Goal: Task Accomplishment & Management: Manage account settings

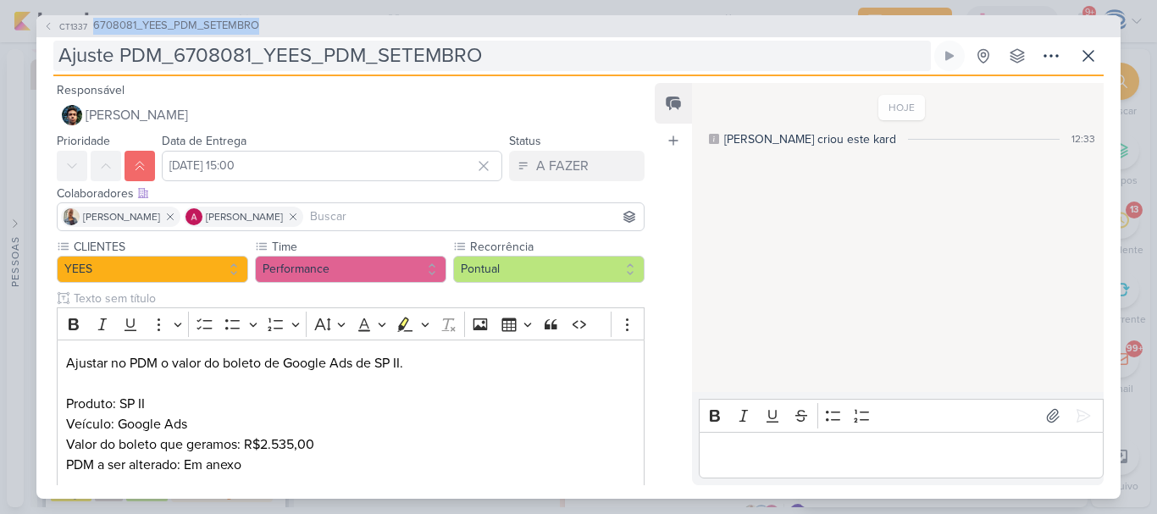
scroll to position [31, 0]
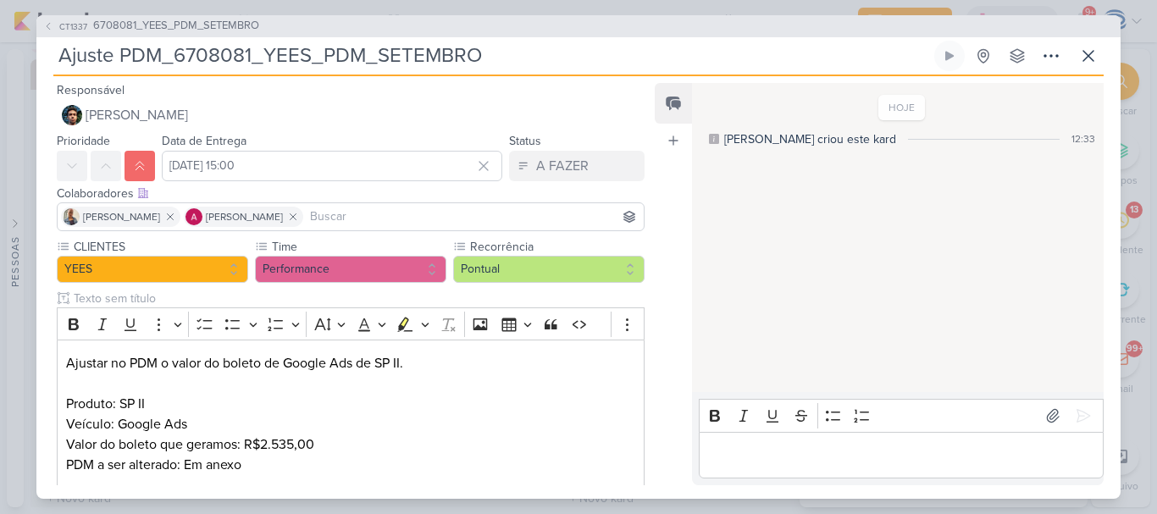
click at [518, 52] on input "Ajuste PDM_6708081_YEES_PDM_SETEMBRO" at bounding box center [491, 56] width 877 height 30
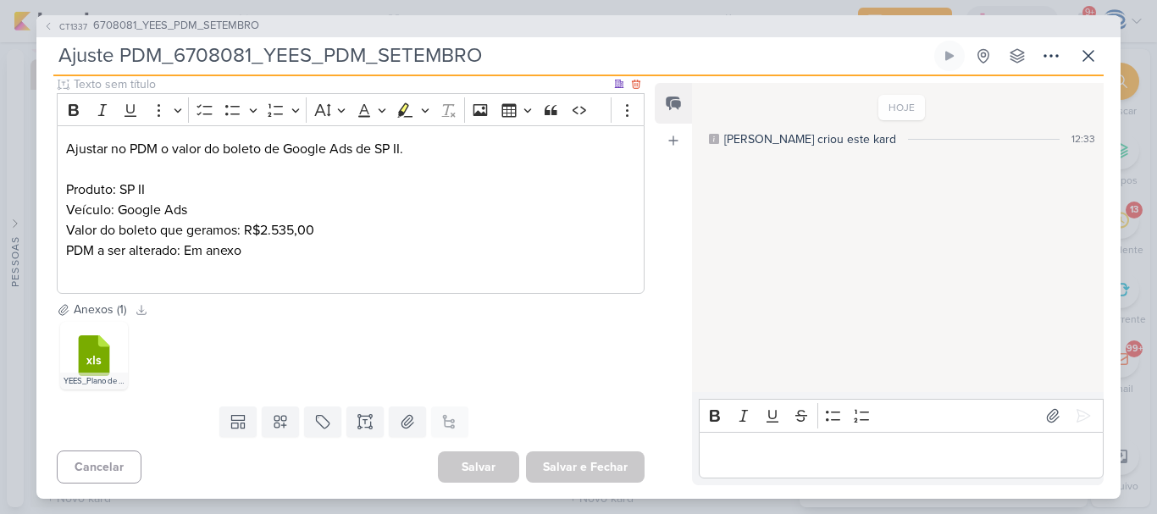
scroll to position [0, 0]
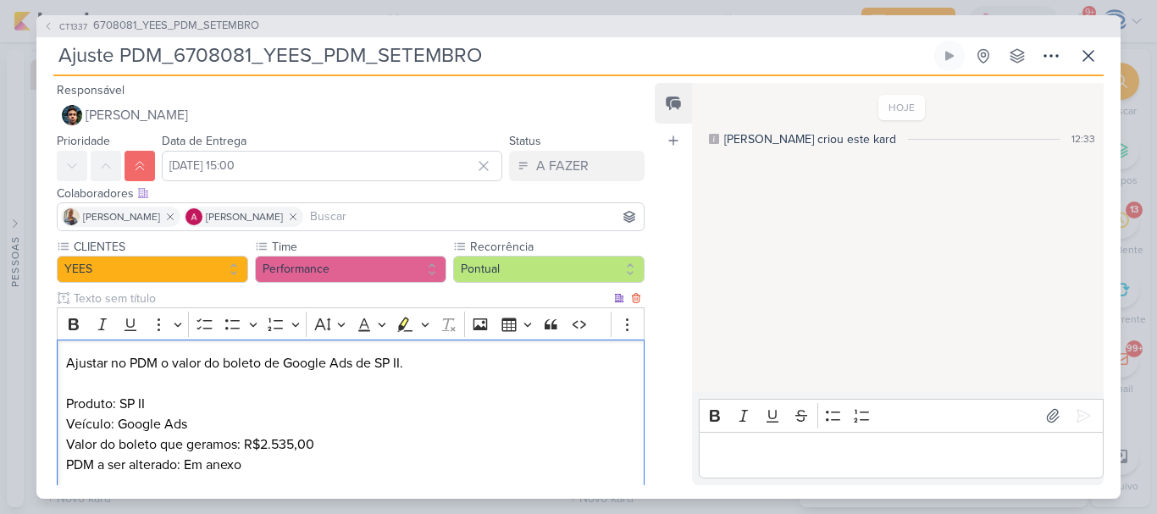
click at [345, 444] on p "Produto: SP II Veículo: Google Ads Valor do boleto que geramos: R$2.535,00 PDM …" at bounding box center [350, 445] width 569 height 102
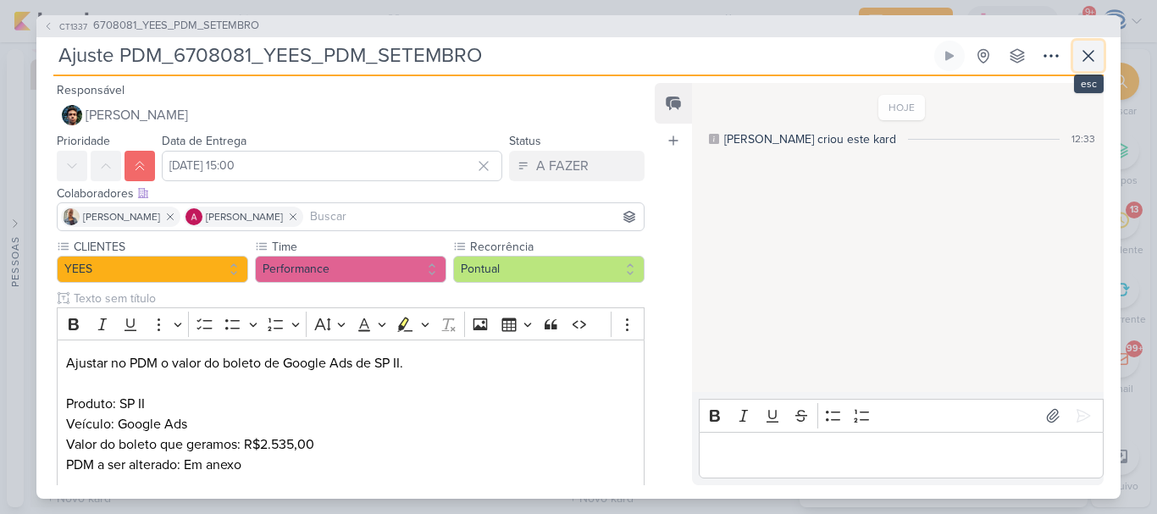
click at [1085, 44] on button at bounding box center [1088, 56] width 30 height 30
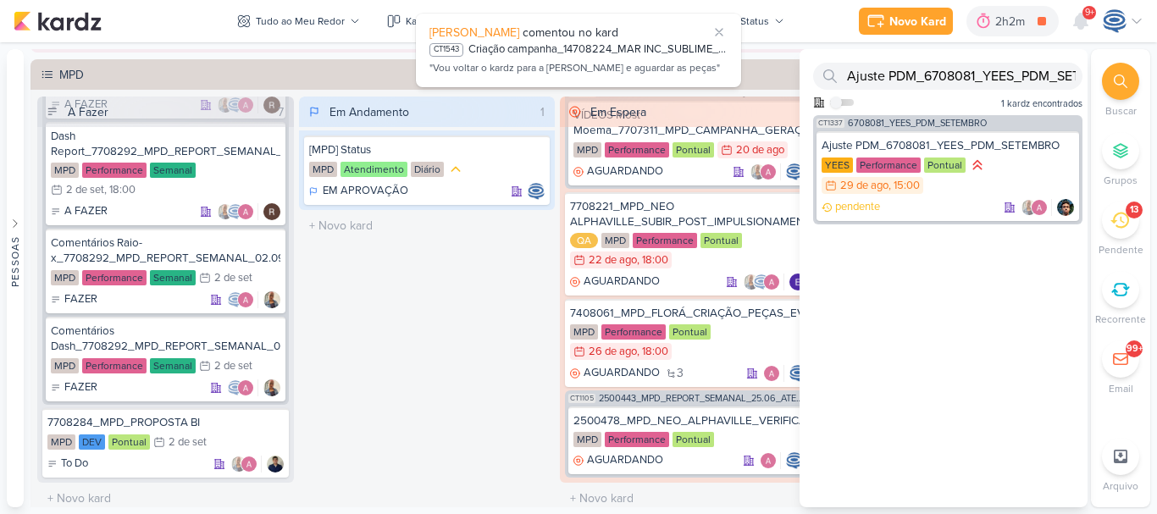
click at [1121, 81] on icon at bounding box center [1120, 82] width 14 height 14
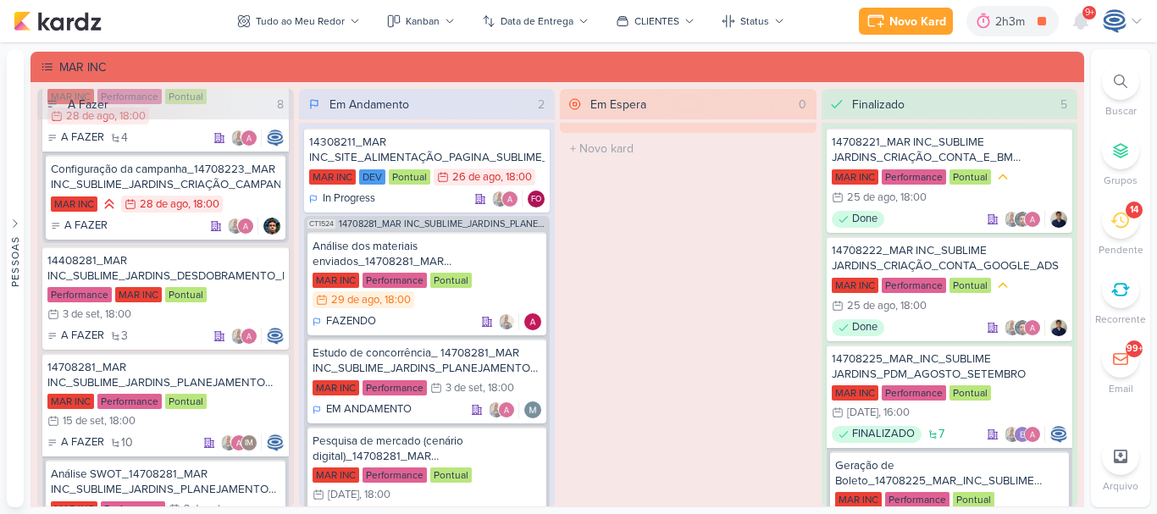
scroll to position [273, 0]
click at [227, 266] on div "14408281_MAR INC_SUBLIME_JARDINS_DESDOBRAMENTO_PEÇAS_META_ADS Performance MAR I…" at bounding box center [165, 298] width 246 height 103
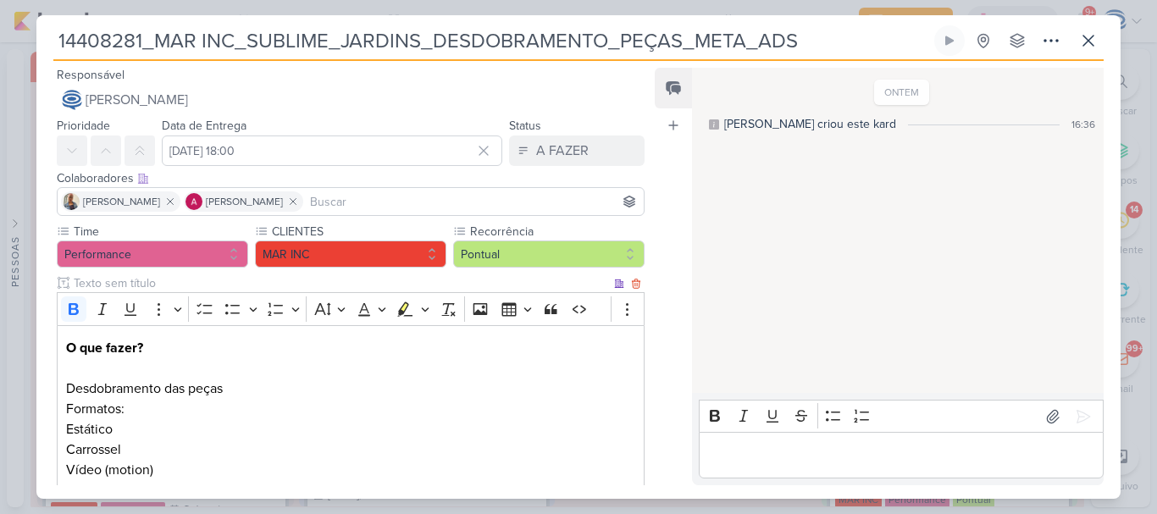
scroll to position [251, 0]
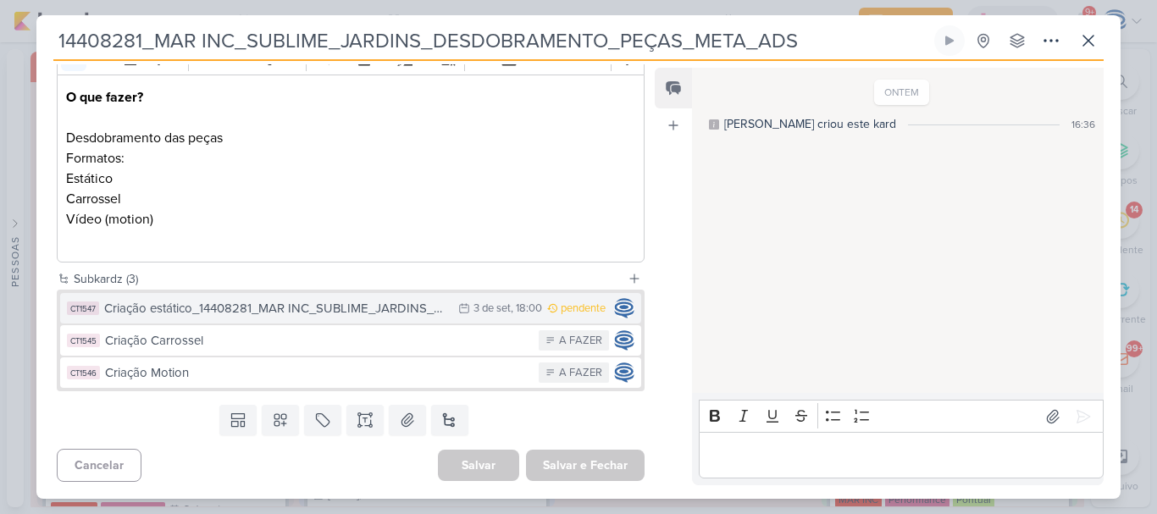
click at [293, 315] on div "Criação estático_14408281_MAR INC_SUBLIME_JARDINS_DESDOBRAMENTO_PEÇAS_META_ADS" at bounding box center [276, 308] width 345 height 19
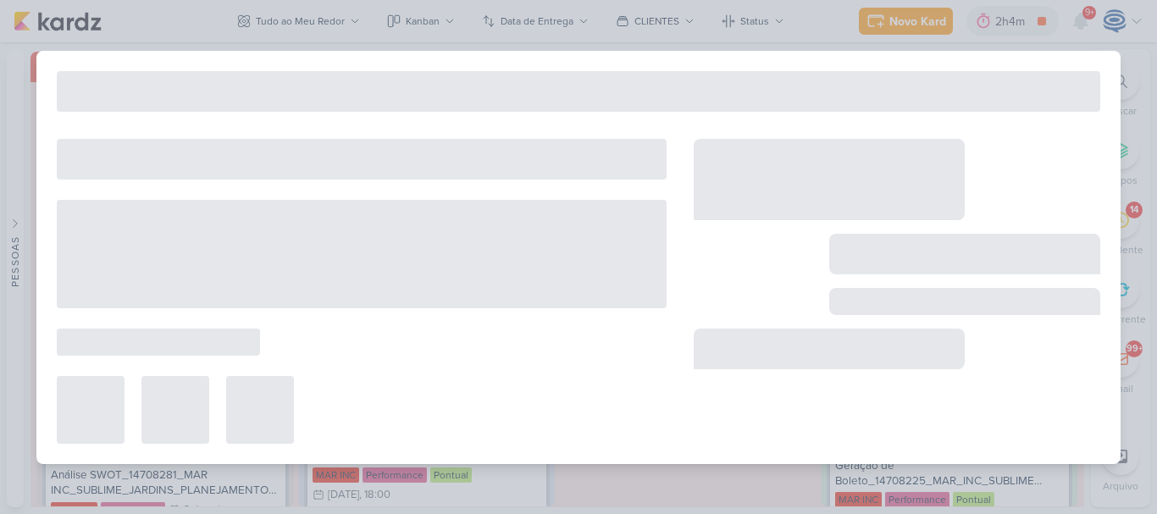
type input "Criação estático_14408281_MAR INC_SUBLIME_JARDINS_DESDOBRAMENTO_PEÇAS_META_ADS"
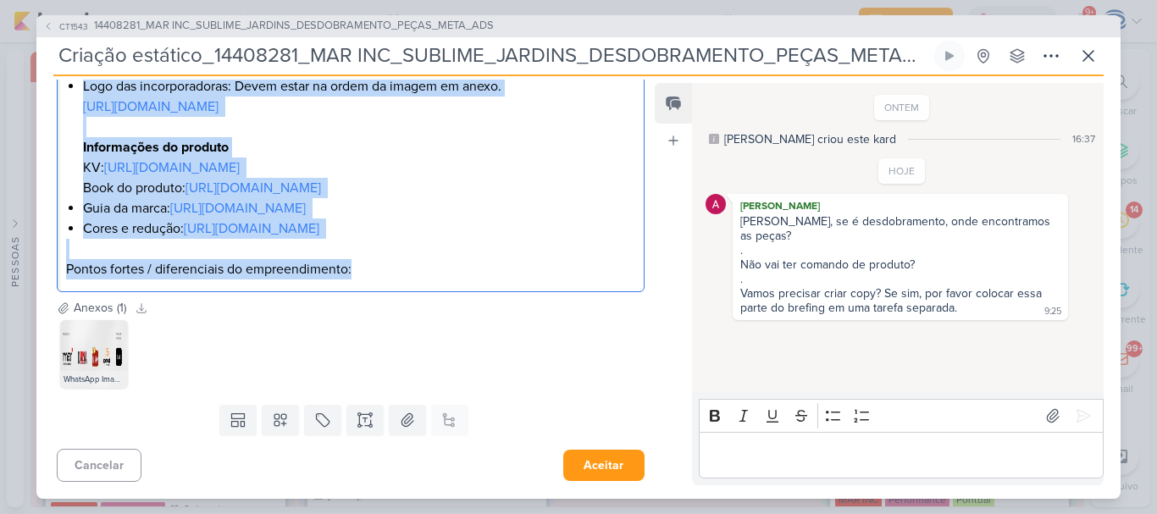
scroll to position [1069, 0]
drag, startPoint x: 65, startPoint y: 135, endPoint x: 482, endPoint y: 270, distance: 437.8
copy div "L ips dolor? Sitametconsec adi elits doeiusmod. Tempori Utl Etdoloremagna Aliqu…"
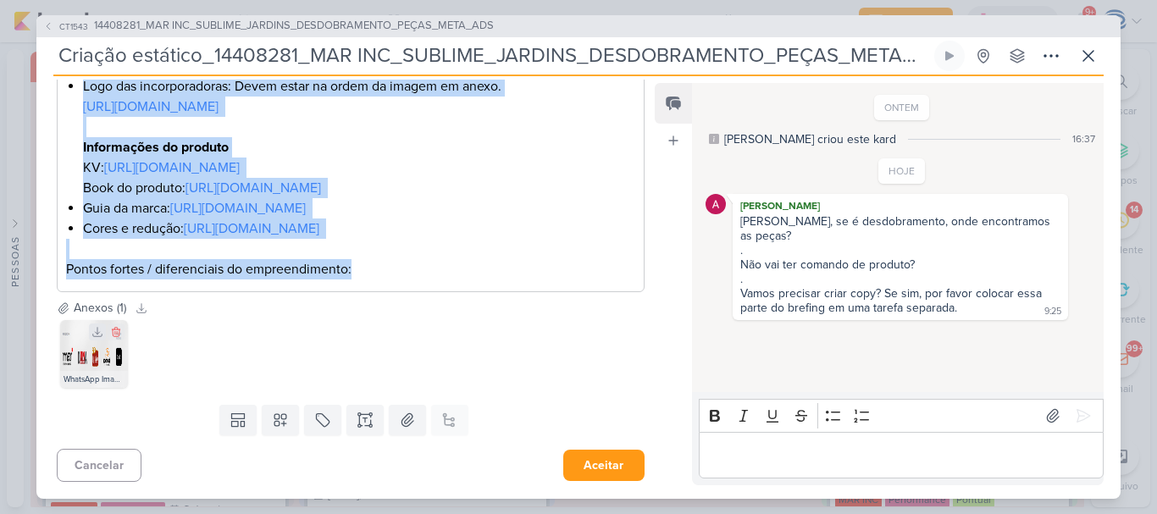
click at [102, 329] on icon at bounding box center [97, 332] width 12 height 12
click at [574, 464] on button "Aceitar" at bounding box center [603, 465] width 81 height 31
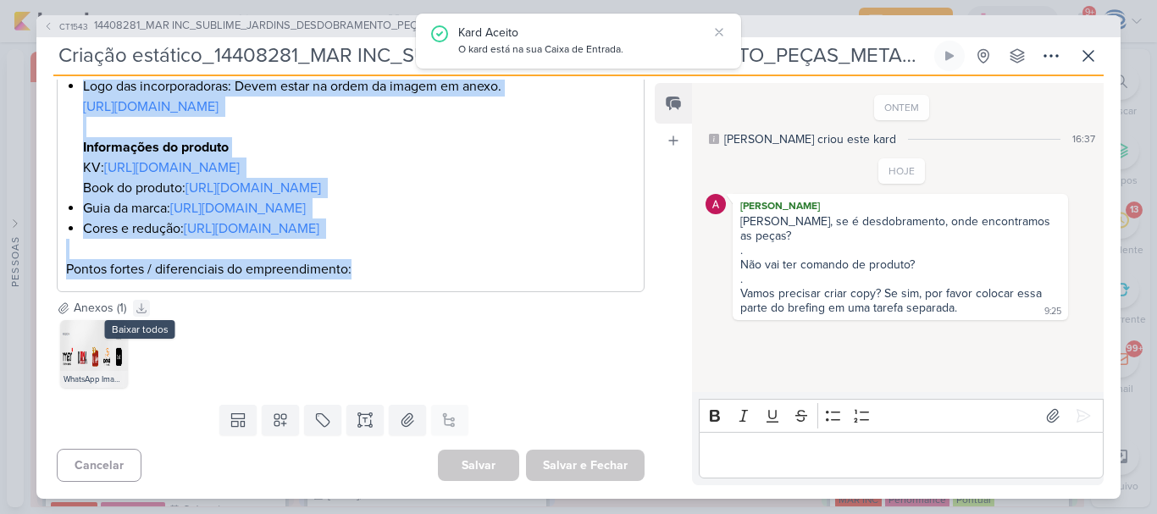
click at [138, 312] on icon at bounding box center [141, 308] width 12 height 12
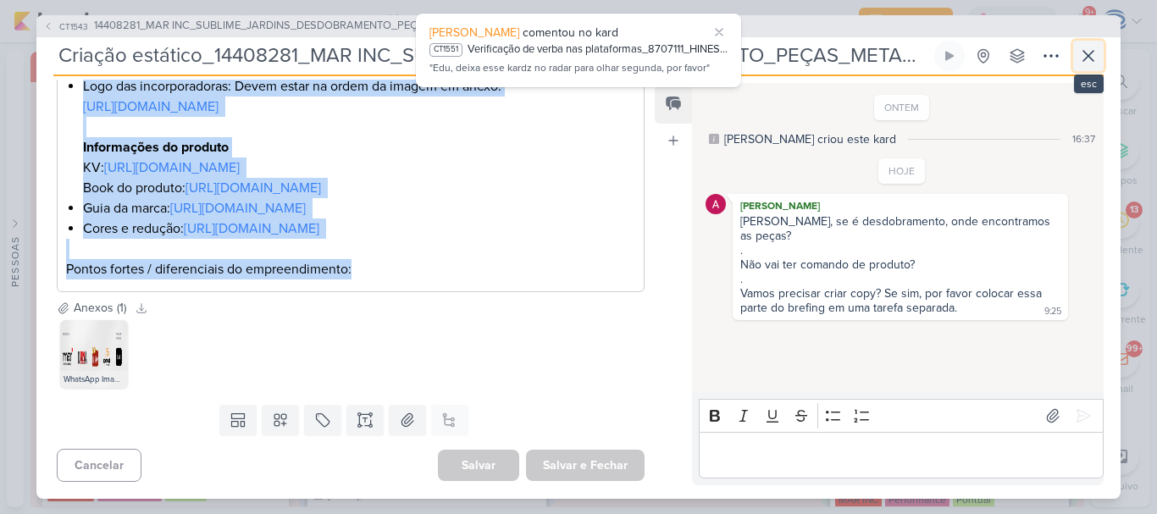
click at [1090, 60] on icon at bounding box center [1088, 56] width 20 height 20
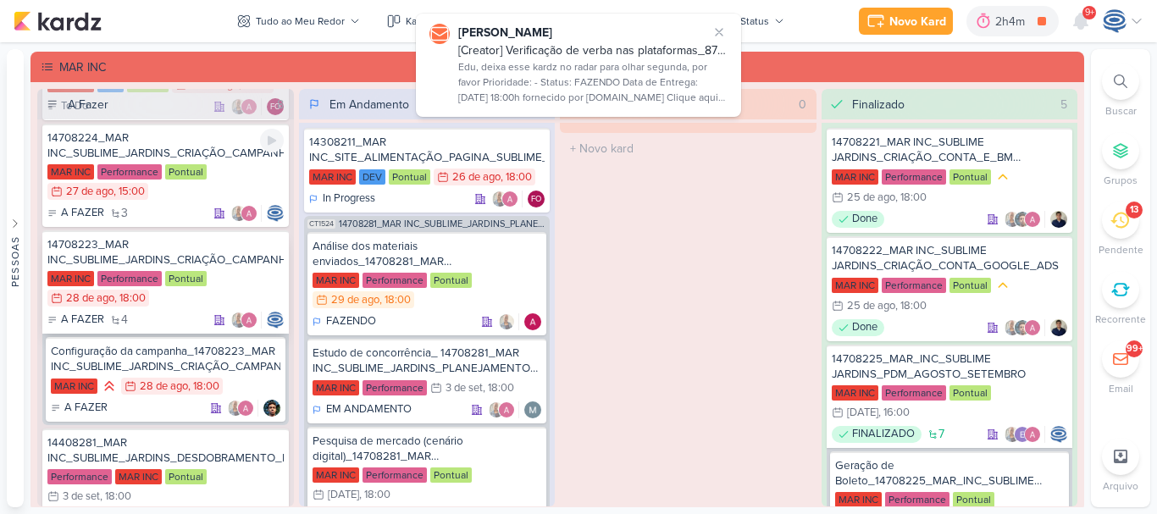
scroll to position [91, 0]
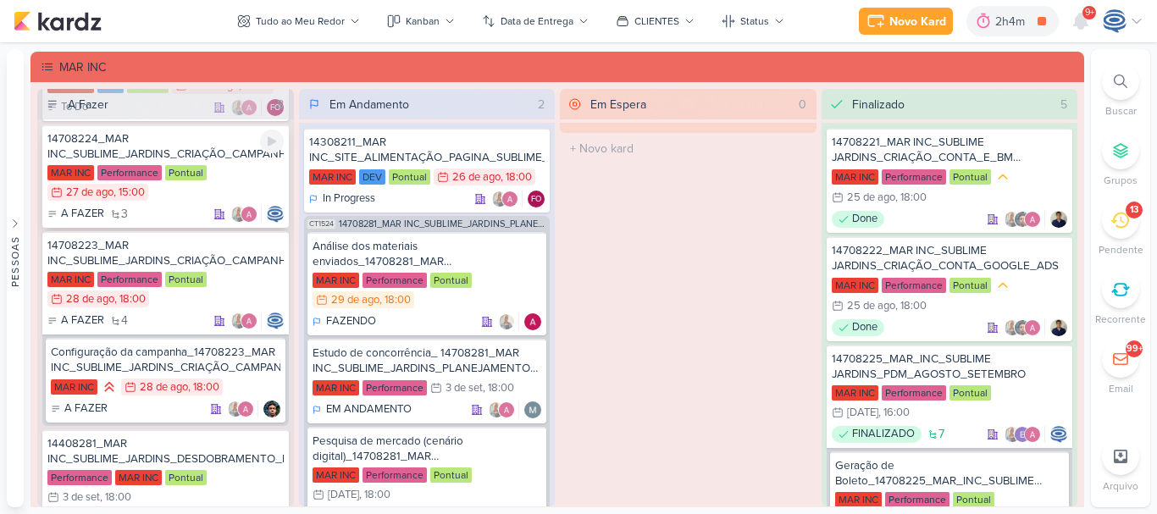
click at [200, 135] on div "14708224_MAR INC_SUBLIME_JARDINS_CRIAÇÃO_CAMPANHA_META_ADS" at bounding box center [165, 146] width 236 height 30
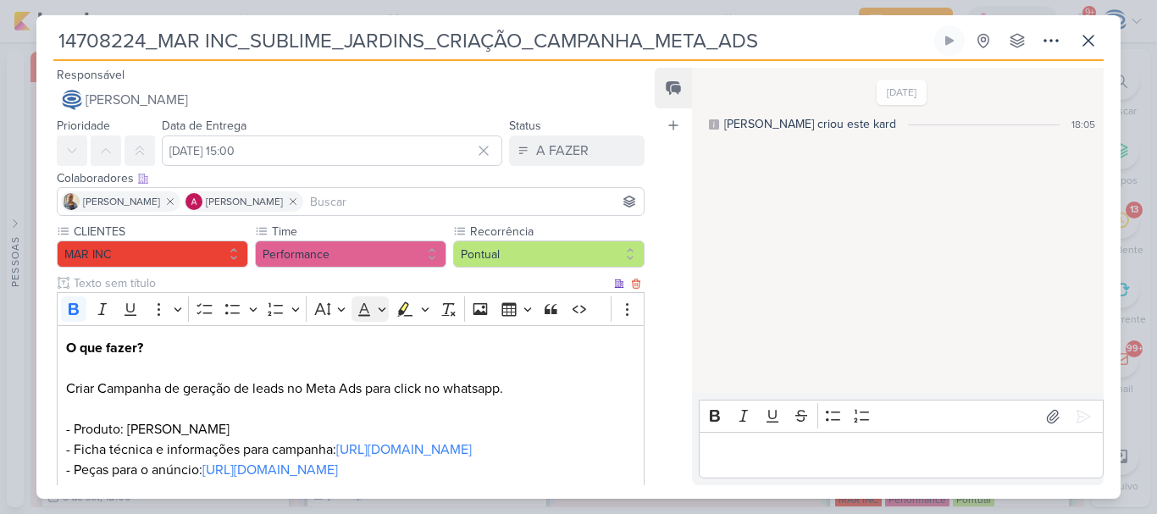
scroll to position [393, 0]
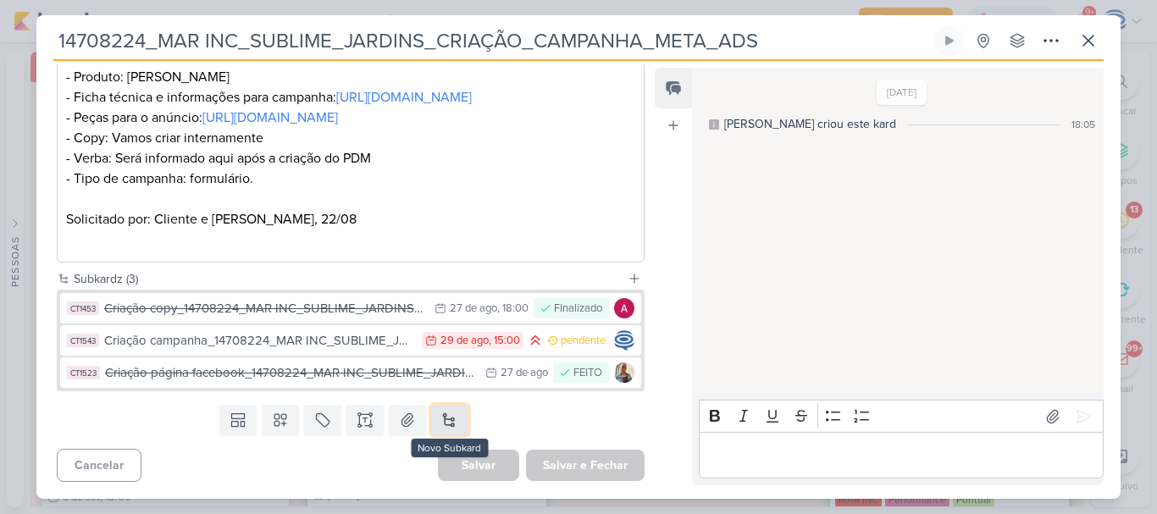
click at [444, 415] on button at bounding box center [449, 420] width 37 height 30
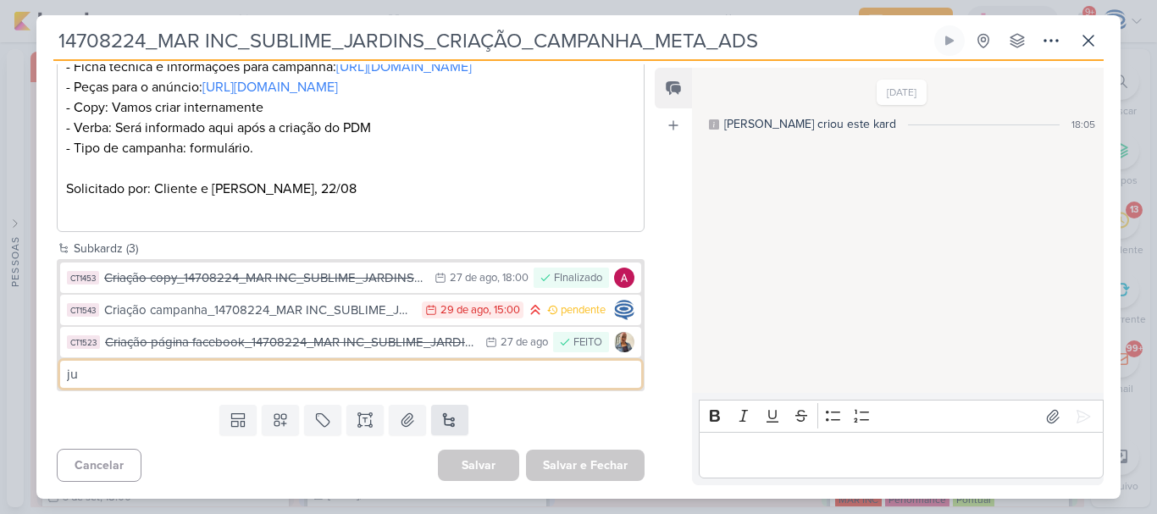
type input "j"
click at [444, 388] on input "Ajuste peça" at bounding box center [350, 374] width 581 height 27
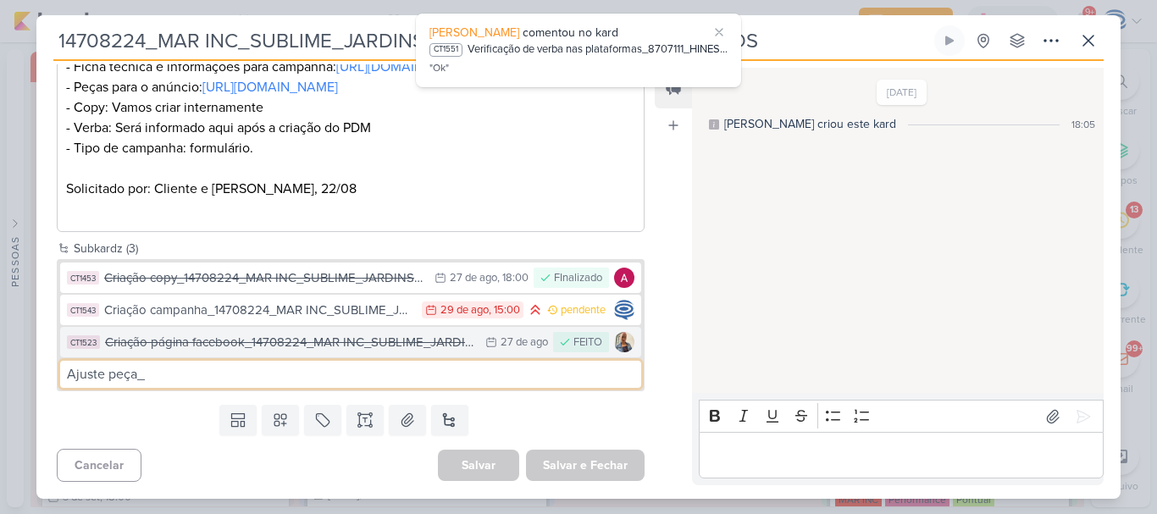
type input "Ajuste peça_"
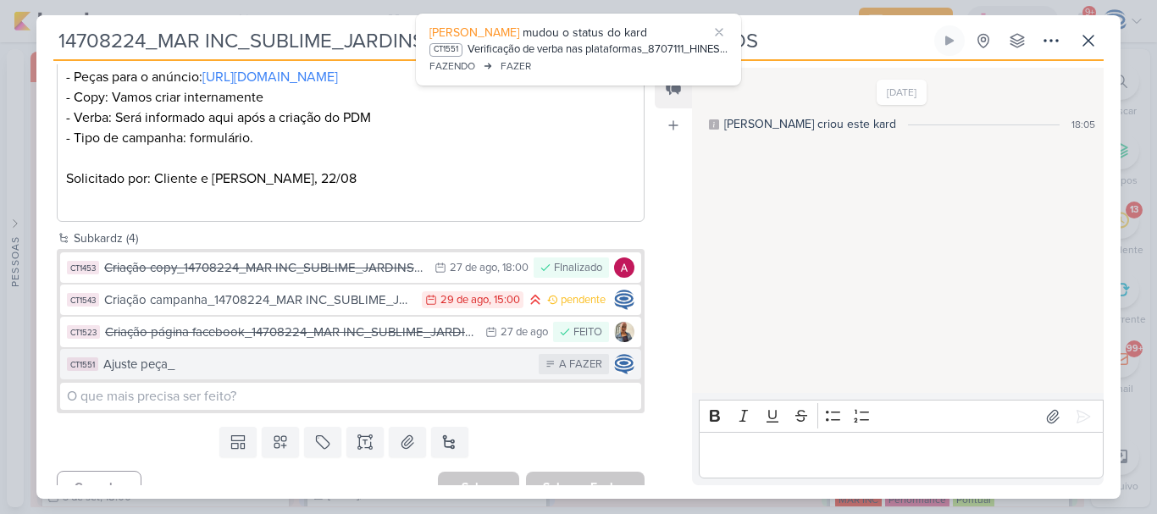
click at [258, 374] on div "Ajuste peça_" at bounding box center [316, 364] width 427 height 19
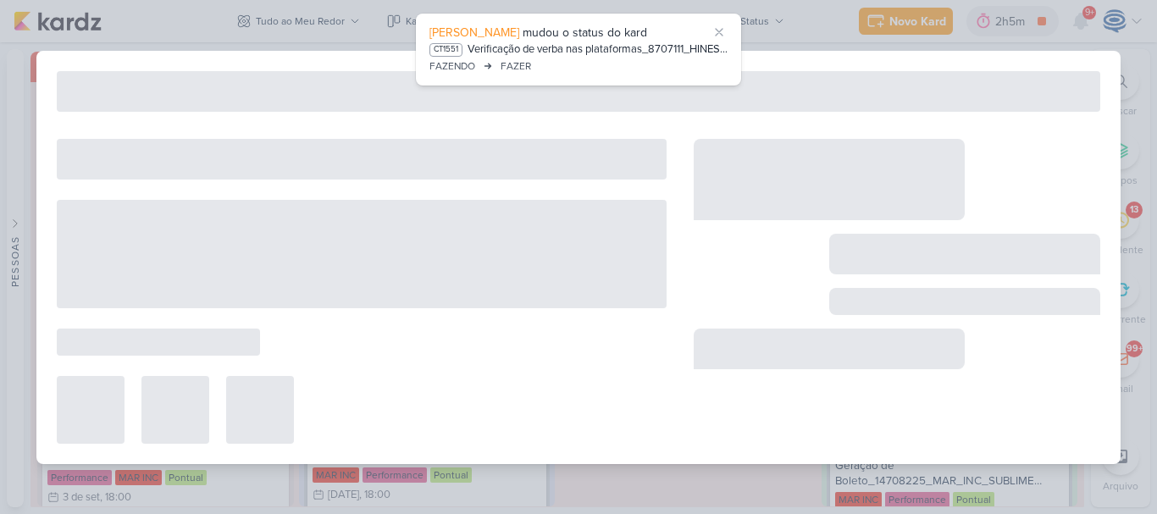
type input "Ajuste peça_"
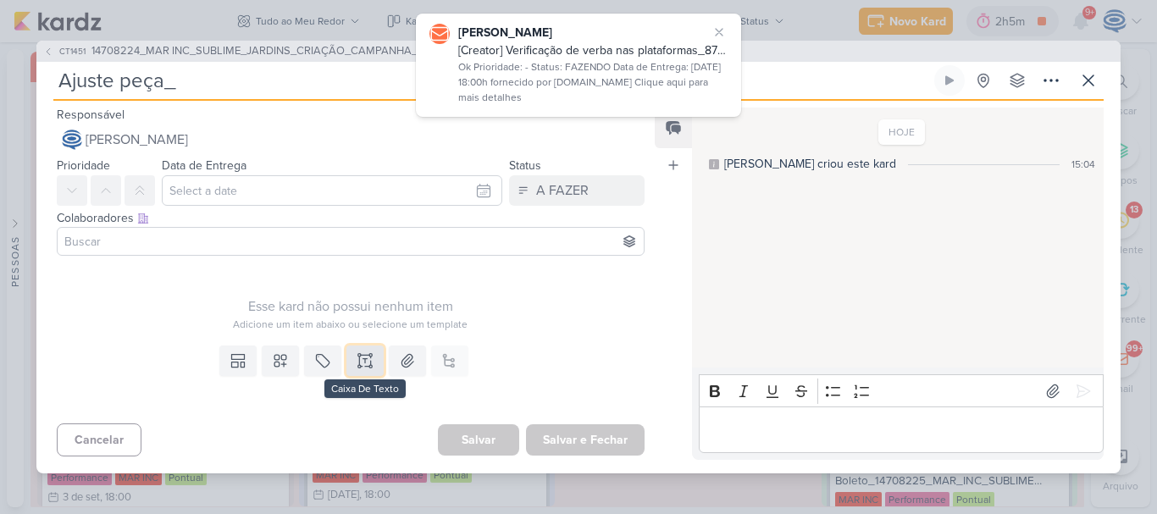
click at [356, 358] on icon at bounding box center [364, 360] width 17 height 17
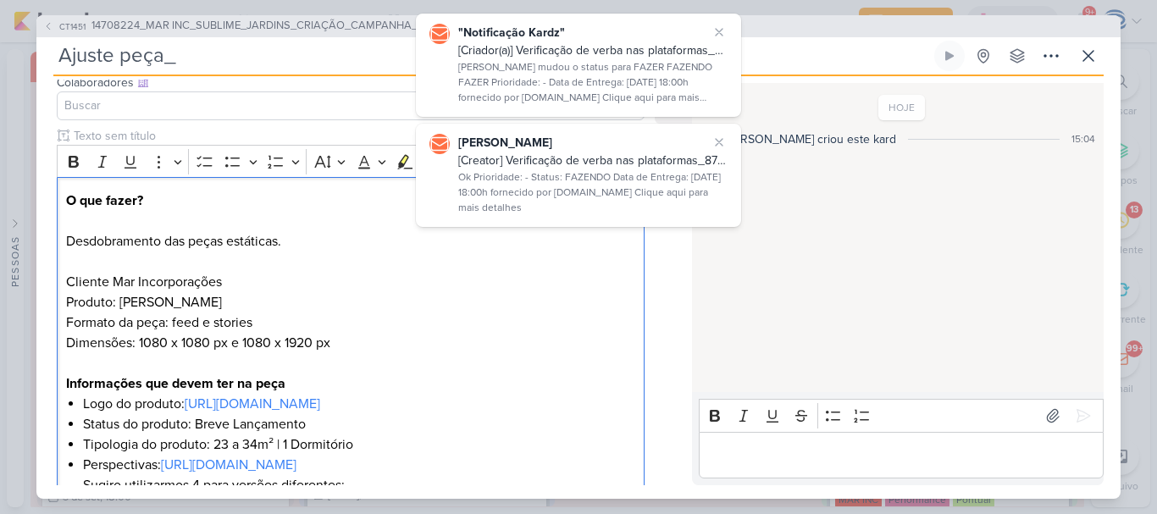
scroll to position [110, 0]
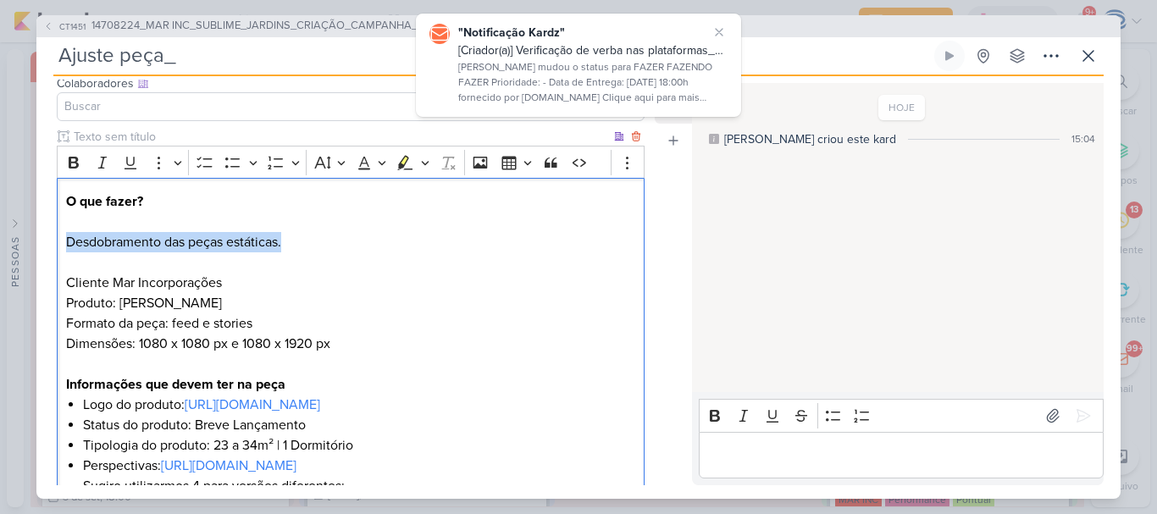
drag, startPoint x: 299, startPoint y: 238, endPoint x: 69, endPoint y: 240, distance: 229.5
click at [69, 240] on p "O que fazer? Desdobramento das peças estáticas. Cliente Mar Incorporações Produ…" at bounding box center [350, 292] width 569 height 203
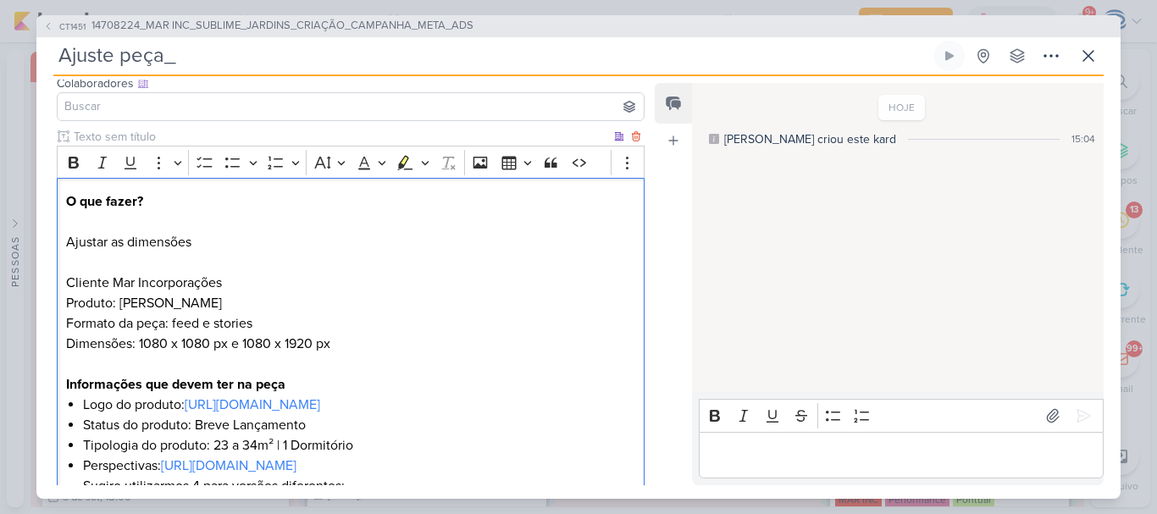
click at [326, 249] on p "O que fazer? ⁠⁠⁠⁠⁠⁠⁠Ajustar as dimensões Cliente Mar Incorporações Produto: Sub…" at bounding box center [350, 292] width 569 height 203
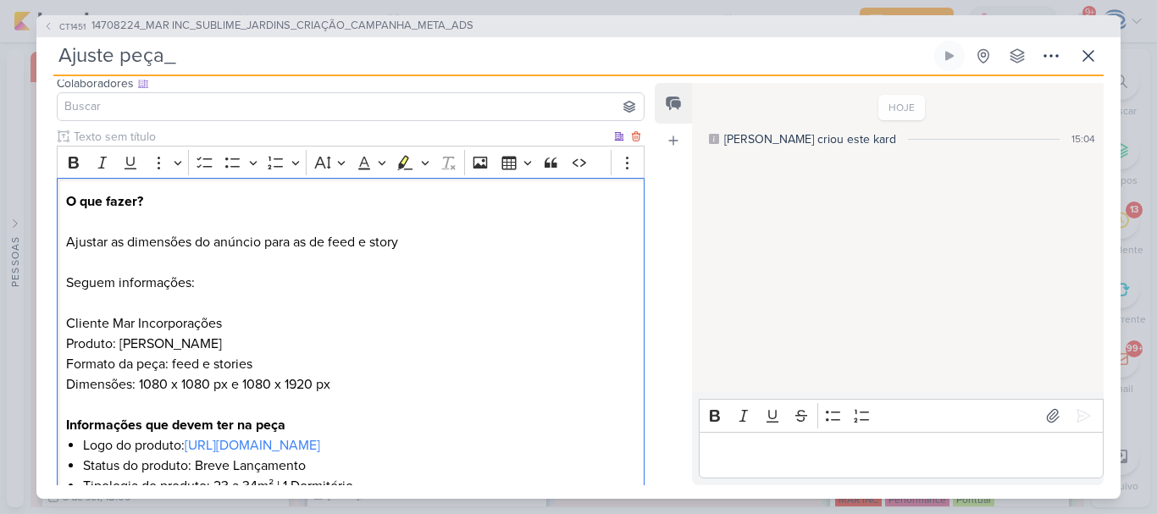
click at [110, 302] on p "O que fazer? Ajustar as dimensões do anúncio para as de feed e story ⁠⁠⁠⁠⁠⁠⁠Seg…" at bounding box center [350, 313] width 569 height 244
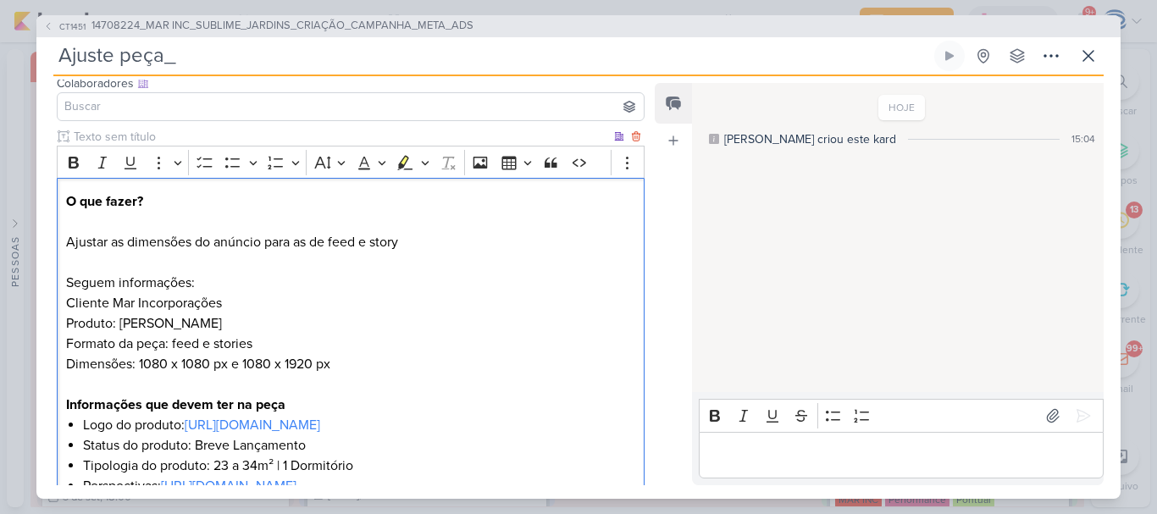
click at [148, 363] on p "O que fazer? Ajustar as dimensões do anúncio para as de feed e story Seguem inf…" at bounding box center [350, 303] width 569 height 224
click at [411, 362] on p "O que fazer? Ajustar as dimensões do anúncio para as de feed e story Seguem inf…" at bounding box center [350, 303] width 569 height 224
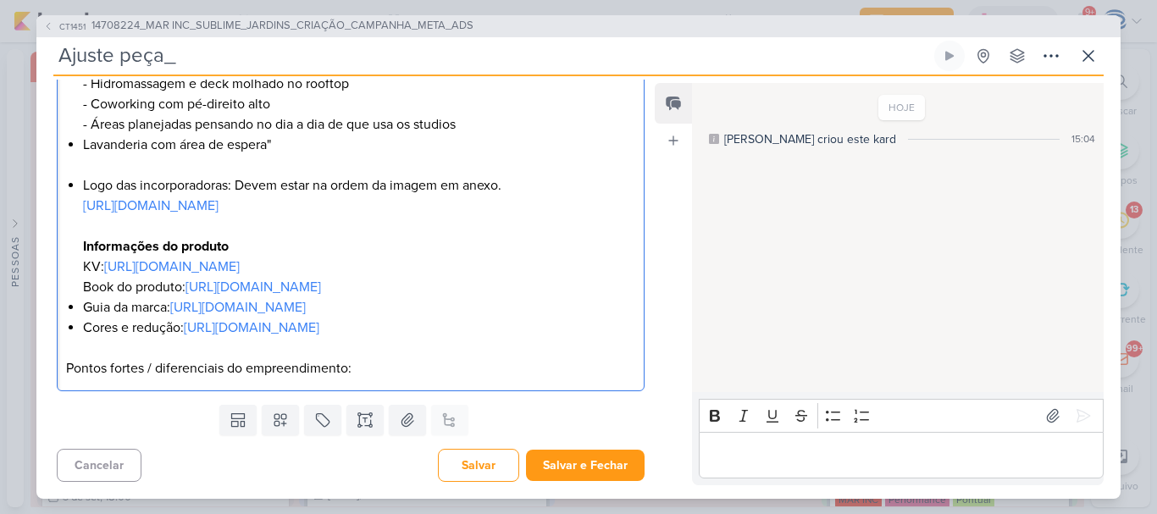
scroll to position [835, 0]
drag, startPoint x: 590, startPoint y: 309, endPoint x: 106, endPoint y: 309, distance: 484.3
click at [106, 297] on li "Logo das incorporadoras: Devem estar na ordem da imagem em anexo. [URL][DOMAIN_…" at bounding box center [359, 236] width 552 height 122
copy li "[URL][DOMAIN_NAME]"
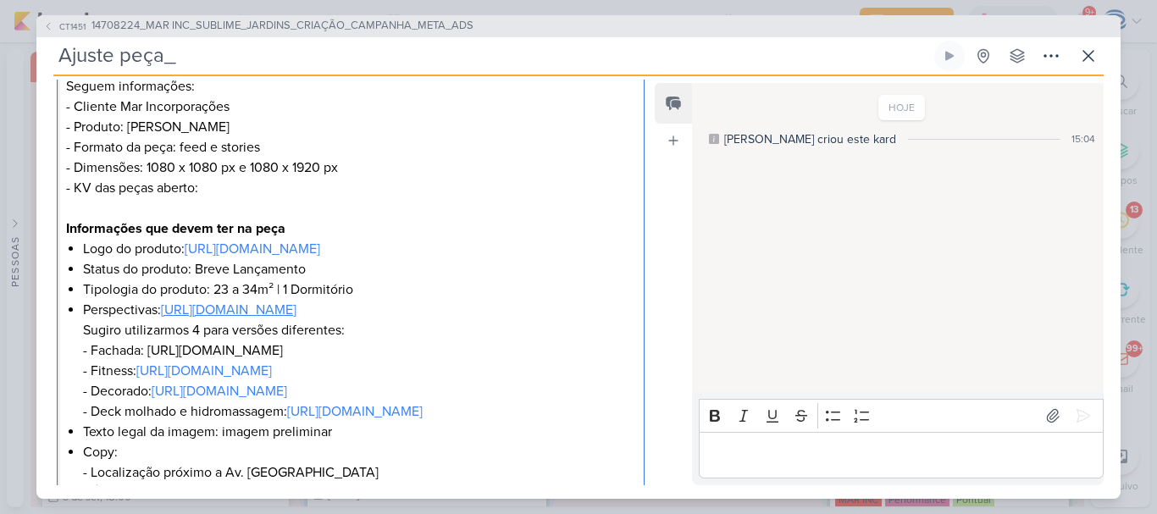
scroll to position [306, 0]
click at [237, 191] on p "O que fazer? Ajustar as dimensões do anúncio para as de feed e story Seguem inf…" at bounding box center [350, 118] width 569 height 244
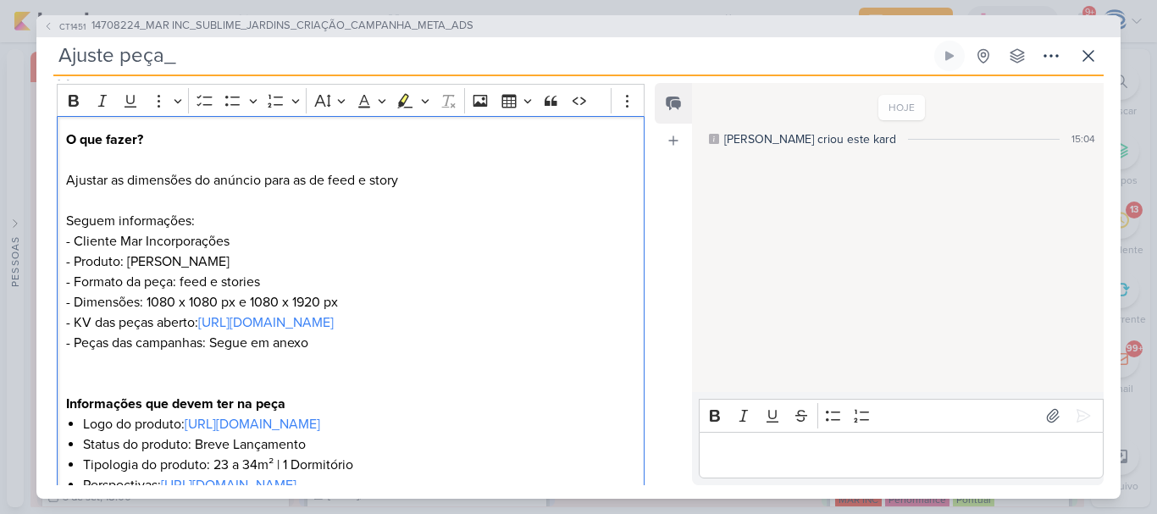
scroll to position [172, 0]
click at [421, 172] on p "O que fazer? Ajustar as dimensões do anúncio para as de feed e story Seguem inf…" at bounding box center [350, 272] width 569 height 284
click at [422, 179] on p "O que fazer? Ajustar as dimensões do anúncio para as de feed e story Seguem inf…" at bounding box center [350, 272] width 569 height 284
click at [625, 179] on p "O que fazer? Ajustar as dimensões do anúncio para as de feed e story. As imagen…" at bounding box center [350, 272] width 569 height 284
click at [421, 197] on p "O que fazer? Ajustar as dimensões do anúncio para as de feed e story. As imagen…" at bounding box center [350, 272] width 569 height 284
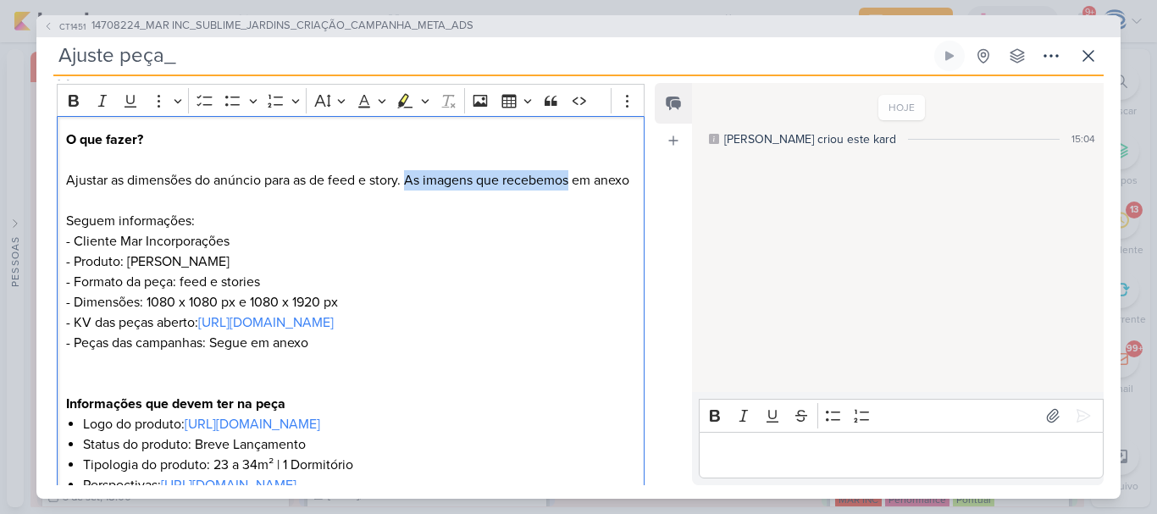
drag, startPoint x: 572, startPoint y: 181, endPoint x: 406, endPoint y: 179, distance: 166.8
click at [406, 179] on p "O que fazer? Ajustar as dimensões do anúncio para as de feed e story. As imagen…" at bounding box center [350, 272] width 569 height 284
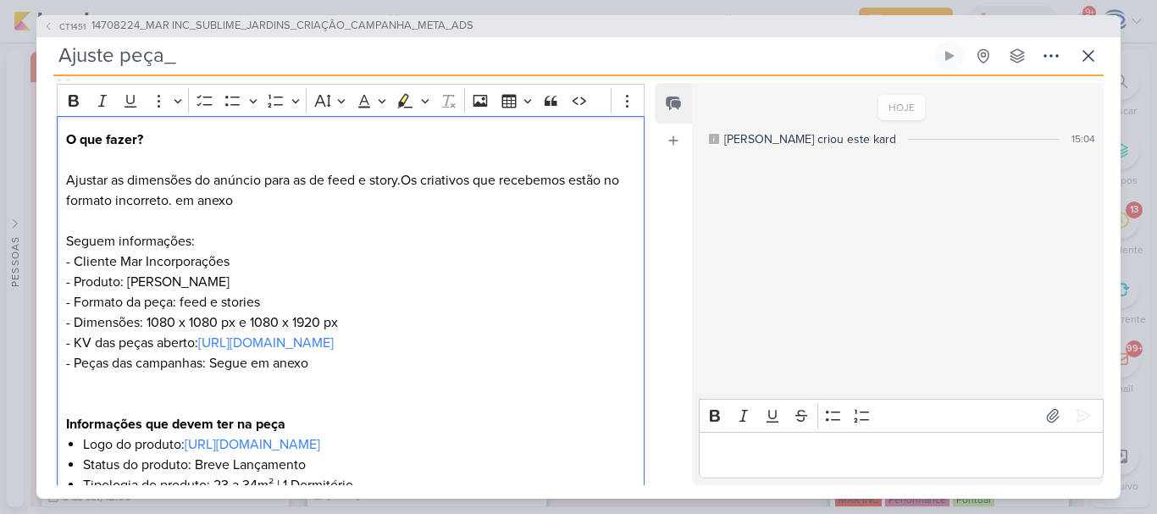
click at [572, 181] on p "O que fazer? Ajustar as dimensões do anúncio para as de feed e story.Os criativ…" at bounding box center [350, 282] width 569 height 305
click at [581, 183] on p "O que fazer? Ajustar as dimensões do anúncio para as de feed e story.Os criativ…" at bounding box center [350, 282] width 569 height 305
click at [404, 179] on p "O que fazer? Ajustar as dimensões do anúncio para as de feed e story.Os criativ…" at bounding box center [350, 282] width 569 height 305
click at [510, 216] on p "O que fazer? Ajustar as dimensões do anúncio para as de feed e story. Os criati…" at bounding box center [350, 282] width 569 height 305
click at [396, 194] on p "O que fazer? Ajustar as dimensões do anúncio para as de feed e story. Os criati…" at bounding box center [350, 282] width 569 height 305
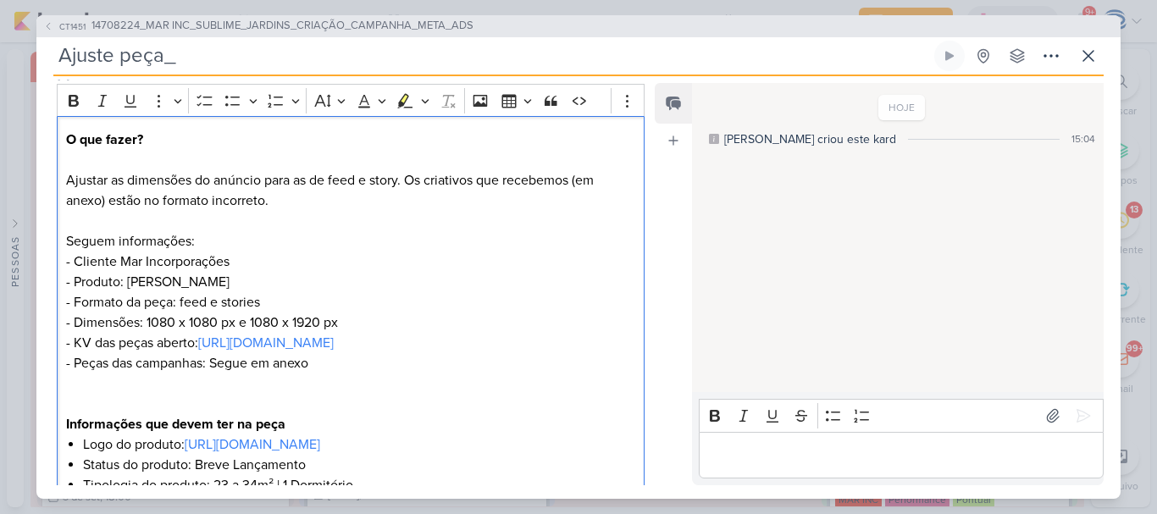
click at [317, 381] on p "O que fazer? Ajustar as dimensões do anúncio para as de feed e story. Os criati…" at bounding box center [350, 282] width 569 height 305
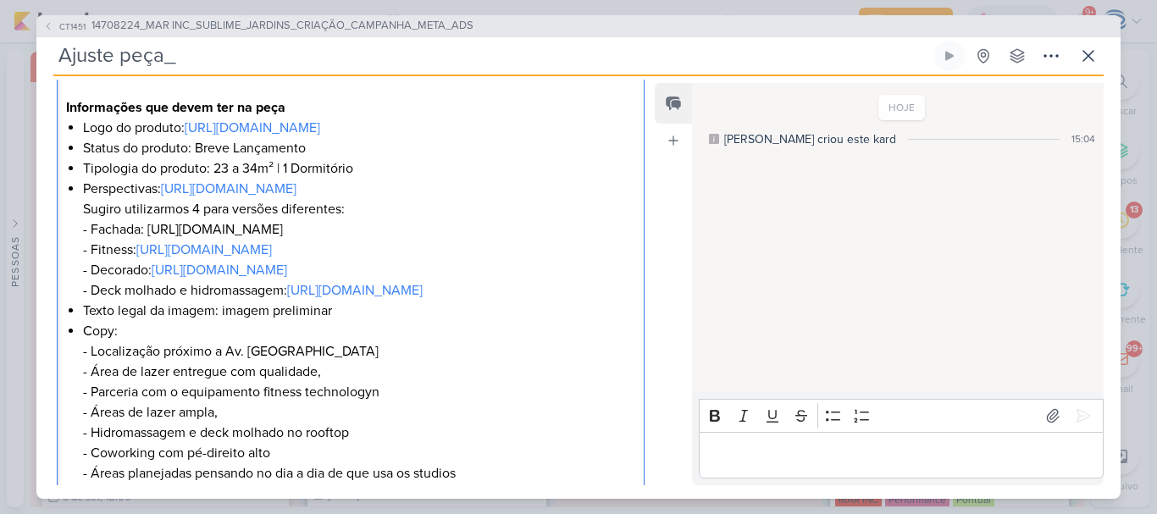
scroll to position [269, 0]
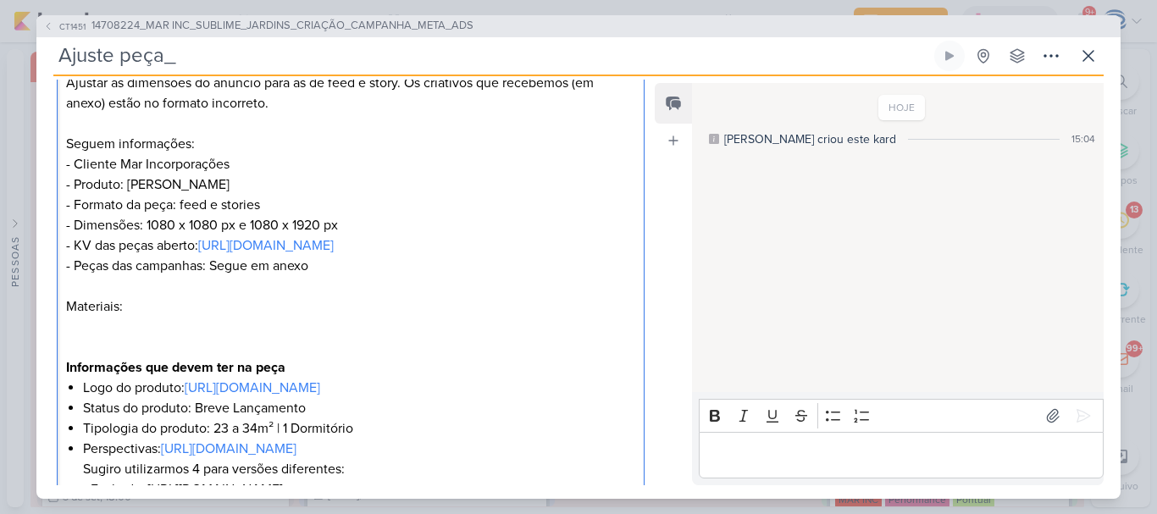
drag, startPoint x: 308, startPoint y: 392, endPoint x: 86, endPoint y: 346, distance: 227.3
click at [86, 346] on p "O que fazer? Ajustar as dimensões do anúncio para as de feed e story. Os criati…" at bounding box center [350, 204] width 569 height 345
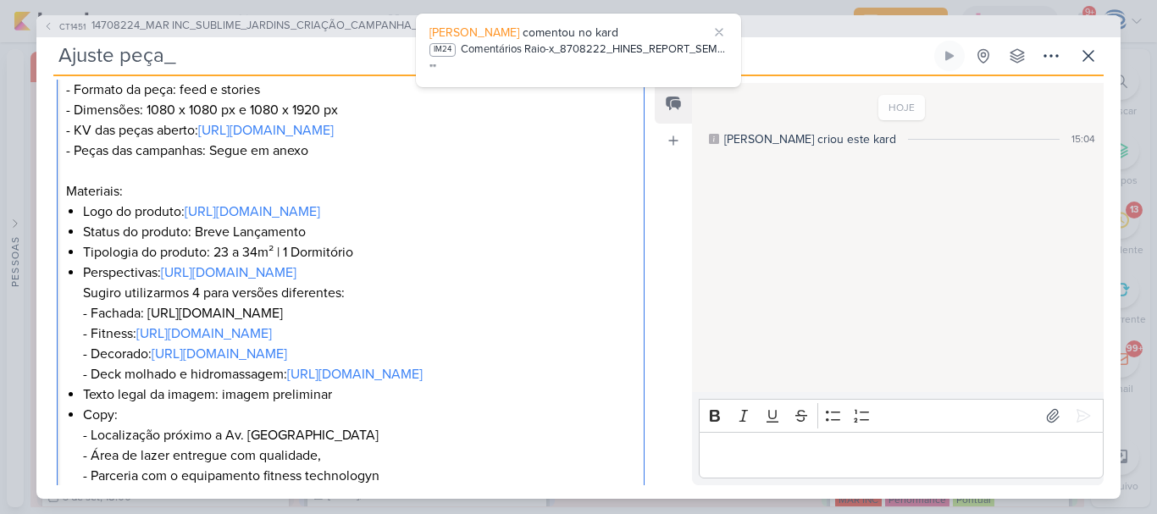
scroll to position [385, 0]
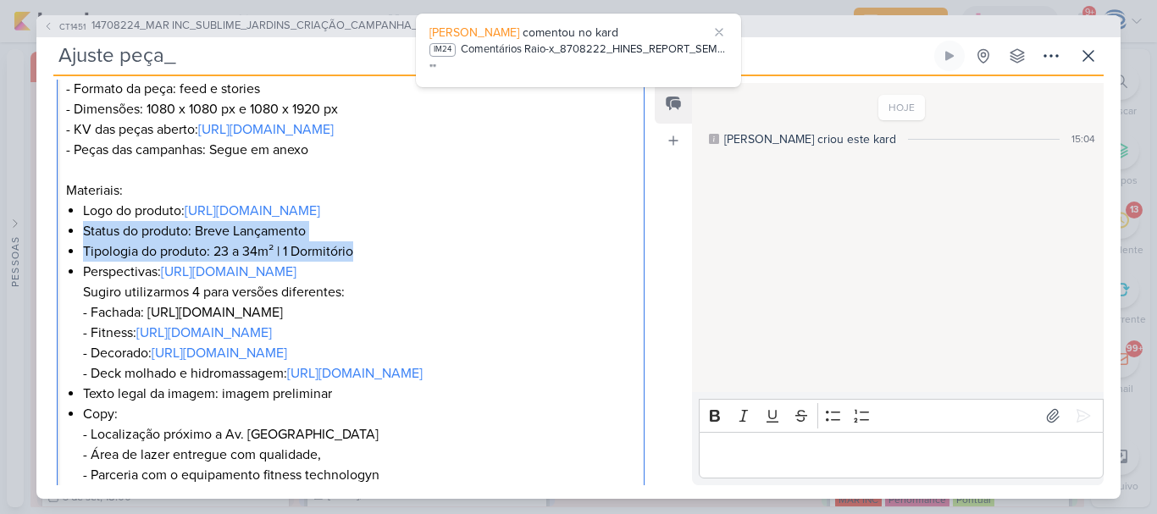
drag, startPoint x: 371, startPoint y: 290, endPoint x: 75, endPoint y: 265, distance: 297.4
click at [75, 265] on div "O que fazer? Ajustar as dimensões do anúncio para as de feed e story. Os criati…" at bounding box center [351, 363] width 588 height 920
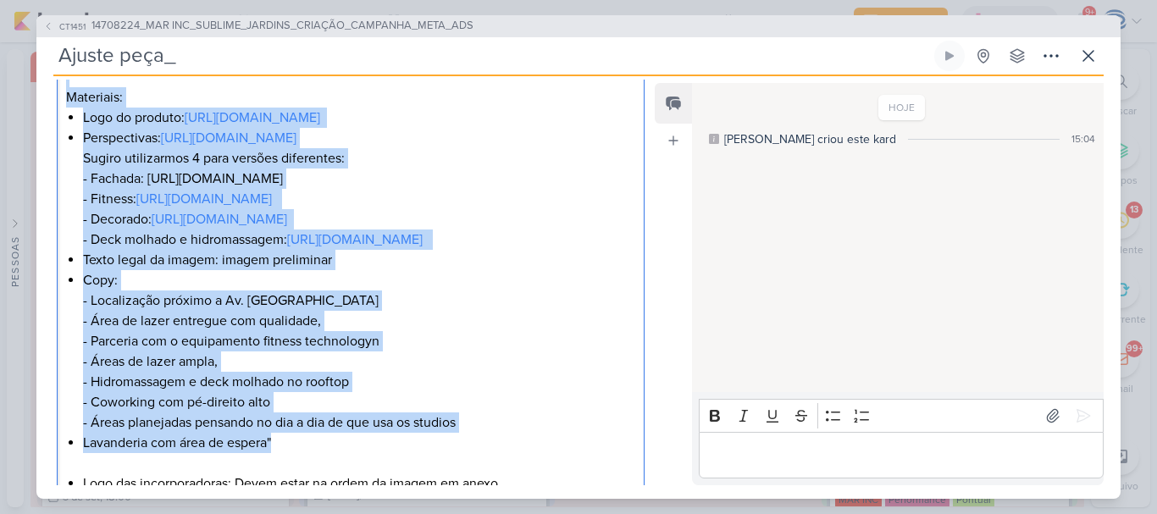
scroll to position [420, 0]
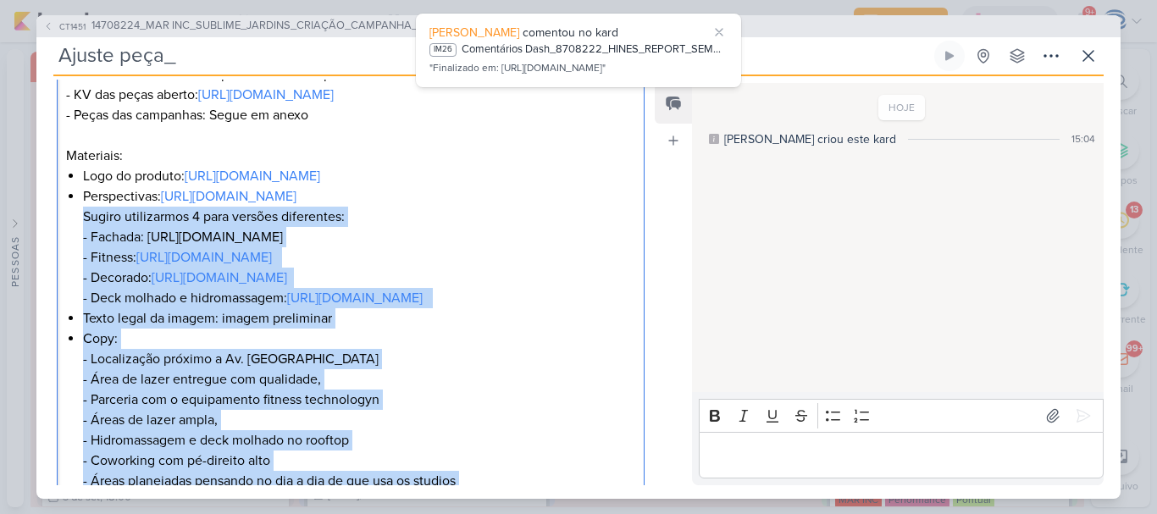
drag, startPoint x: 395, startPoint y: 395, endPoint x: 75, endPoint y: 276, distance: 341.3
click at [75, 276] on div "O que fazer? Ajustar as dimensões do anúncio para as de feed e story. Os criati…" at bounding box center [351, 308] width 588 height 880
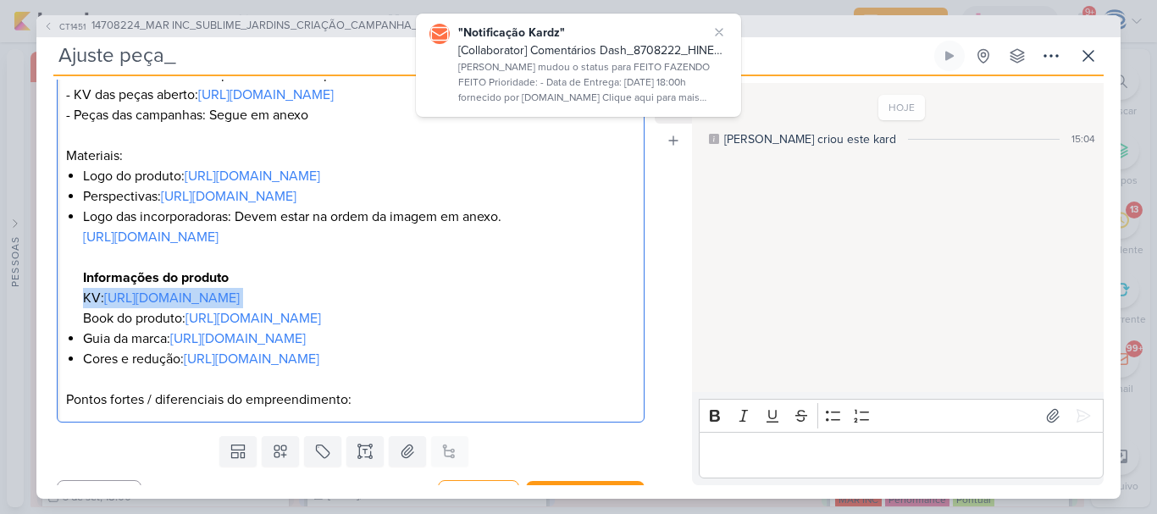
drag, startPoint x: 586, startPoint y: 359, endPoint x: 64, endPoint y: 353, distance: 521.6
click at [64, 353] on div "O que fazer? Ajustar as dimensões do anúncio para as de feed e story. Os criati…" at bounding box center [351, 145] width 588 height 555
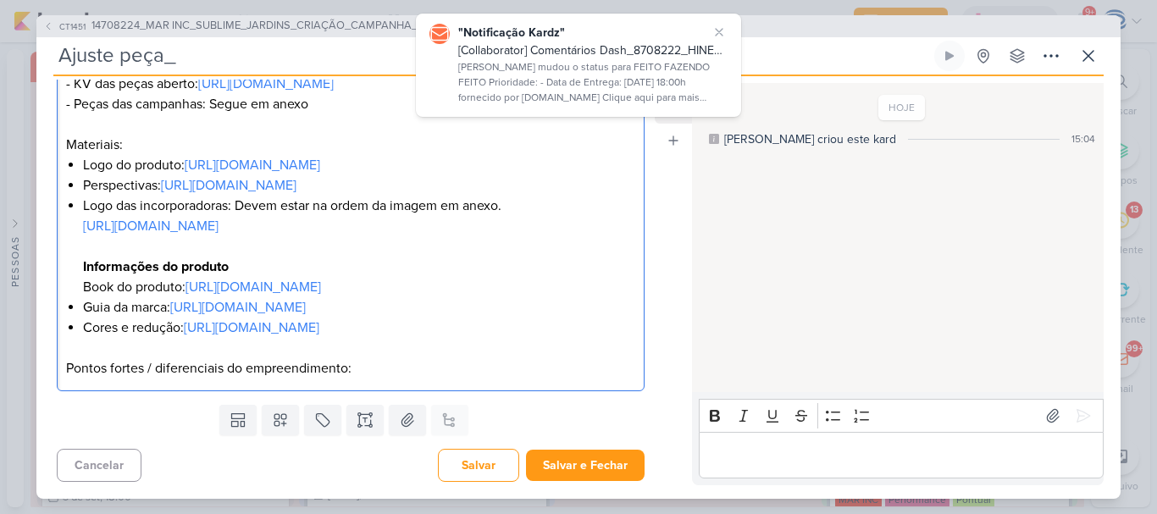
scroll to position [500, 0]
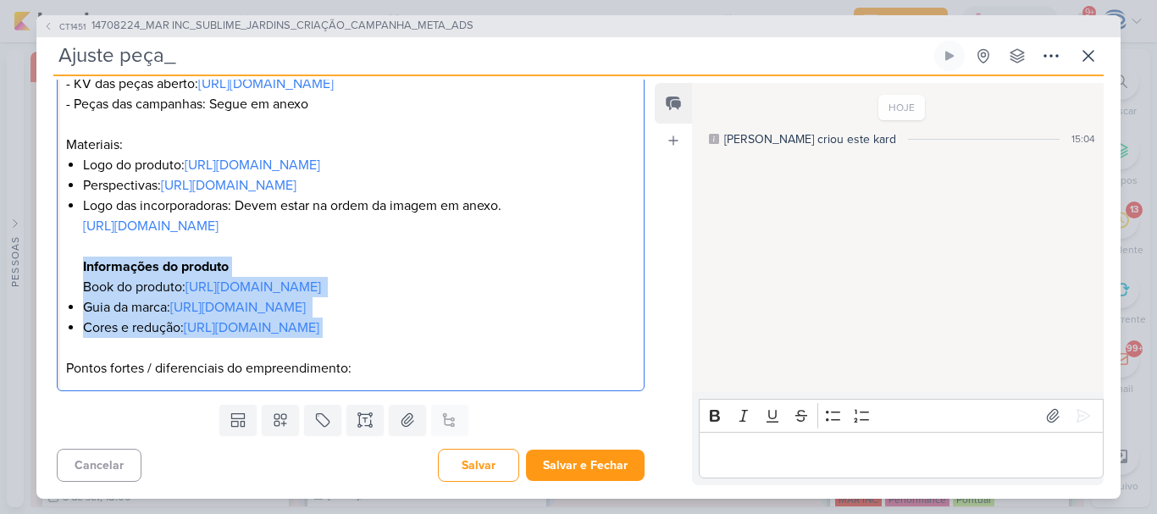
drag, startPoint x: 465, startPoint y: 400, endPoint x: 62, endPoint y: 258, distance: 427.1
click at [62, 258] on div "O que fazer? Ajustar as dimensões do anúncio para as de feed e story. Os criati…" at bounding box center [351, 124] width 588 height 534
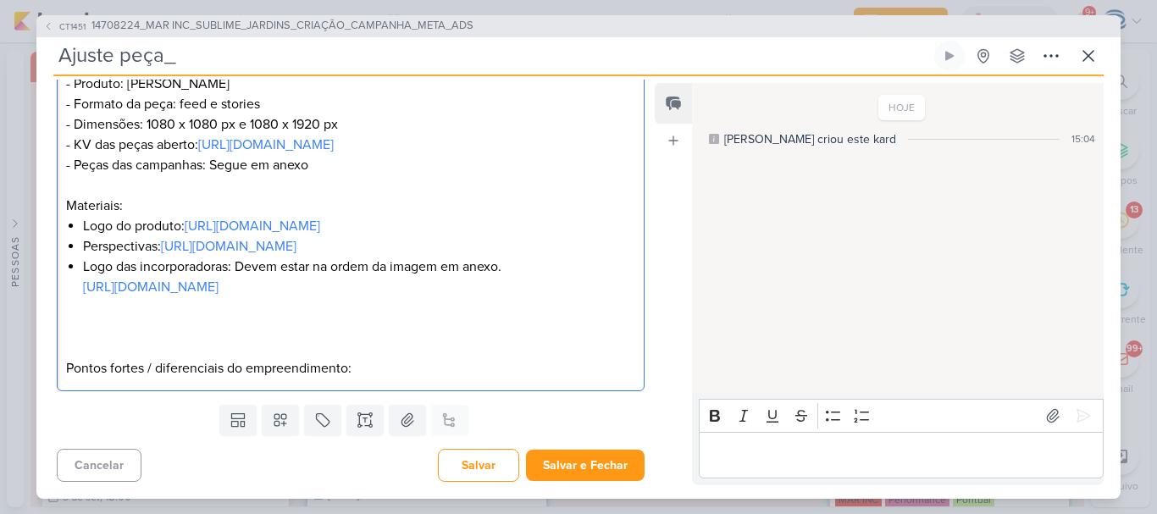
scroll to position [411, 0]
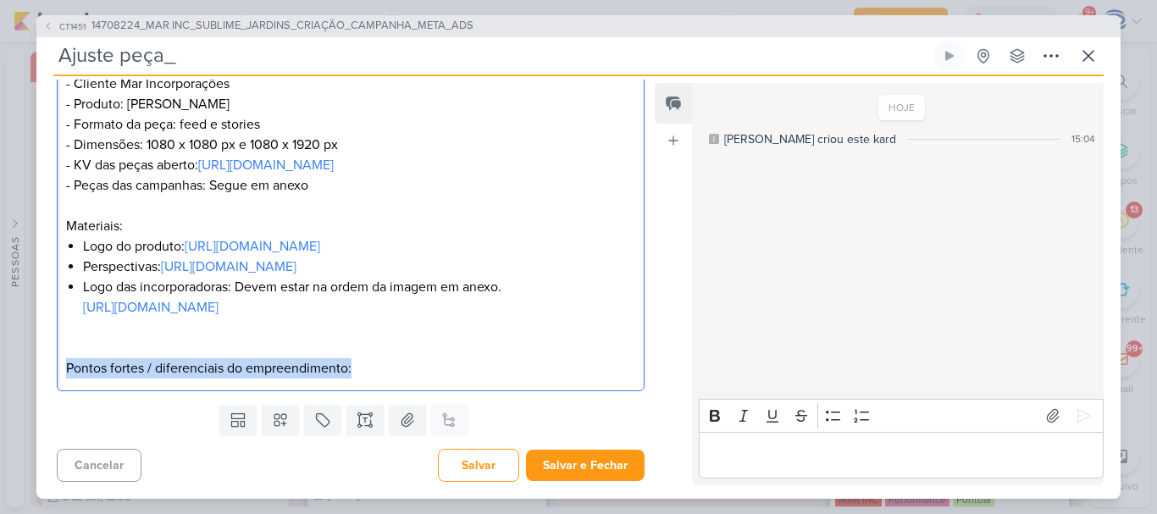
drag, startPoint x: 387, startPoint y: 370, endPoint x: 0, endPoint y: 370, distance: 386.9
click at [0, 370] on div "CT1451 14708224_MAR INC_SUBLIME_JARDINS_CRIAÇÃO_CAMPANHA_META_ADS Ajuste peça_" at bounding box center [578, 257] width 1157 height 514
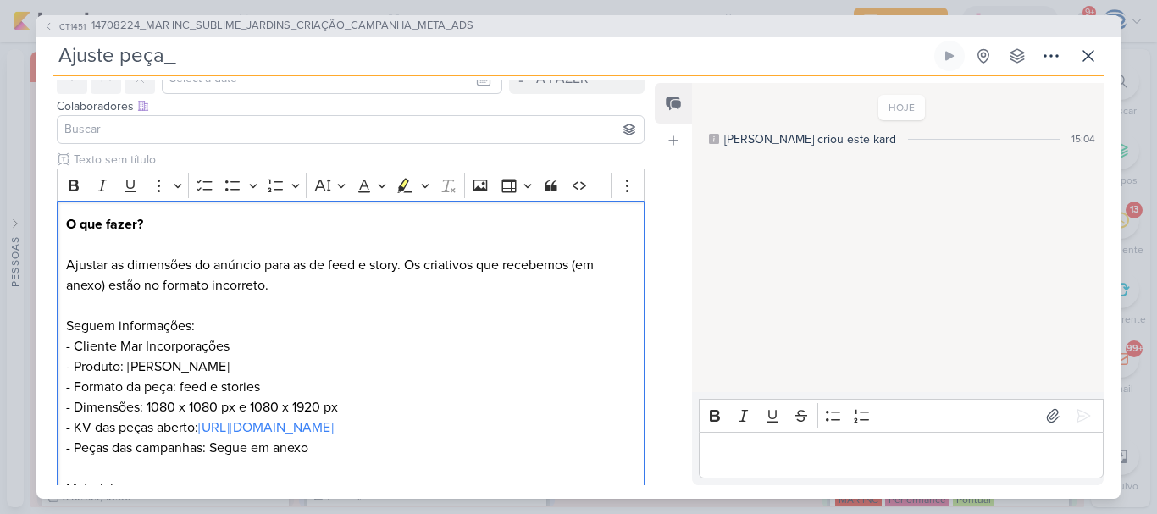
scroll to position [0, 0]
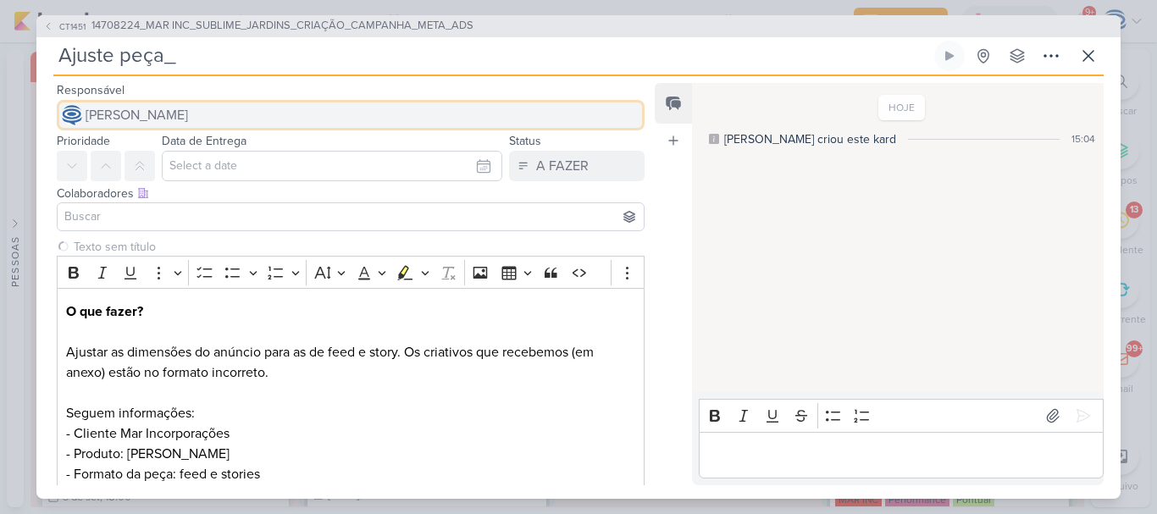
click at [176, 108] on span "[PERSON_NAME]" at bounding box center [137, 115] width 102 height 20
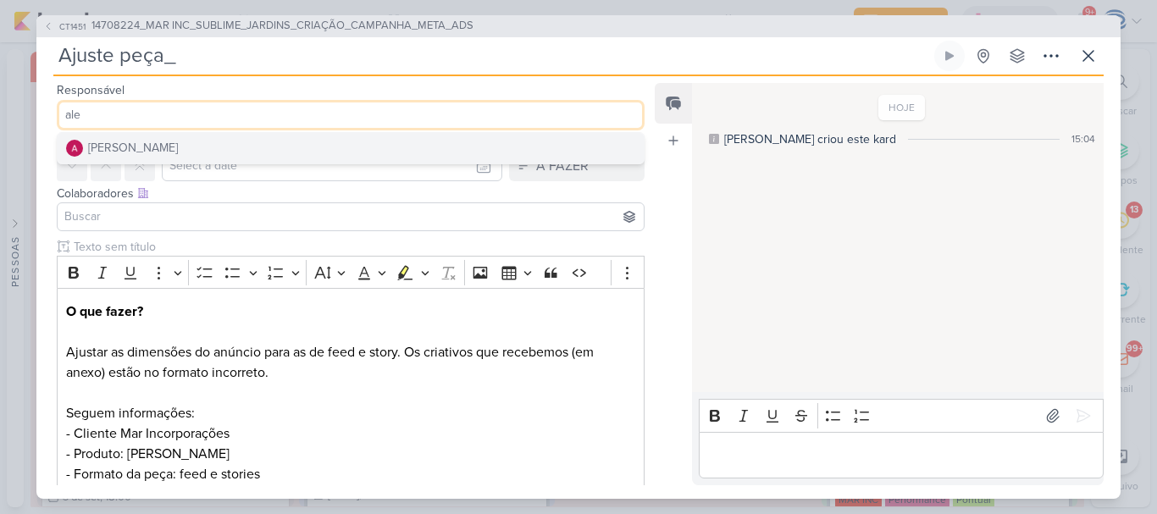
type input "ale"
click at [187, 137] on button "[PERSON_NAME]" at bounding box center [351, 148] width 586 height 30
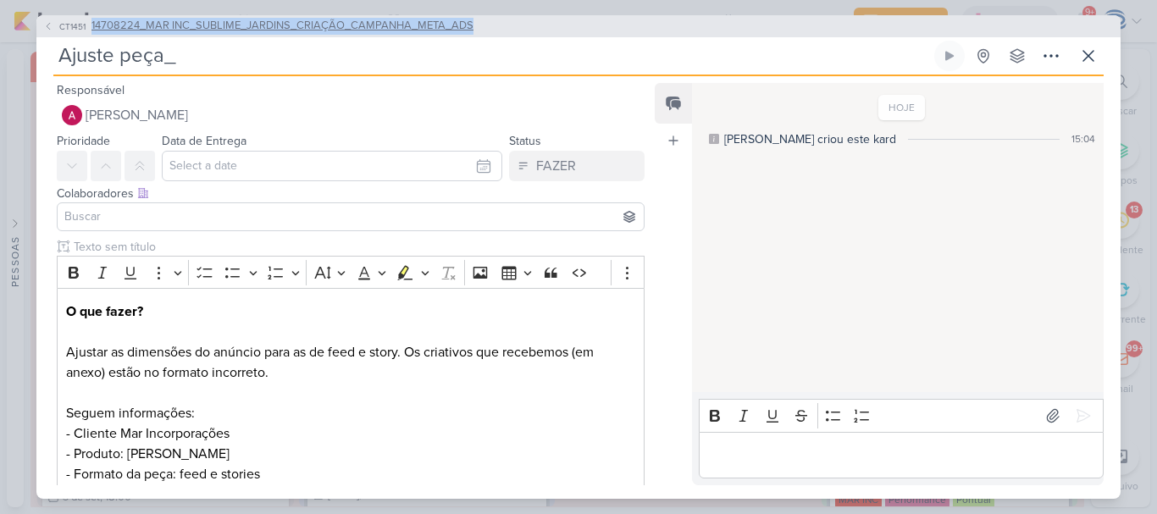
drag, startPoint x: 488, startPoint y: 21, endPoint x: 86, endPoint y: 31, distance: 402.3
click at [86, 31] on div "CT1451 14708224_MAR INC_SUBLIME_JARDINS_CRIAÇÃO_CAMPANHA_META_ADS" at bounding box center [578, 26] width 1084 height 22
copy button "14708224_MAR INC_SUBLIME_JARDINS_CRIAÇÃO_CAMPANHA_META_ADS"
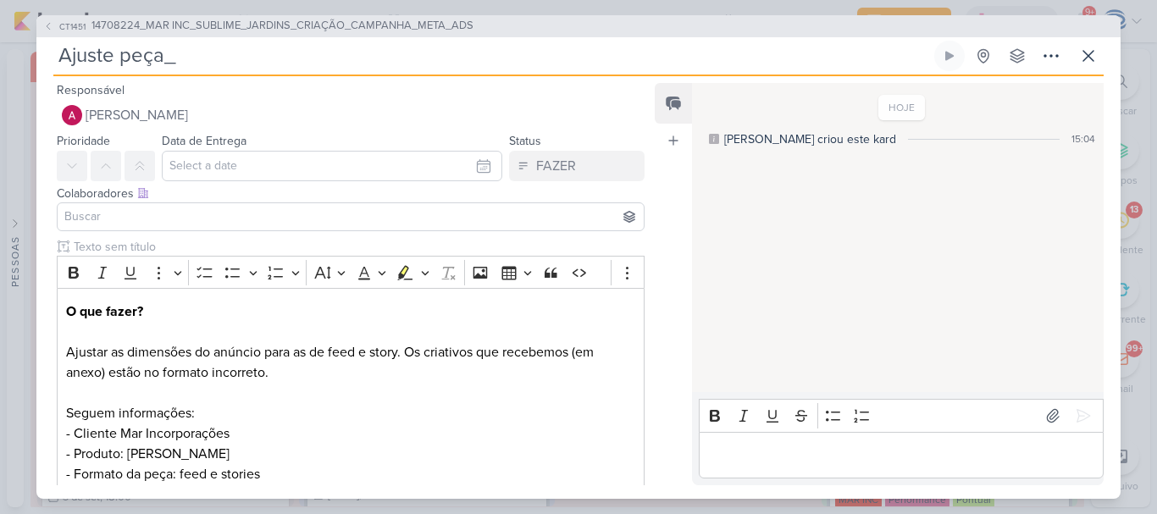
click at [191, 52] on input "Ajuste peça_" at bounding box center [491, 56] width 877 height 30
paste input "14708224_MAR INC_SUBLIME_JARDINS_CRIAÇÃO_CAMPANHA_META_ADS"
type input "Ajuste peça_ 14708224_MAR INC_SUBLIME_JARDINS_CRIAÇÃO_CAMPANHA_META_ADS"
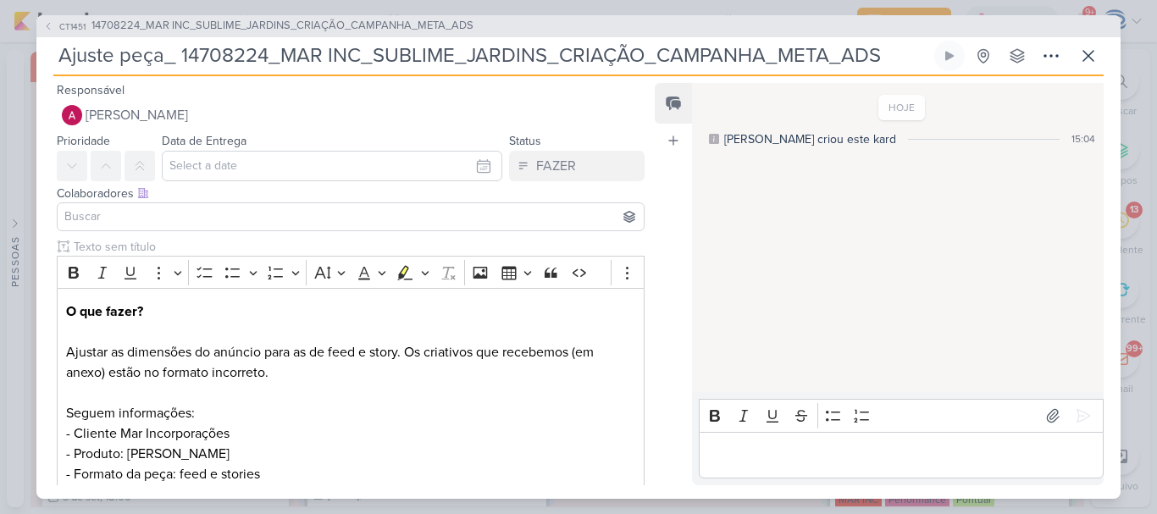
type input "Ajuste peça_ 14708224_MAR INC_SUBLIME_JARDINS_CRIAÇÃO_CAMPANHA_META_ADS"
click at [218, 210] on input at bounding box center [350, 217] width 579 height 20
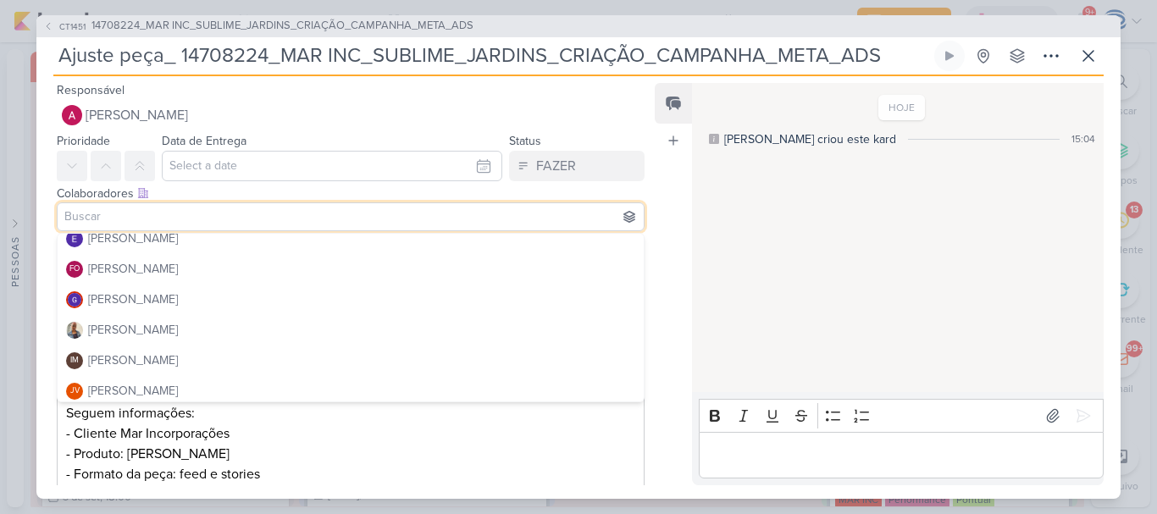
scroll to position [194, 0]
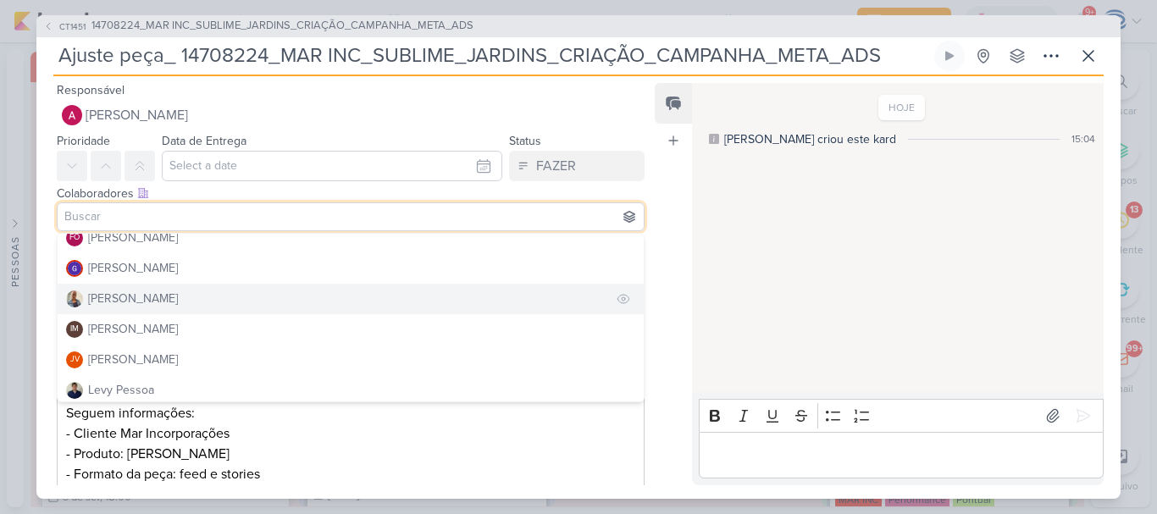
click at [161, 300] on button "[PERSON_NAME]" at bounding box center [351, 299] width 586 height 30
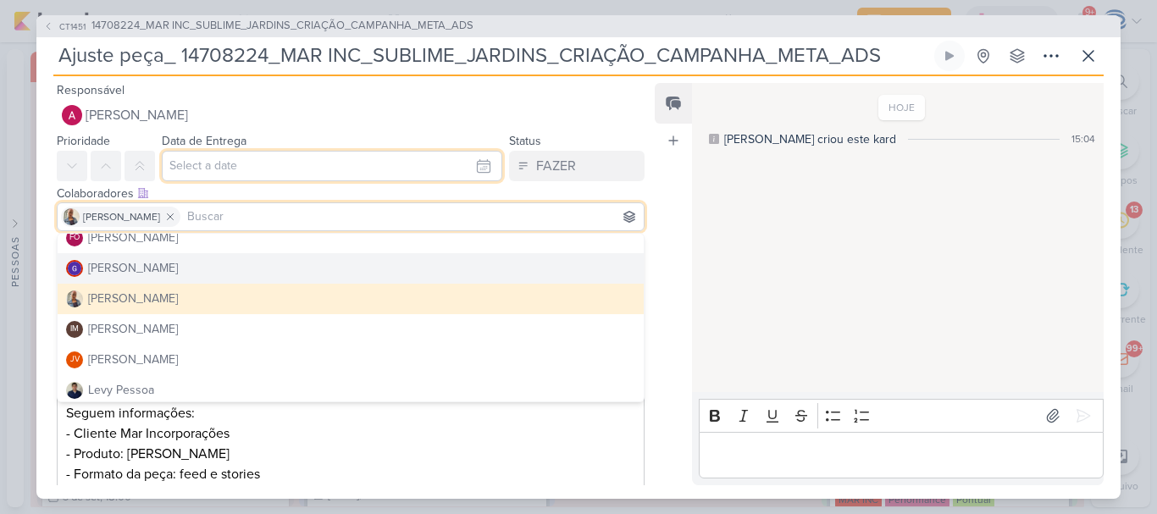
click at [224, 162] on input "text" at bounding box center [332, 166] width 340 height 30
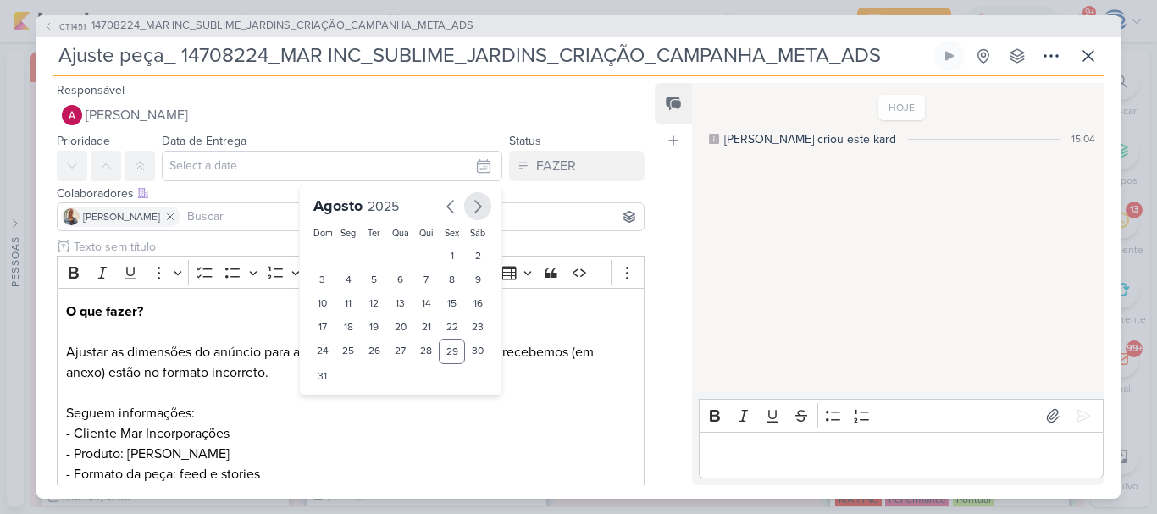
click at [467, 207] on icon "button" at bounding box center [477, 206] width 20 height 20
click at [441, 210] on icon "button" at bounding box center [450, 206] width 20 height 20
click at [447, 351] on div "29" at bounding box center [452, 351] width 26 height 25
type input "[DATE] 23:59"
click at [338, 399] on select "00 01 02 03 04 05 06 07 08 09 10 11 12 13 14 15 16 17 18 19 20 21 22 23" at bounding box center [349, 405] width 24 height 20
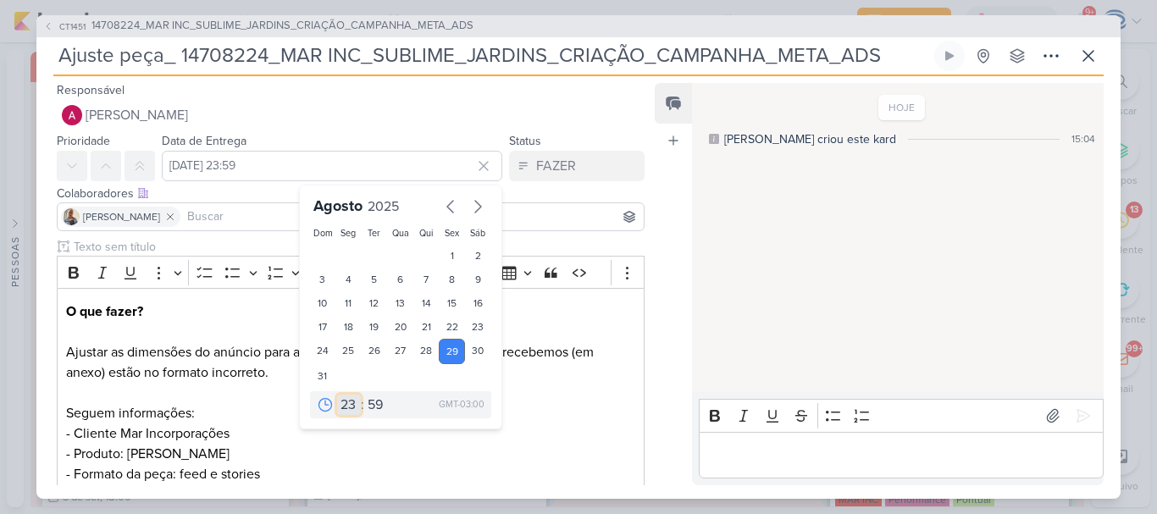
select select "17"
click at [337, 395] on select "00 01 02 03 04 05 06 07 08 09 10 11 12 13 14 15 16 17 18 19 20 21 22 23" at bounding box center [349, 405] width 24 height 20
type input "[DATE] 17:59"
click at [369, 399] on select "00 05 10 15 20 25 30 35 40 45 50 55 59" at bounding box center [376, 405] width 24 height 20
select select "0"
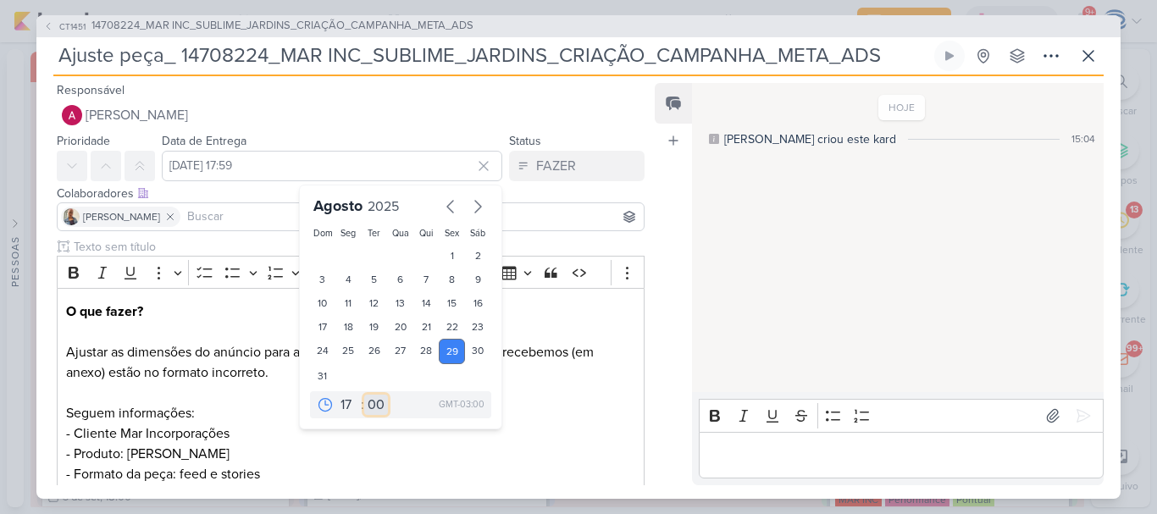
click at [364, 395] on select "00 05 10 15 20 25 30 35 40 45 50 55 59" at bounding box center [376, 405] width 24 height 20
type input "[DATE] 17:00"
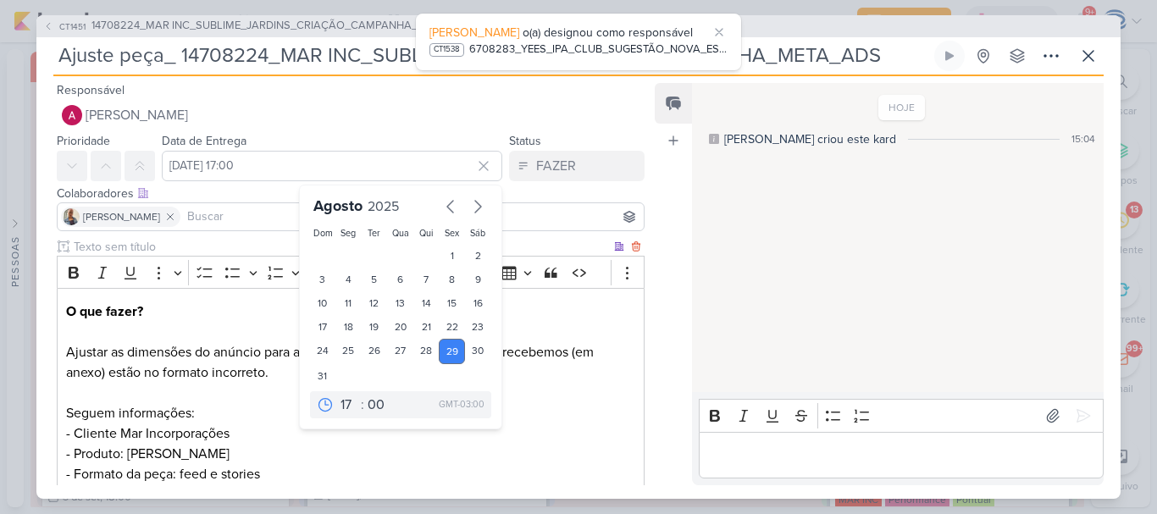
click at [544, 362] on p "O que fazer? Ajustar as dimensões do anúncio para as de feed e story. Os criati…" at bounding box center [350, 443] width 569 height 284
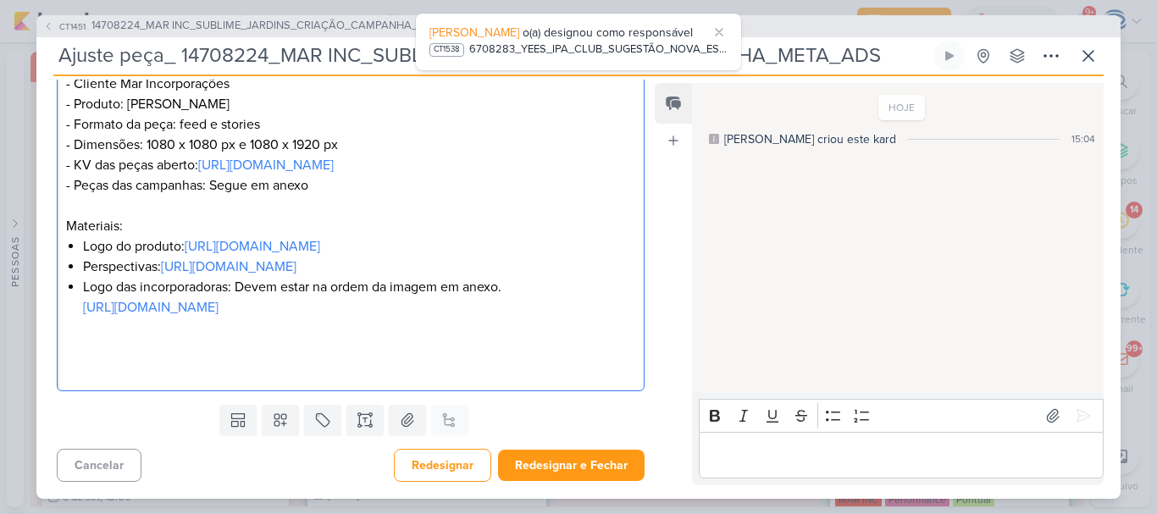
scroll to position [411, 0]
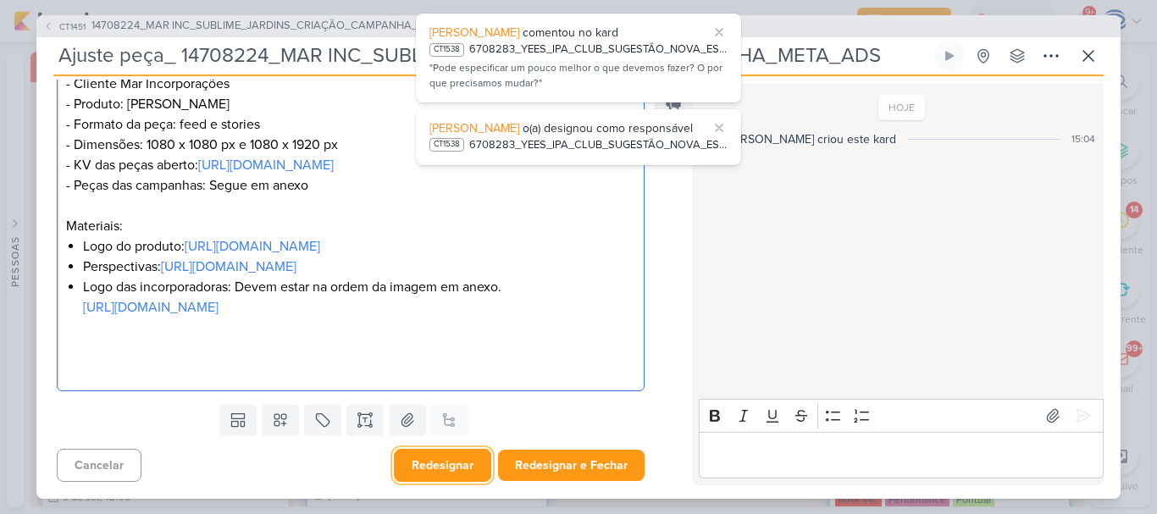
click at [439, 468] on button "Redesignar" at bounding box center [442, 465] width 97 height 33
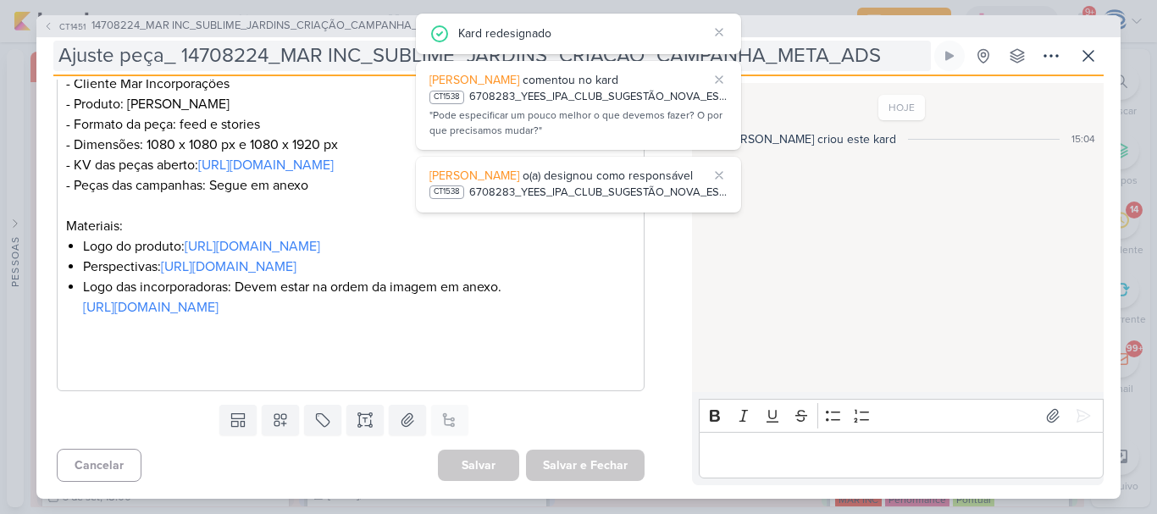
scroll to position [0, 0]
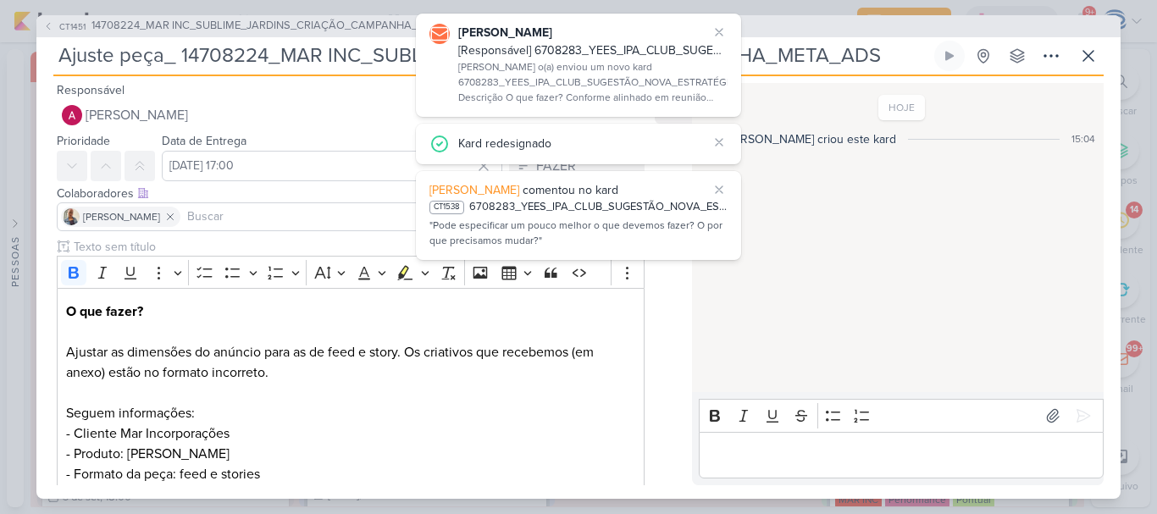
drag, startPoint x: 60, startPoint y: 58, endPoint x: 870, endPoint y: 53, distance: 809.4
click at [870, 53] on input "Ajuste peça_ 14708224_MAR INC_SUBLIME_JARDINS_CRIAÇÃO_CAMPANHA_META_ADS" at bounding box center [491, 56] width 877 height 30
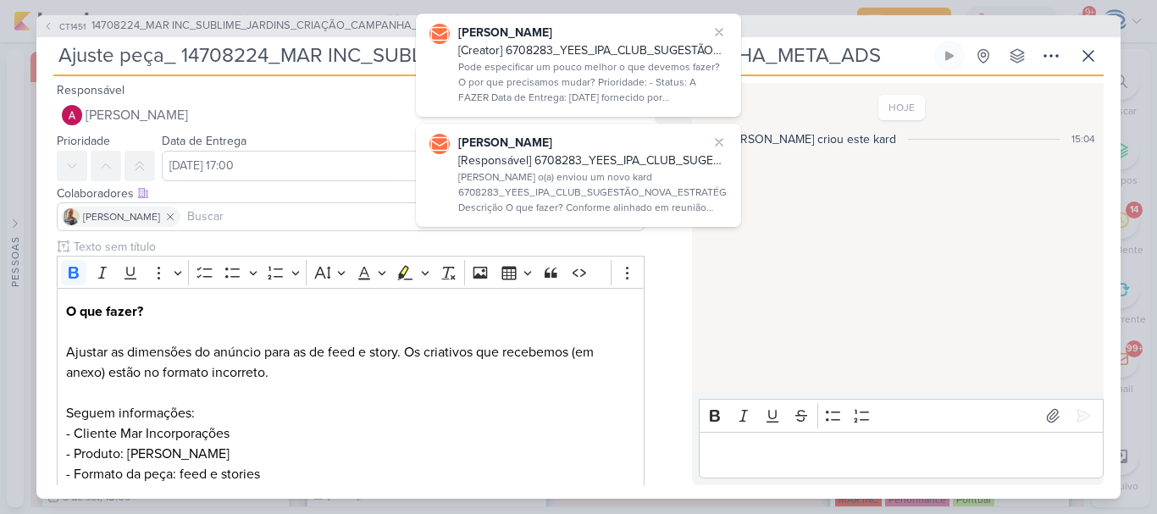
drag, startPoint x: 895, startPoint y: 53, endPoint x: 345, endPoint y: -26, distance: 555.2
click at [345, 0] on html "1.99.0 [PERSON_NAME] [Creator] 6708283_YEES_IPA_CLUB_SUGESTÃO_NOVA_ESTRATÉGIA P…" at bounding box center [578, 257] width 1157 height 514
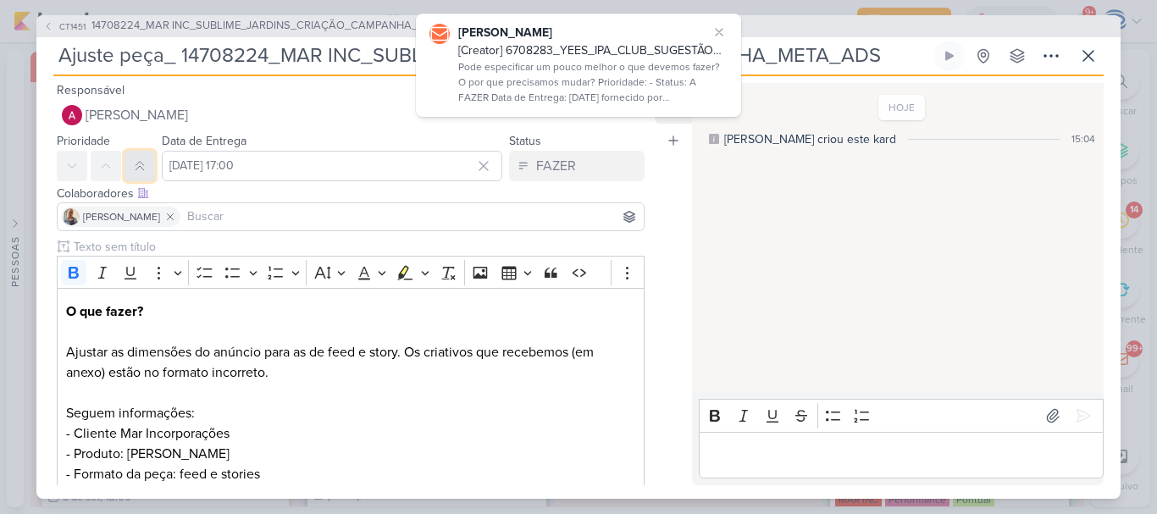
click at [145, 165] on icon at bounding box center [140, 166] width 14 height 14
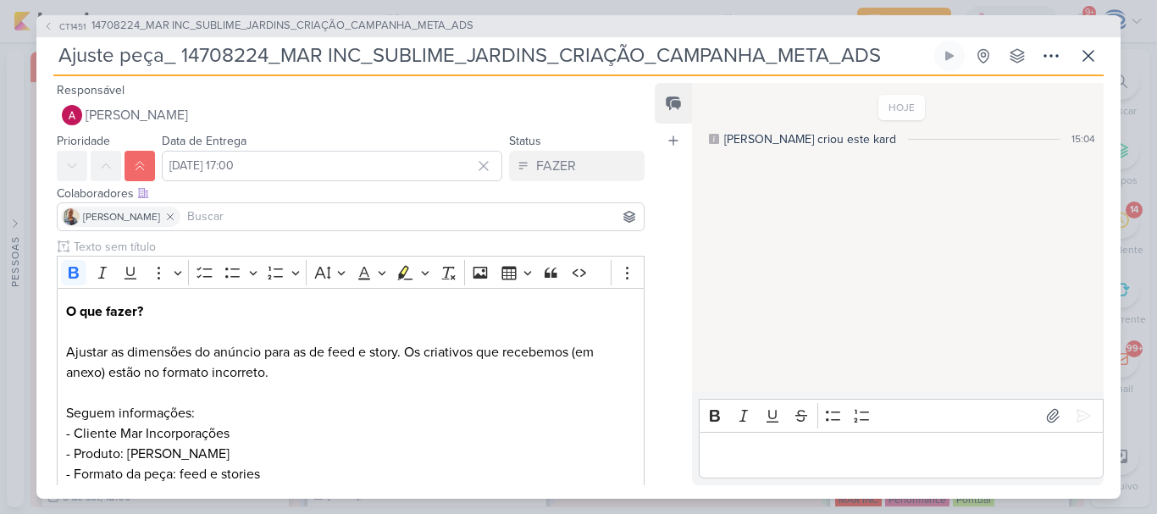
drag, startPoint x: 53, startPoint y: 58, endPoint x: 884, endPoint y: 68, distance: 830.7
click at [884, 68] on input "Ajuste peça_ 14708224_MAR INC_SUBLIME_JARDINS_CRIAÇÃO_CAMPANHA_META_ADS" at bounding box center [491, 56] width 877 height 30
click at [1084, 49] on icon at bounding box center [1088, 56] width 20 height 20
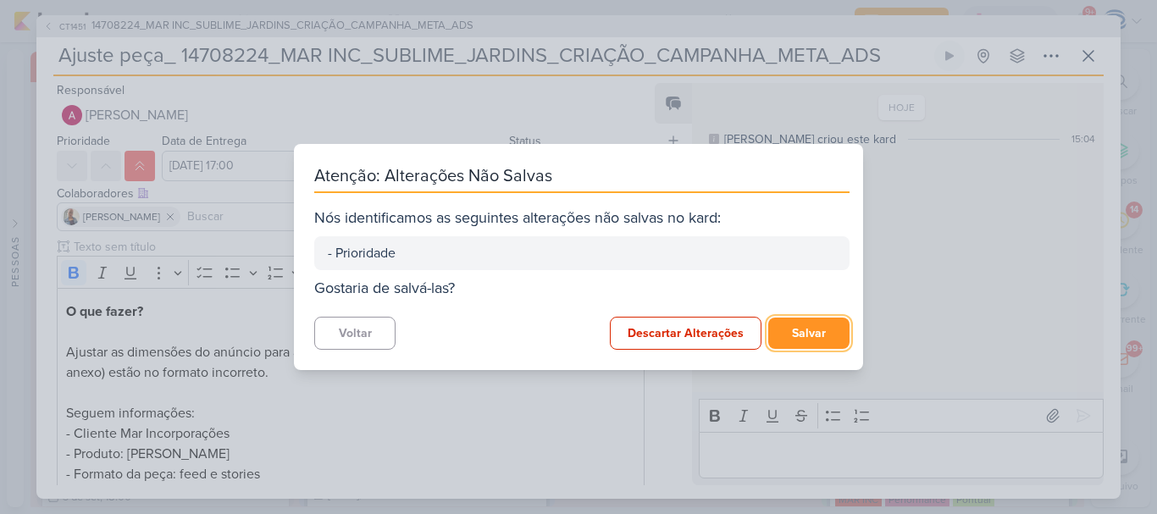
click at [807, 329] on button "Salvar" at bounding box center [808, 333] width 81 height 31
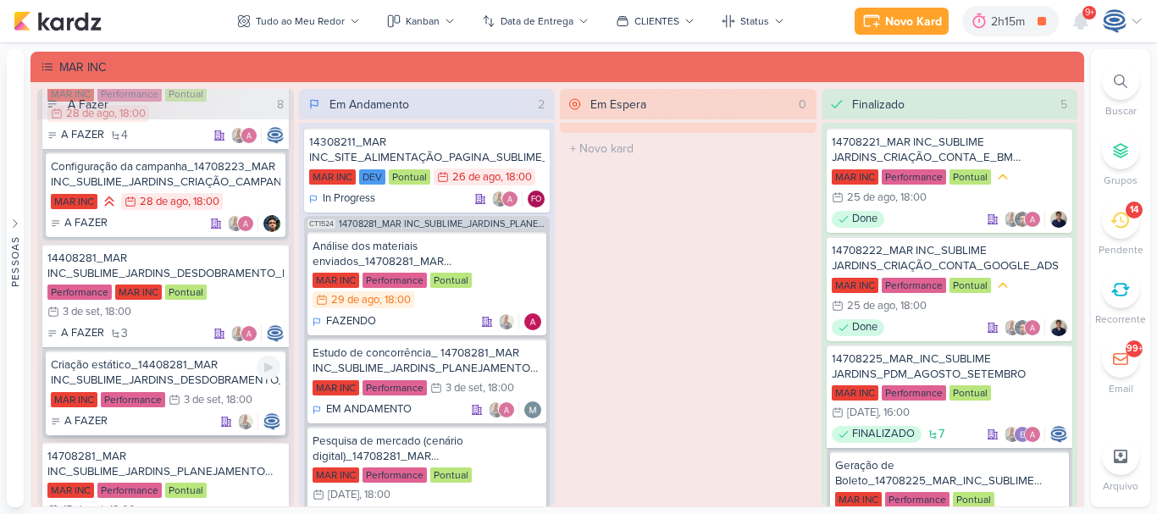
scroll to position [313, 0]
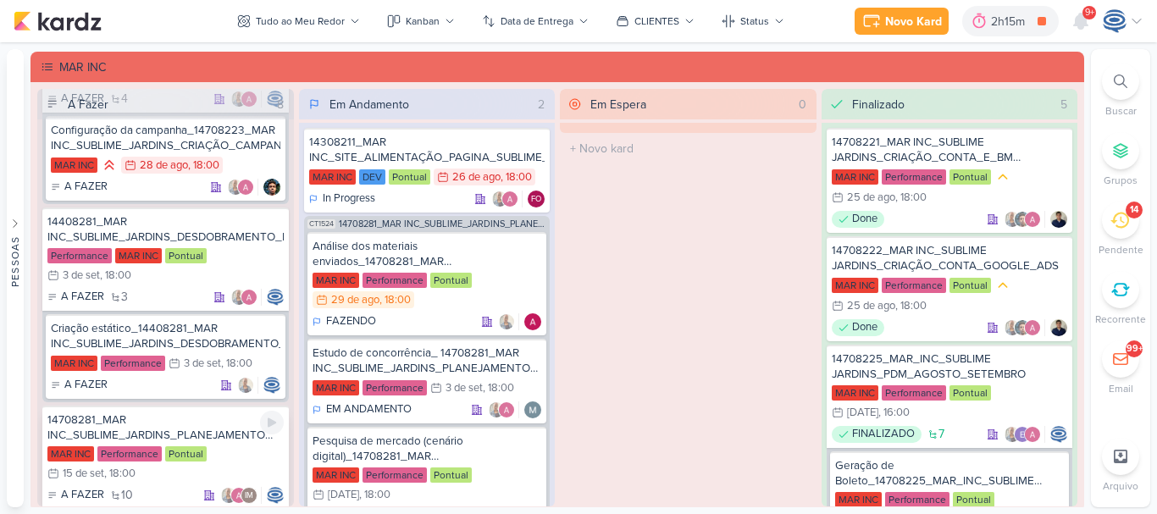
click at [213, 417] on div "14708281_MAR INC_SUBLIME_JARDINS_PLANEJAMENTO ESTRATÉGICO" at bounding box center [165, 427] width 236 height 30
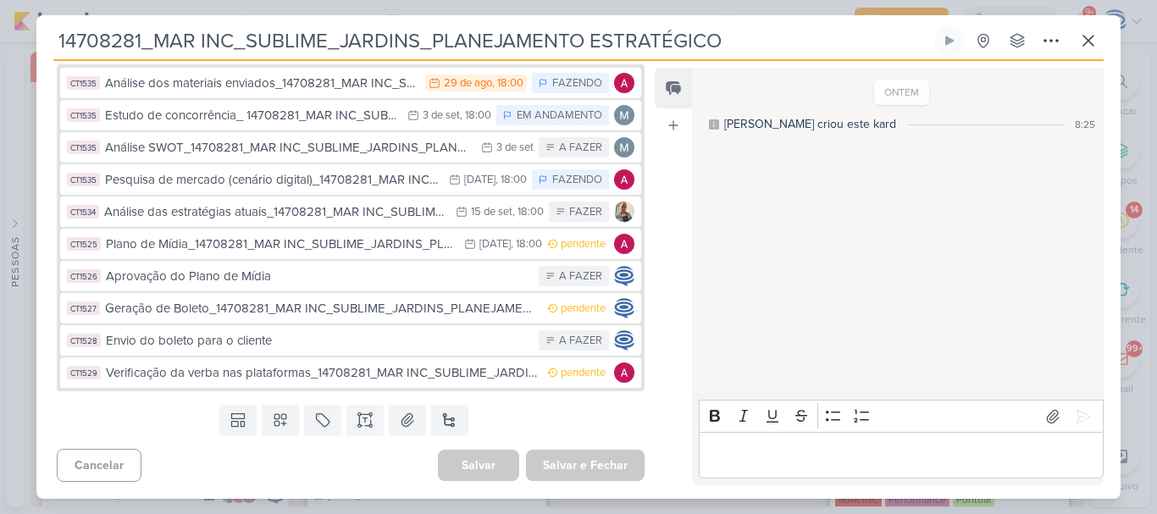
scroll to position [0, 0]
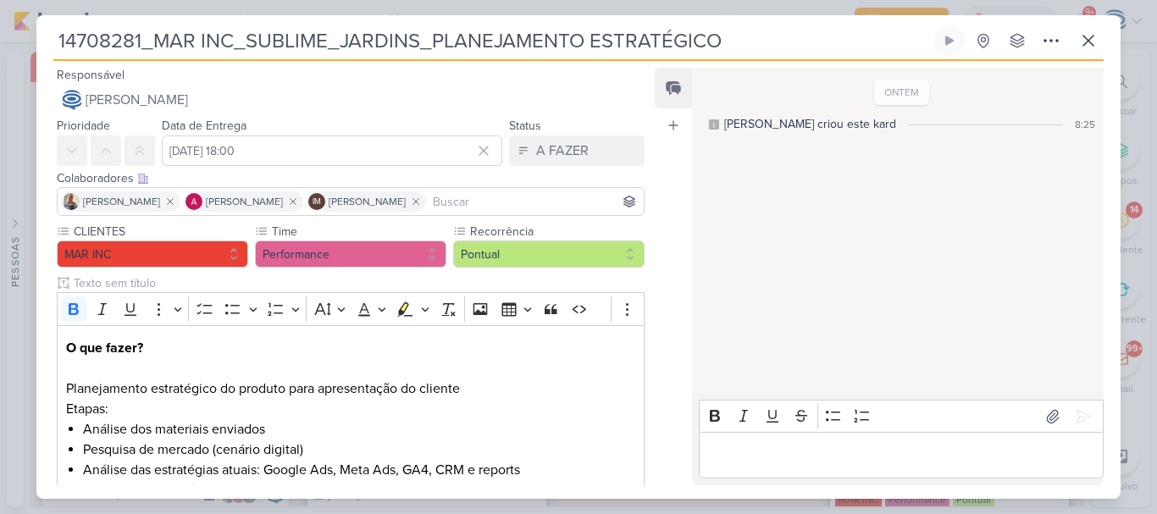
click at [473, 195] on input at bounding box center [534, 201] width 211 height 20
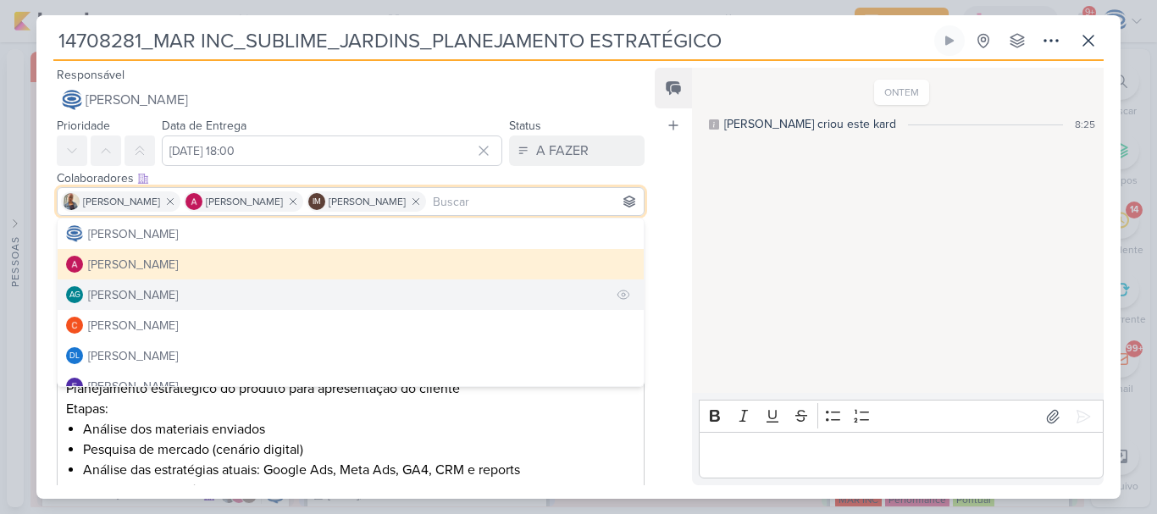
click at [327, 291] on button "AG [PERSON_NAME]" at bounding box center [351, 294] width 586 height 30
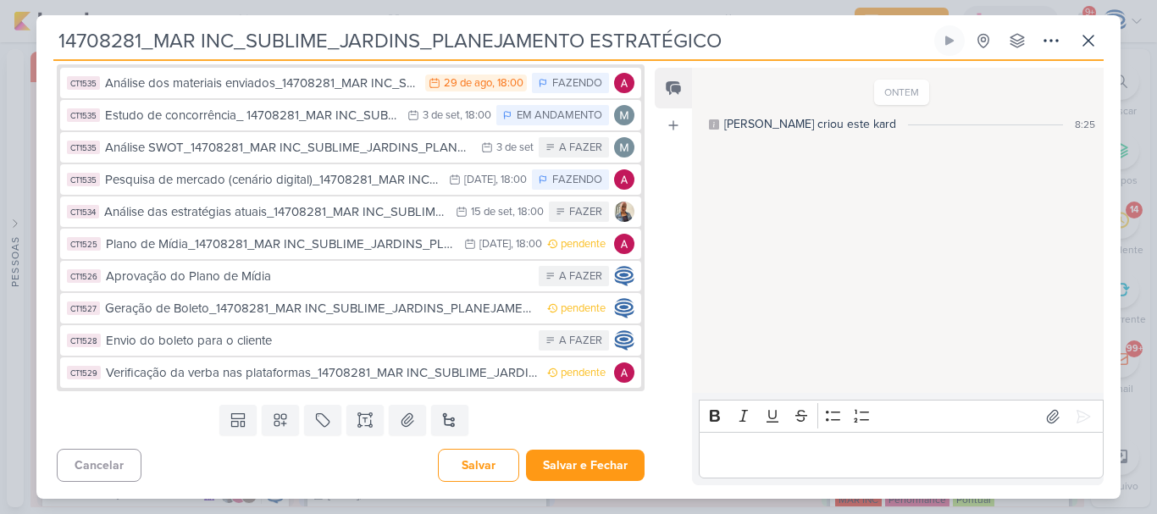
scroll to position [703, 0]
click at [461, 468] on button "Salvar" at bounding box center [478, 465] width 81 height 33
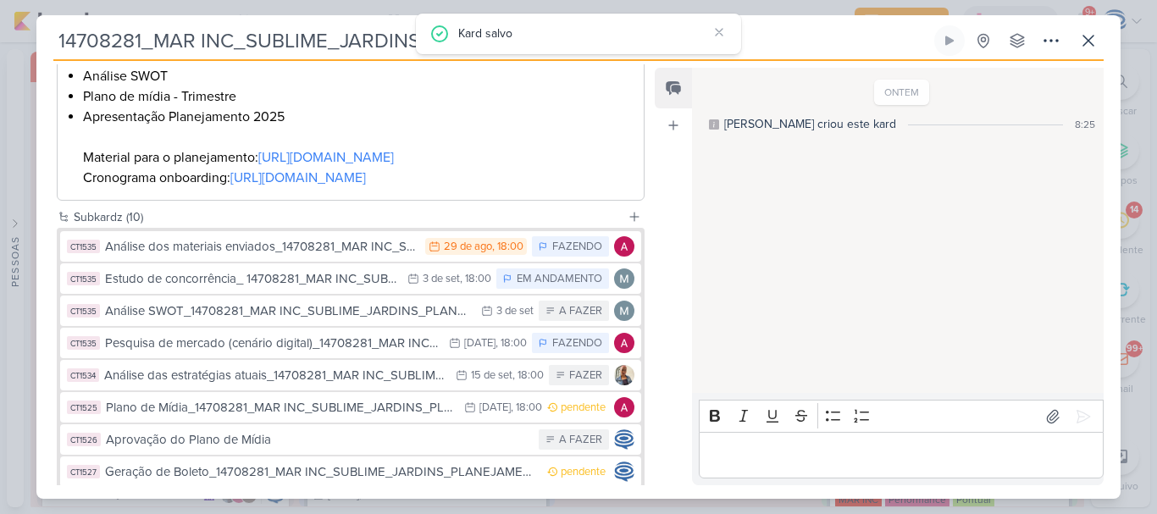
scroll to position [417, 0]
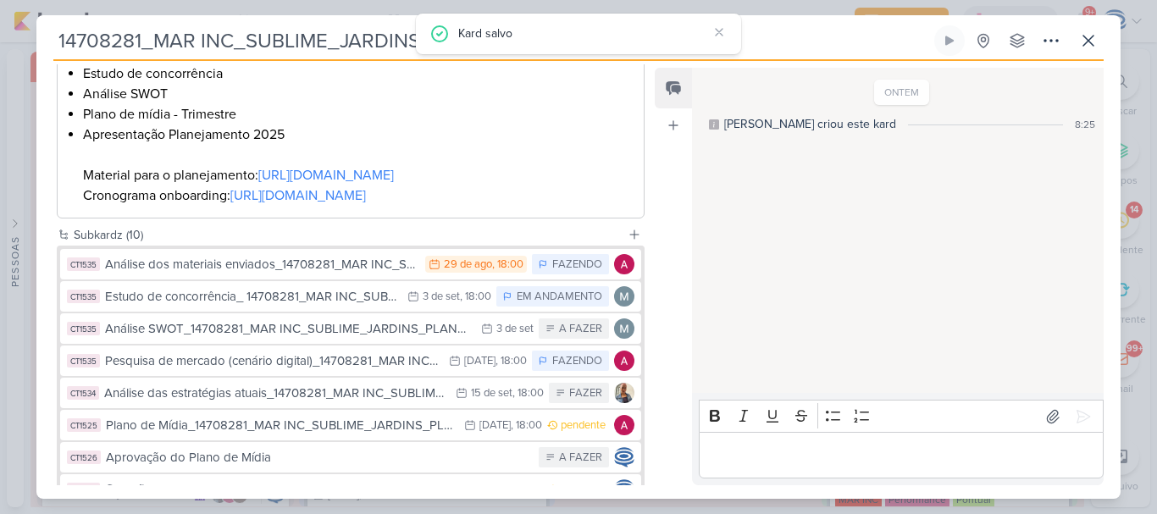
drag, startPoint x: 60, startPoint y: 39, endPoint x: 681, endPoint y: 24, distance: 620.8
click at [681, 24] on body "1.99.0 Kard salvo [GEOGRAPHIC_DATA] Ctrl + k 2h15m [MAR INC] Kick off: onboardi…" at bounding box center [578, 257] width 1157 height 514
click at [753, 47] on input "14708281_MAR INC_SUBLIME_JARDINS_PLANEJAMENTO ESTRATÉGICO" at bounding box center [491, 40] width 877 height 30
click at [1056, 42] on icon at bounding box center [1051, 40] width 20 height 20
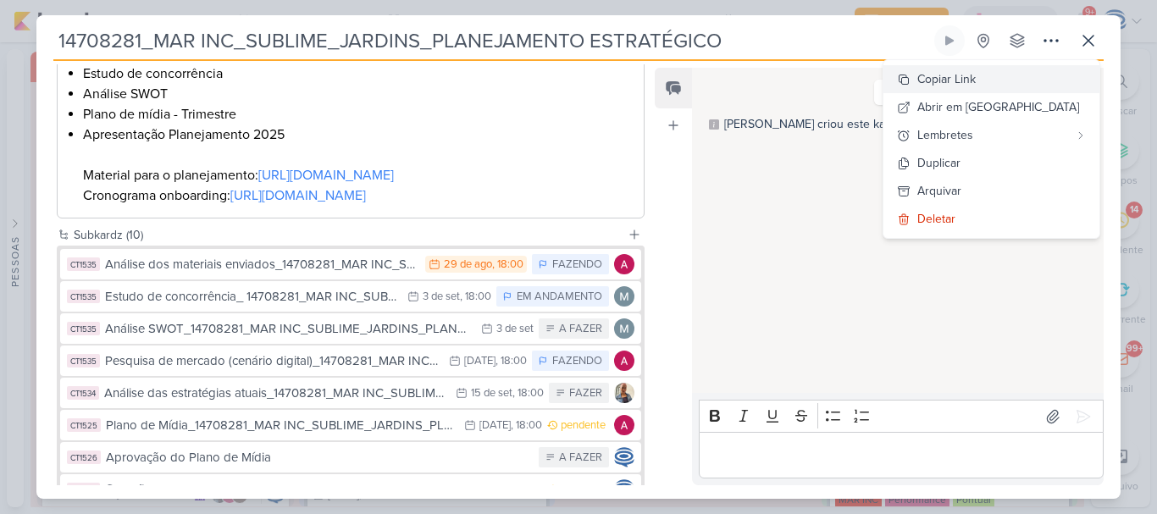
click at [975, 80] on div "Copiar Link" at bounding box center [946, 79] width 58 height 18
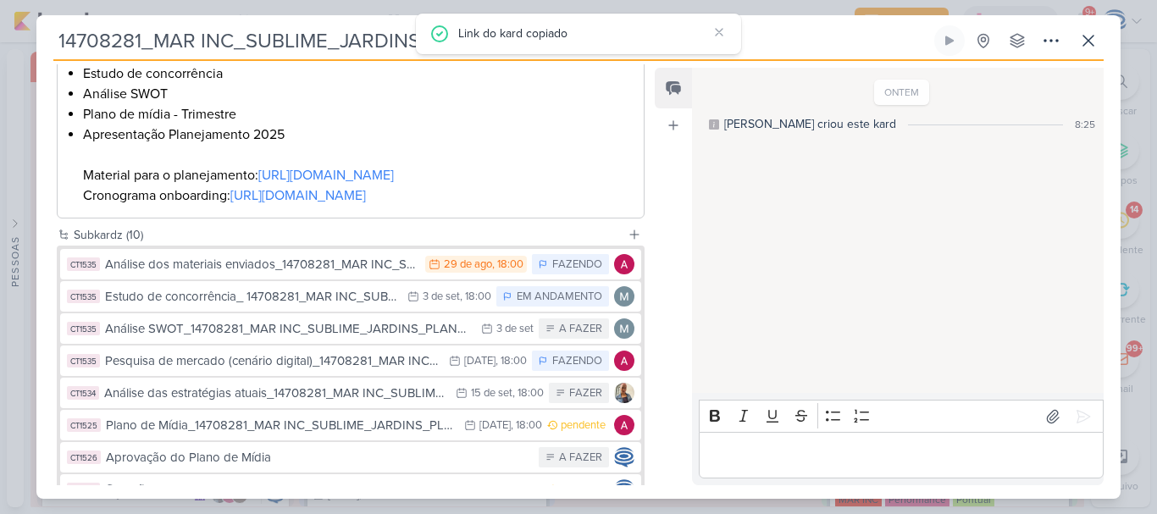
scroll to position [0, 0]
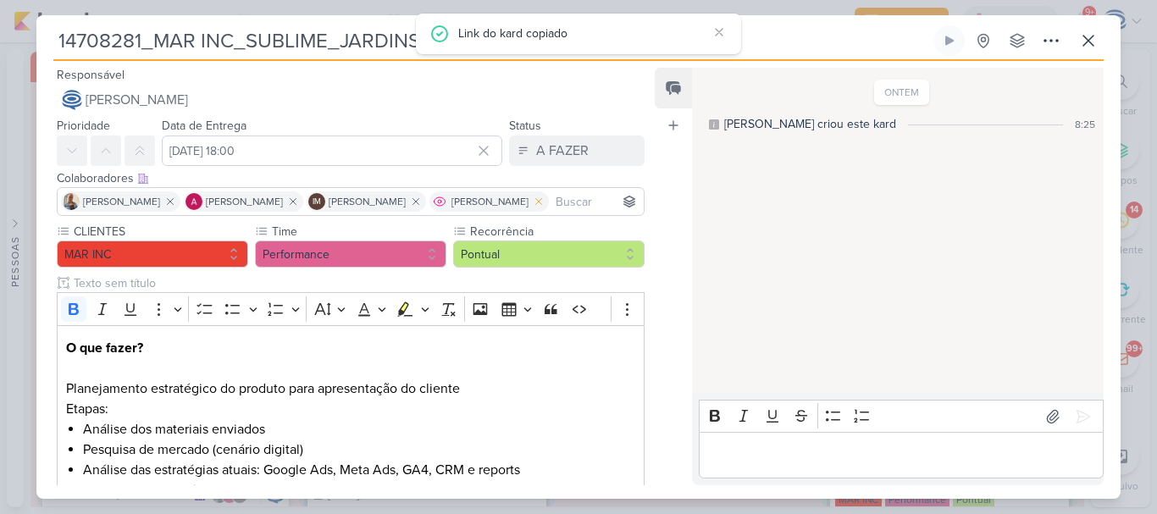
click at [544, 200] on icon at bounding box center [539, 202] width 12 height 12
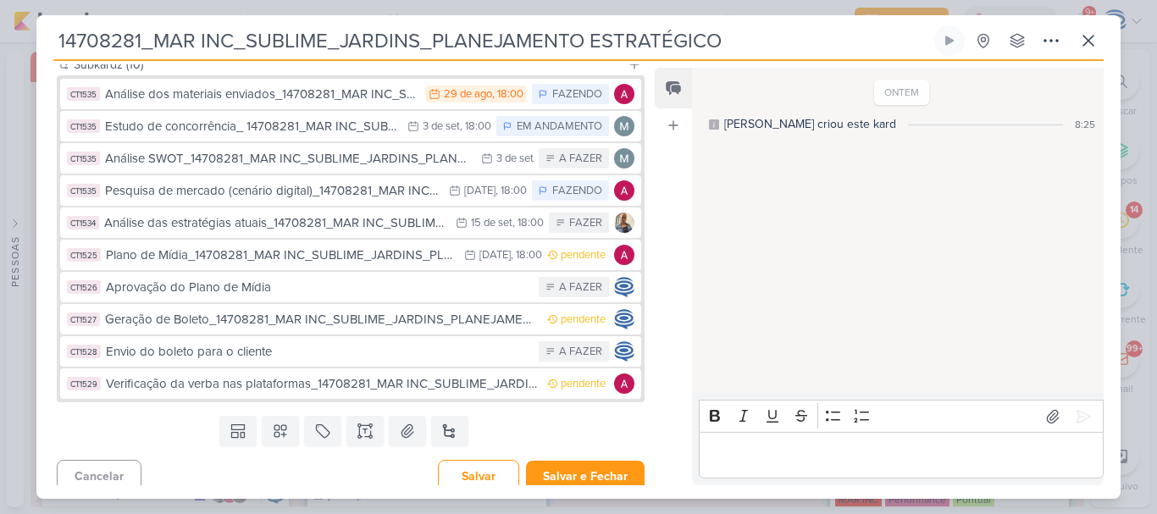
scroll to position [679, 0]
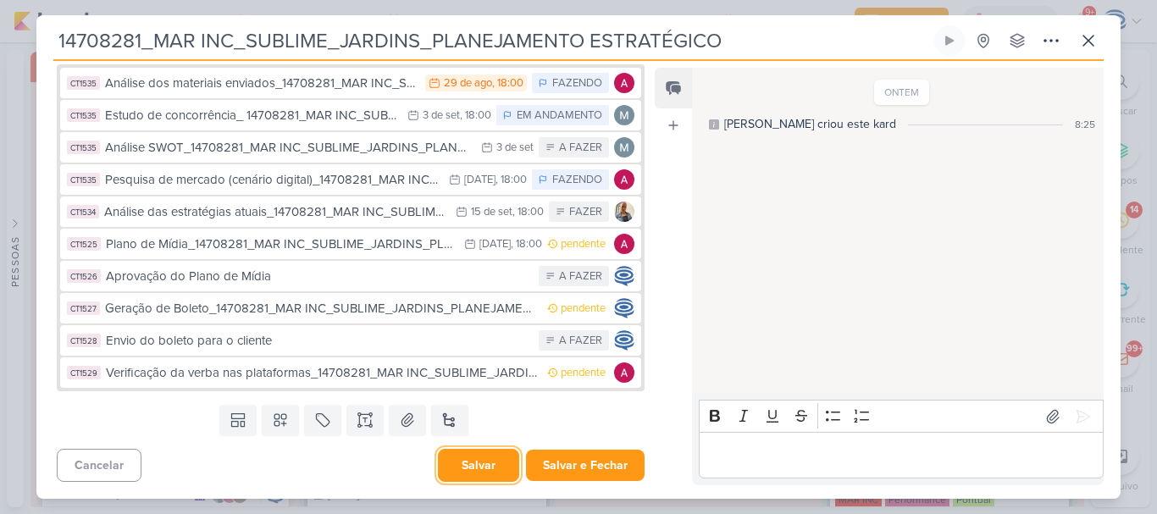
click at [462, 465] on button "Salvar" at bounding box center [478, 465] width 81 height 33
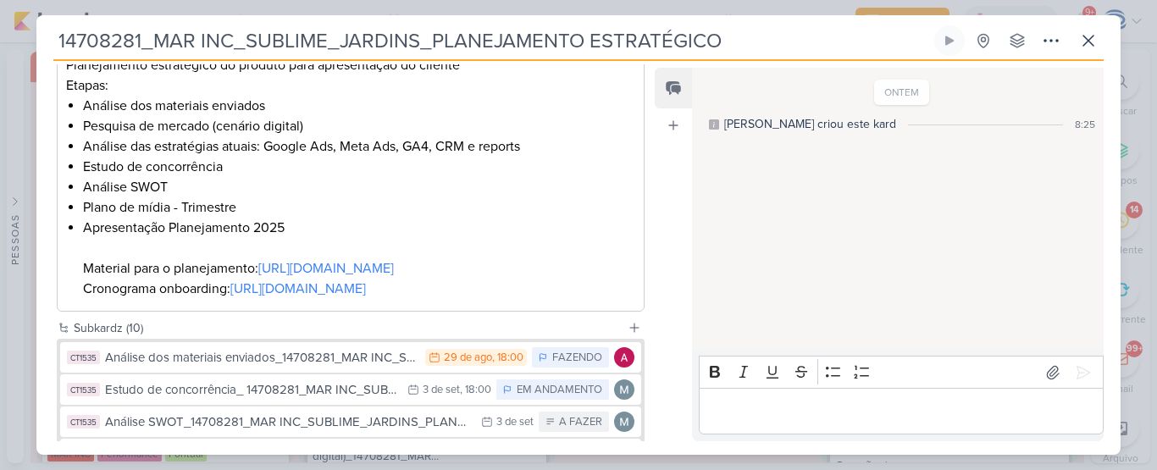
scroll to position [249, 0]
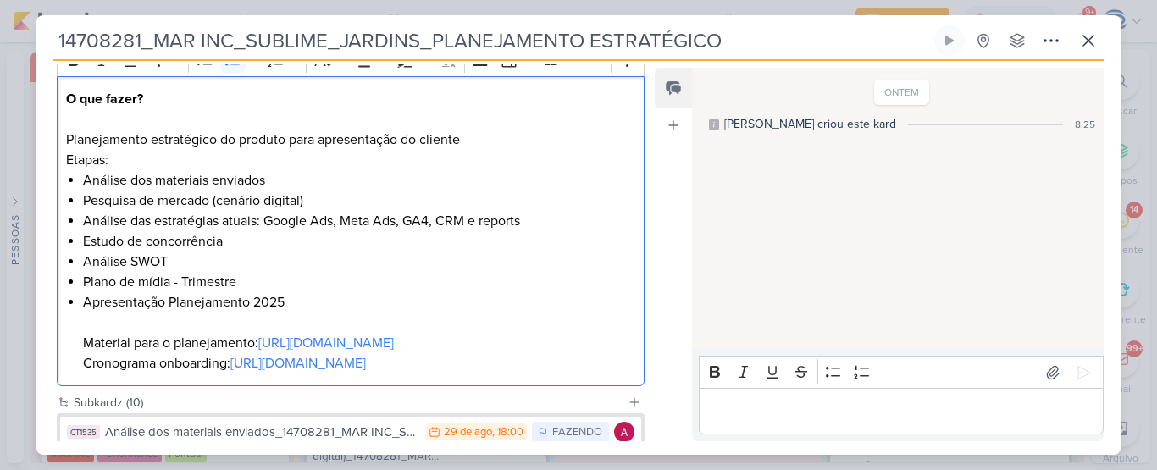
click at [319, 179] on li "Análise dos materiais enviados" at bounding box center [359, 180] width 552 height 20
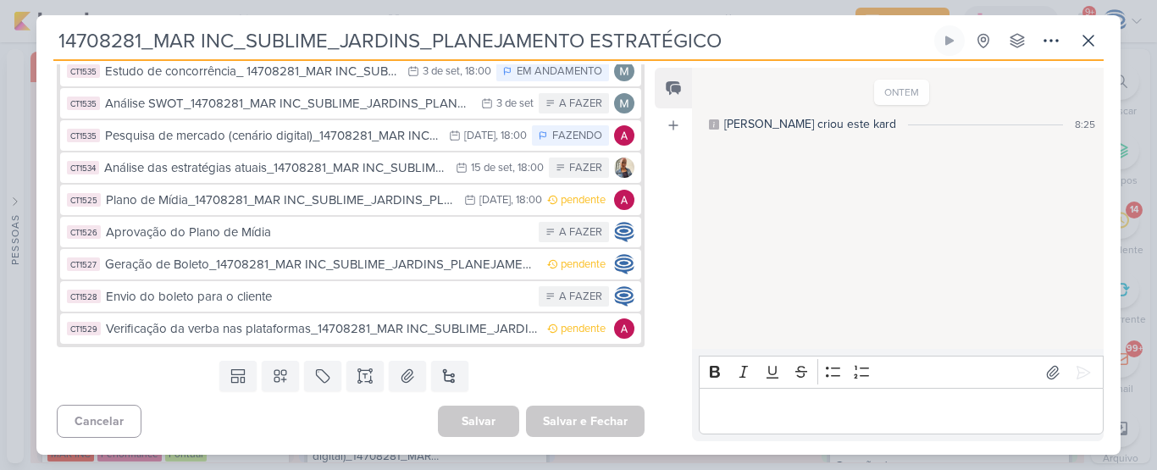
scroll to position [659, 0]
drag, startPoint x: 131, startPoint y: 104, endPoint x: 108, endPoint y: 102, distance: 23.0
drag, startPoint x: 108, startPoint y: 102, endPoint x: 533, endPoint y: 112, distance: 425.2
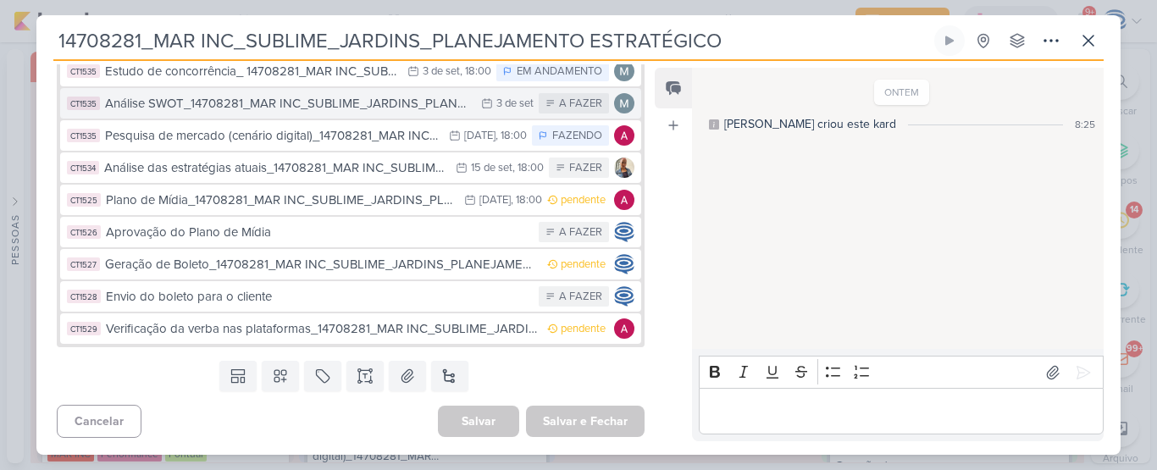
drag, startPoint x: 533, startPoint y: 112, endPoint x: 238, endPoint y: 161, distance: 299.5
click at [238, 113] on div "Análise SWOT_14708281_MAR INC_SUBLIME_JARDINS_PLANEJAMENTO ESTRATÉGICO" at bounding box center [288, 103] width 367 height 19
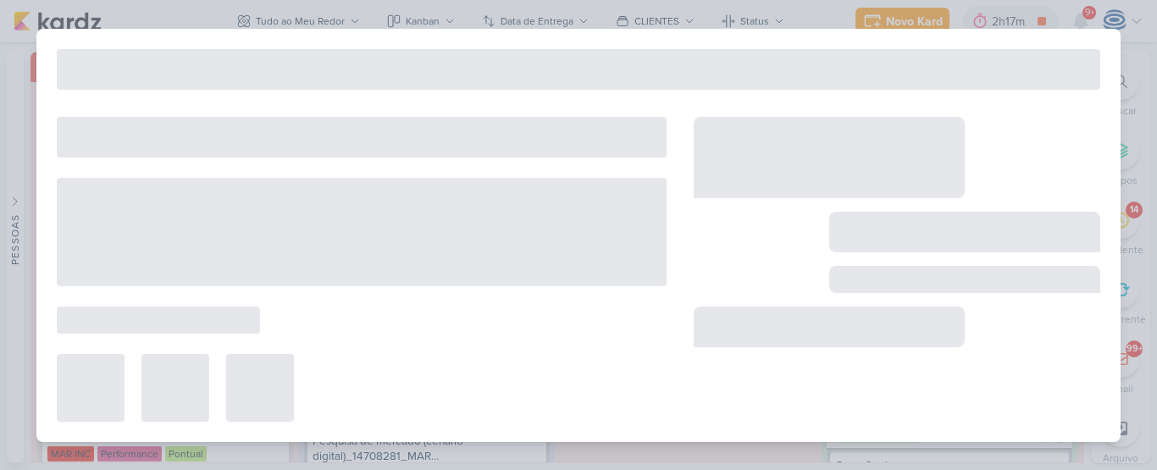
type input "Análise SWOT_14708281_MAR INC_SUBLIME_JARDINS_PLANEJAMENTO ESTRATÉGICO"
type input "3 de setembro de 2025 às 23:59"
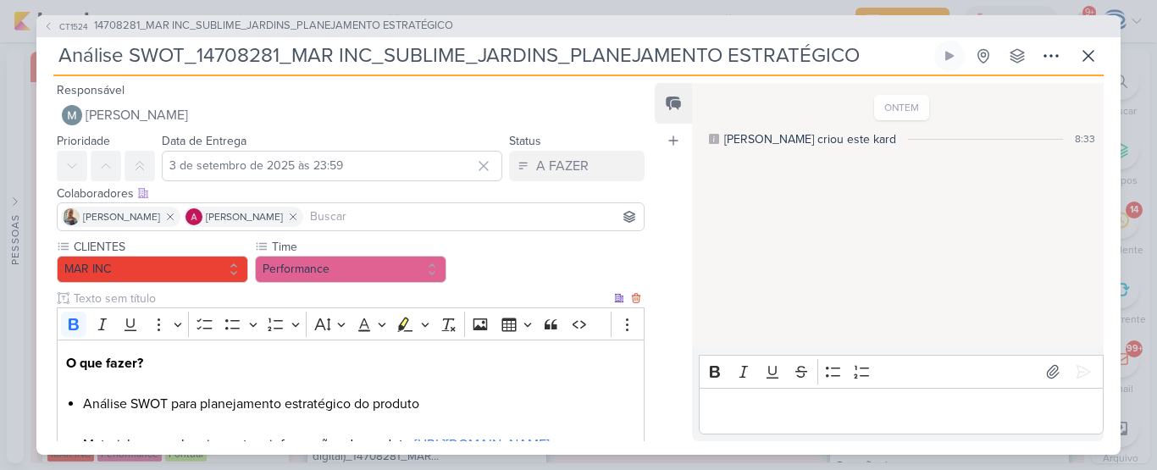
scroll to position [179, 0]
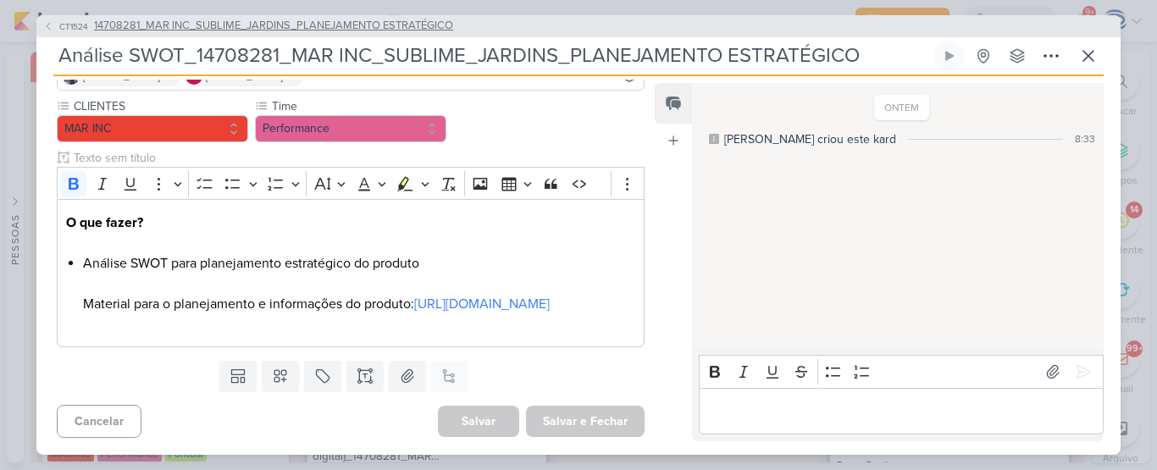
drag, startPoint x: 307, startPoint y: 26, endPoint x: 246, endPoint y: 25, distance: 61.8
click at [246, 25] on span "14708281_MAR INC_SUBLIME_JARDINS_PLANEJAMENTO ESTRATÉGICO" at bounding box center [273, 26] width 359 height 17
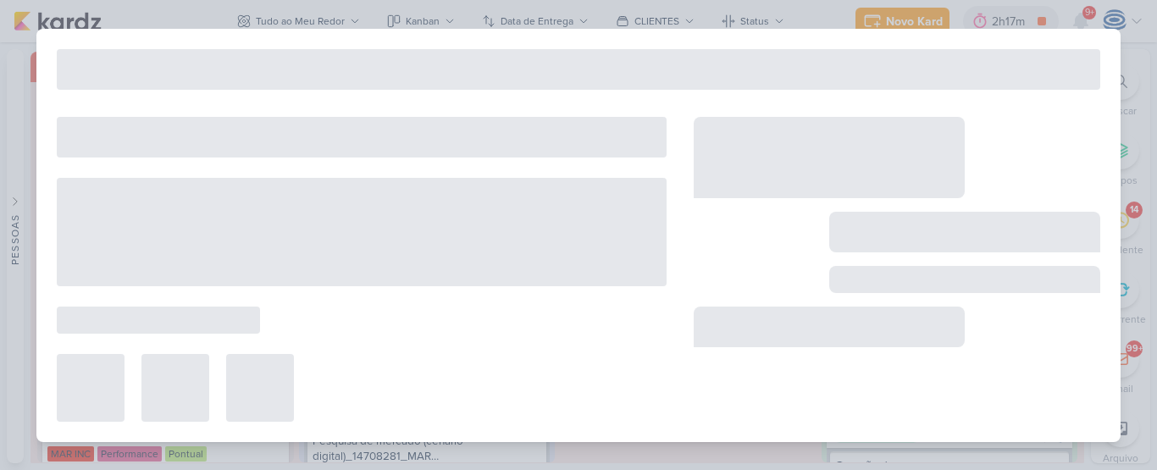
type input "14708281_MAR INC_SUBLIME_JARDINS_PLANEJAMENTO ESTRATÉGICO"
type input "[DATE] 18:00"
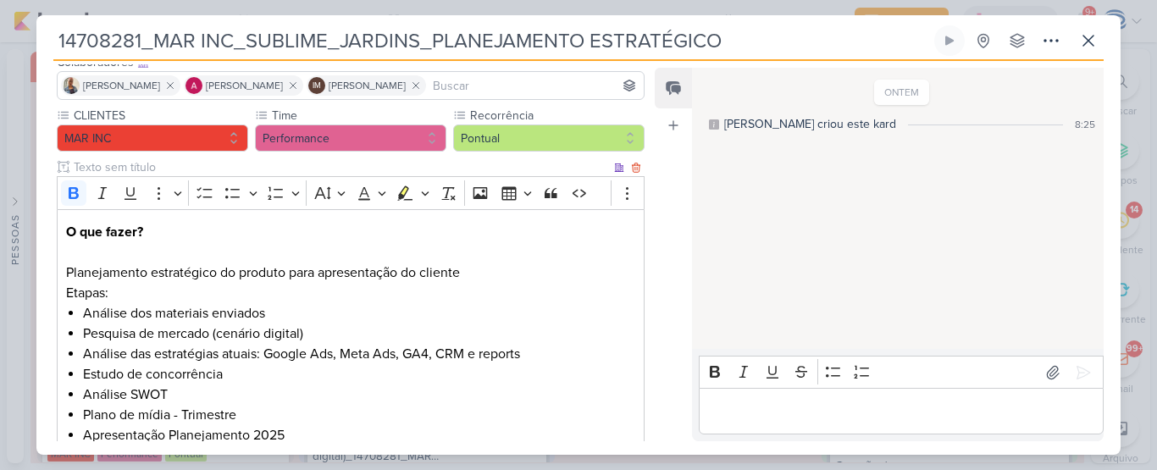
scroll to position [0, 0]
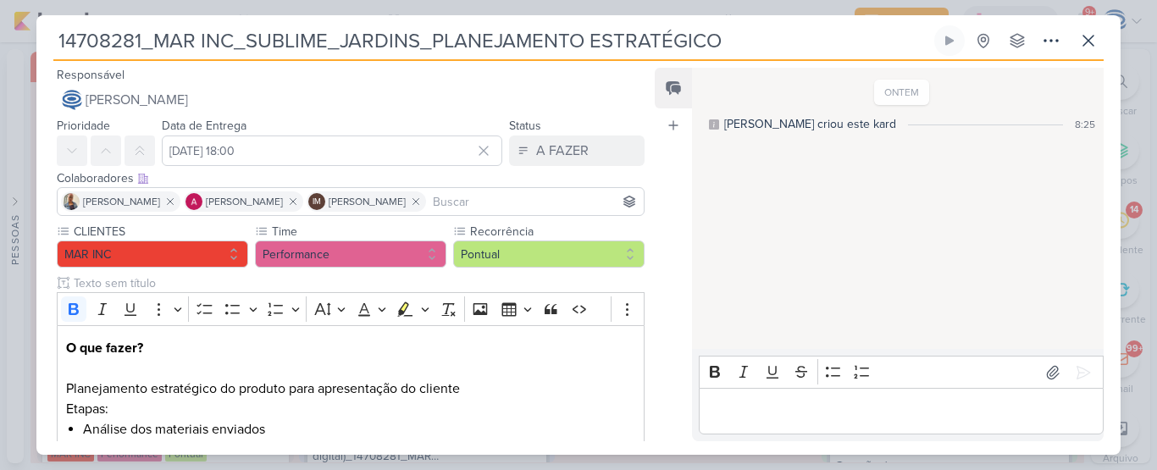
drag, startPoint x: 729, startPoint y: 38, endPoint x: 56, endPoint y: 47, distance: 673.2
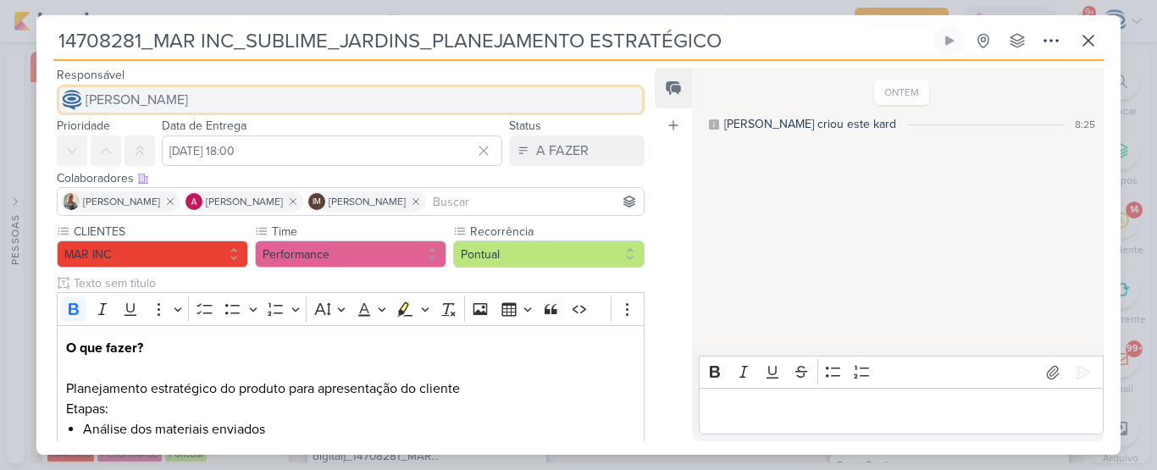
drag, startPoint x: 56, startPoint y: 47, endPoint x: 605, endPoint y: 88, distance: 550.2
click at [605, 88] on button "[PERSON_NAME]" at bounding box center [351, 100] width 588 height 30
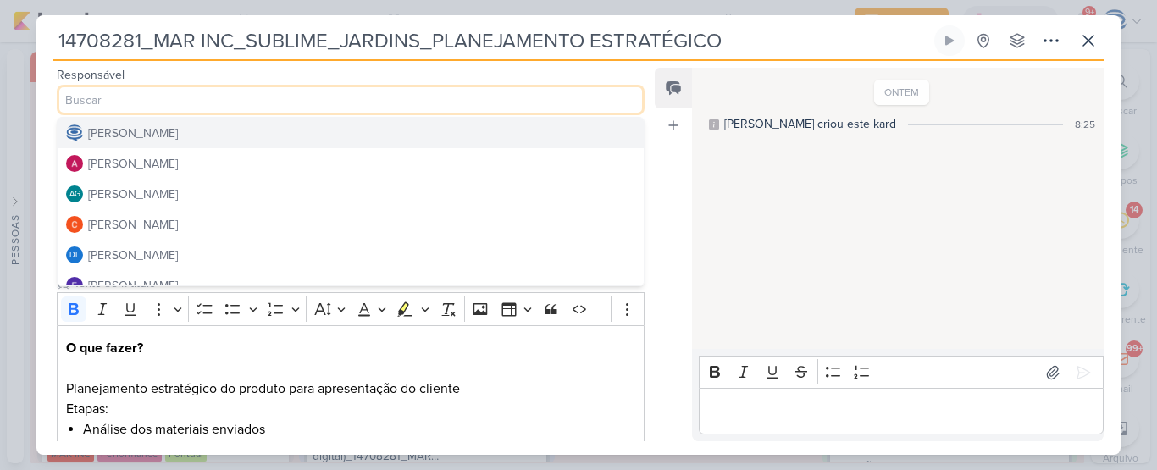
click at [665, 161] on div "Feed Atrelar email Solte o email para atrelar ao kard" at bounding box center [672, 254] width 37 height 373
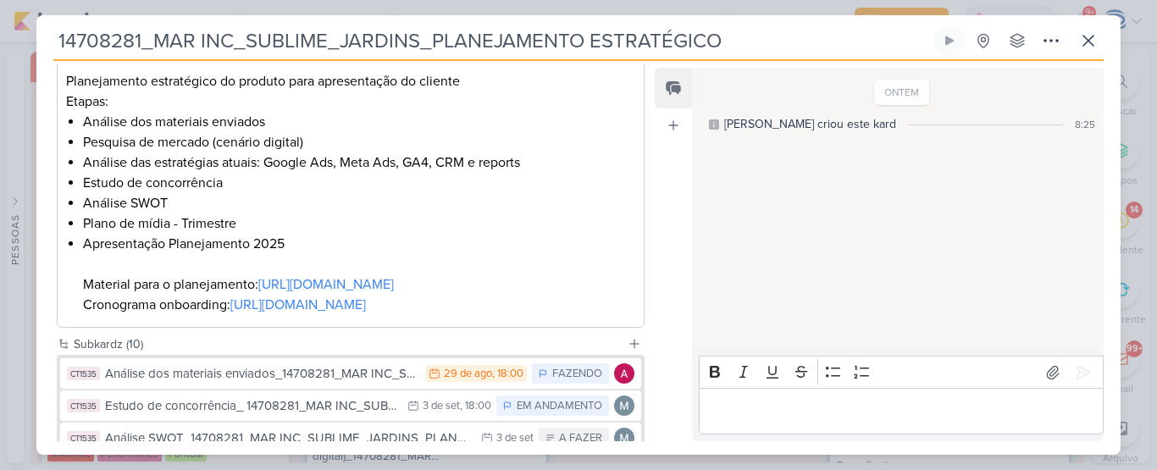
scroll to position [306, 0]
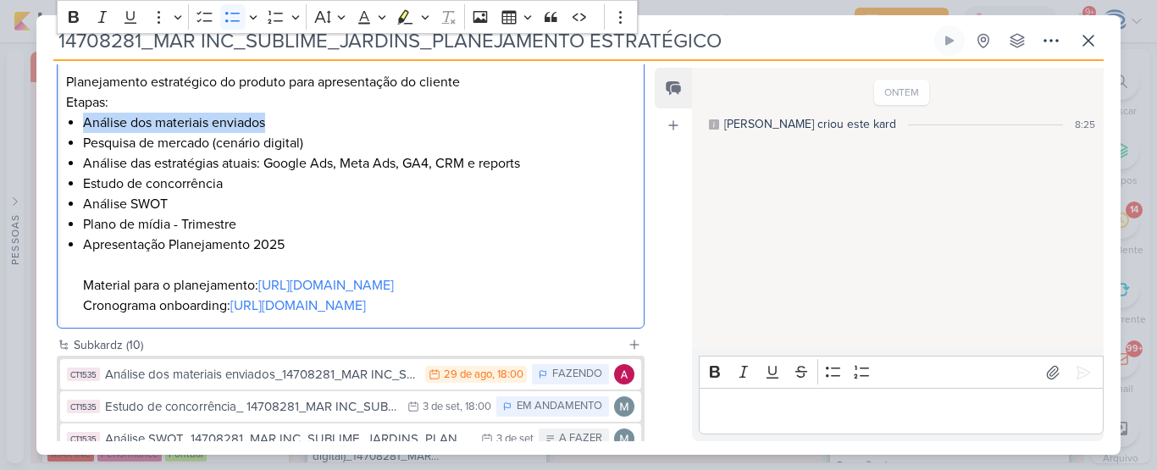
drag, startPoint x: 276, startPoint y: 117, endPoint x: 80, endPoint y: 119, distance: 195.6
click at [80, 119] on div "O que fazer? Planejamento estratégico do produto para apresentação do cliente E…" at bounding box center [351, 173] width 588 height 311
click at [278, 195] on li "Análise SWOT" at bounding box center [359, 204] width 552 height 20
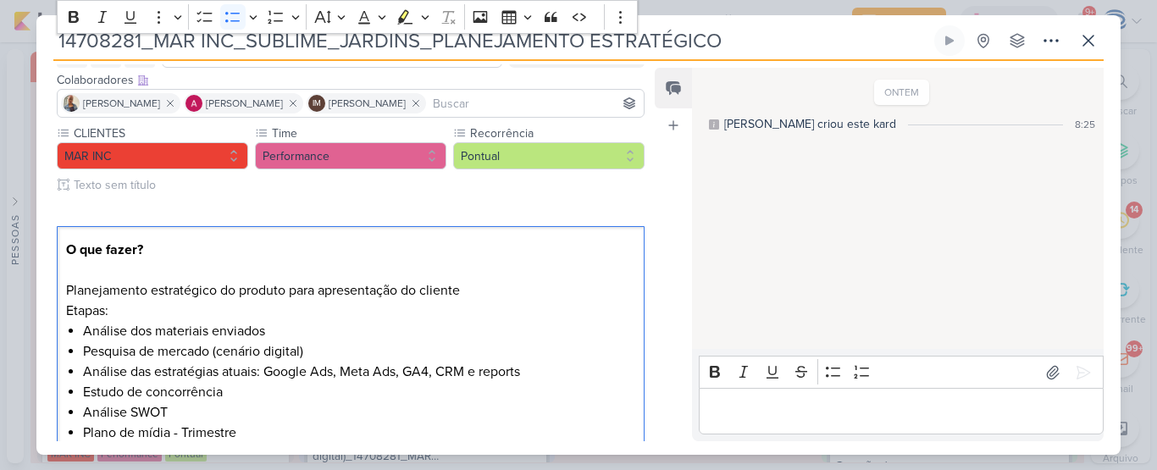
scroll to position [0, 0]
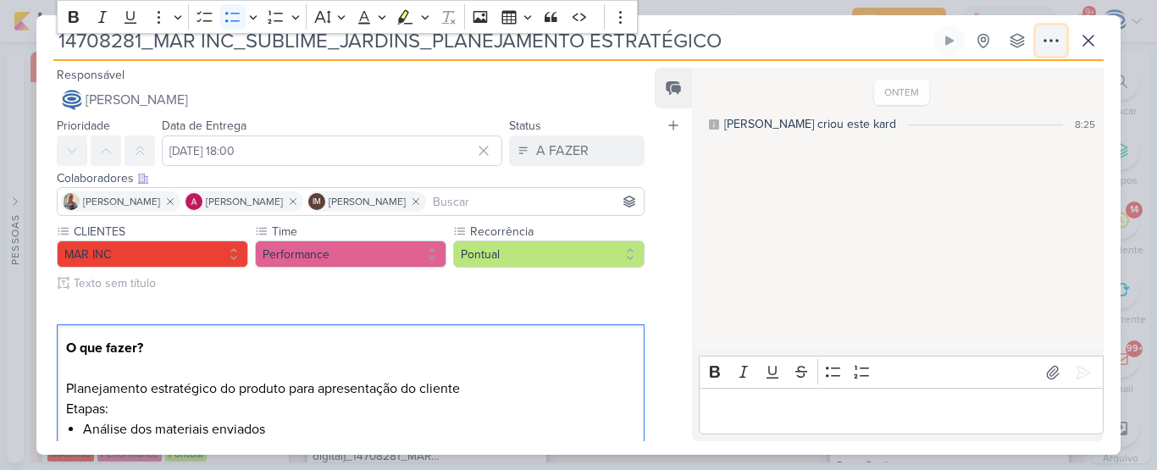
click at [1056, 43] on icon at bounding box center [1051, 40] width 20 height 20
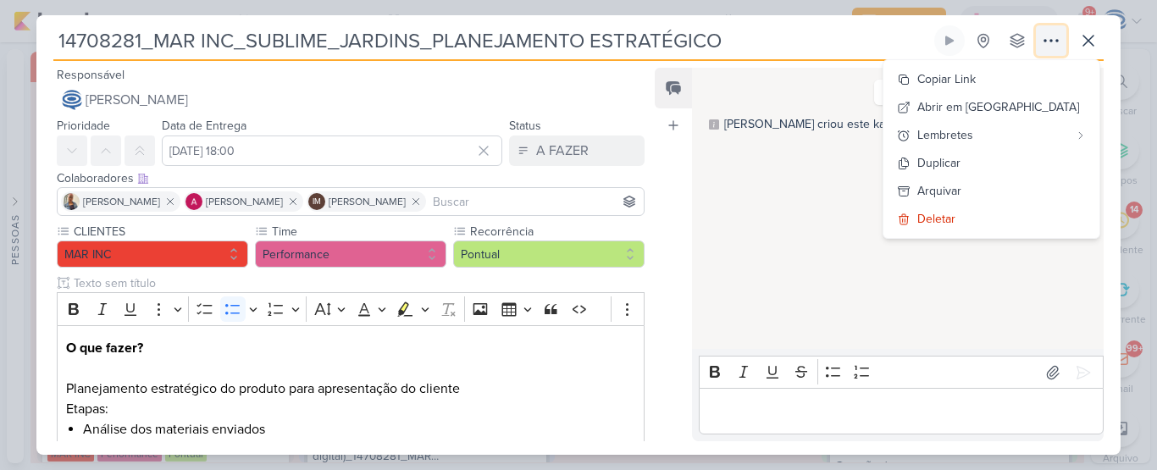
click at [1056, 45] on icon at bounding box center [1051, 40] width 20 height 20
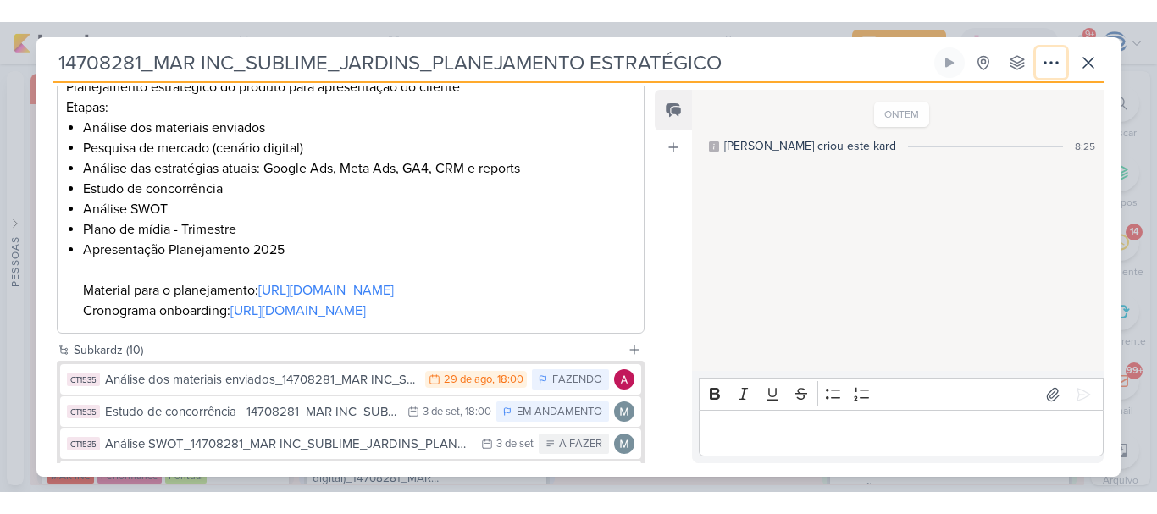
scroll to position [334, 0]
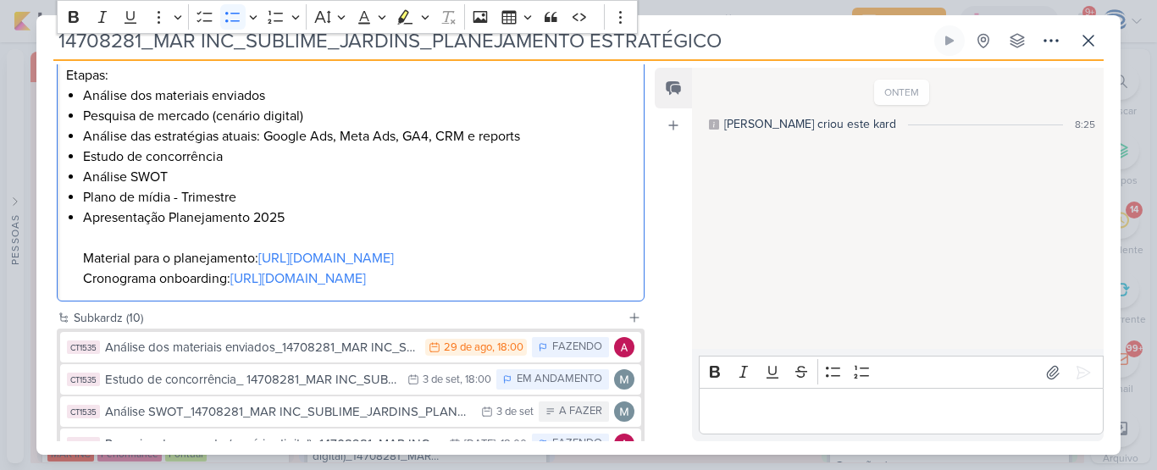
click at [403, 223] on li "Apresentação Planejamento 2025 Material para o planejamento: [URL][DOMAIN_NAME]…" at bounding box center [359, 247] width 552 height 81
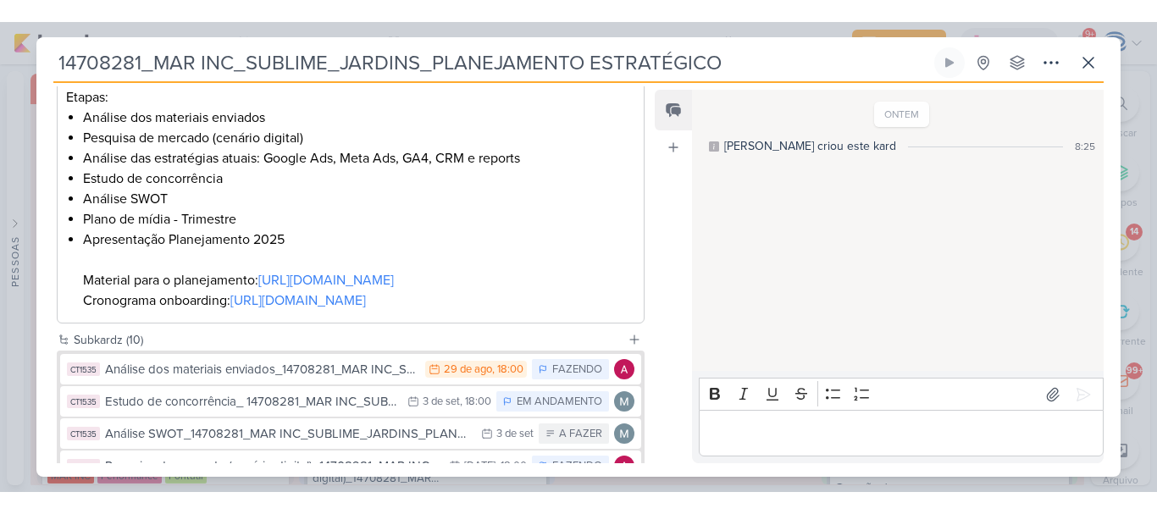
scroll to position [313, 0]
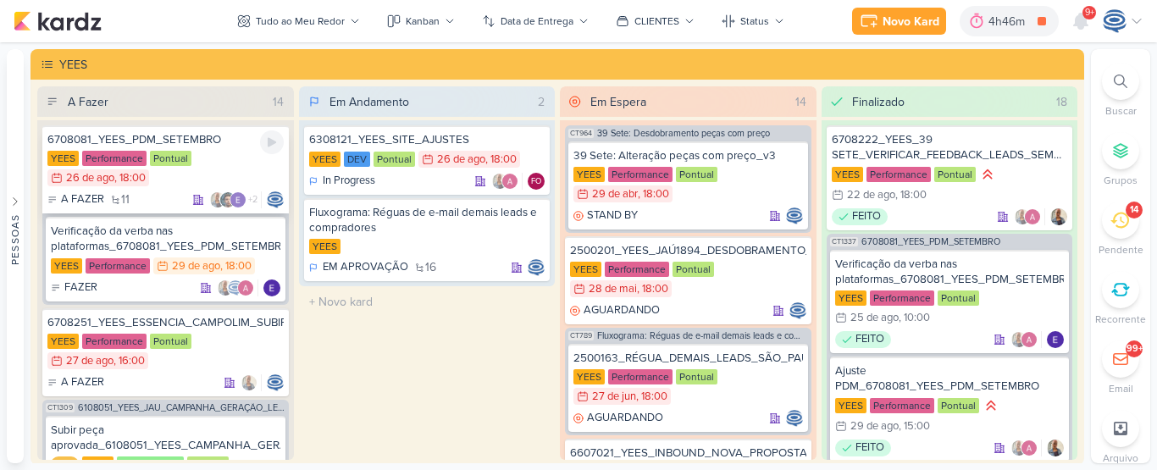
click at [212, 167] on div "YEES Performance Pontual 26/8 26 de ago , 18:00" at bounding box center [165, 169] width 236 height 37
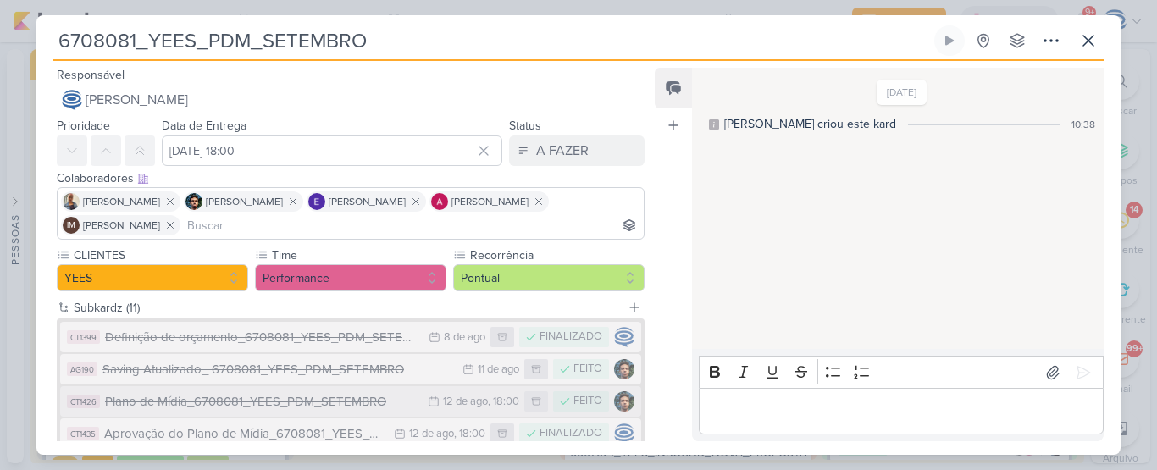
scroll to position [330, 0]
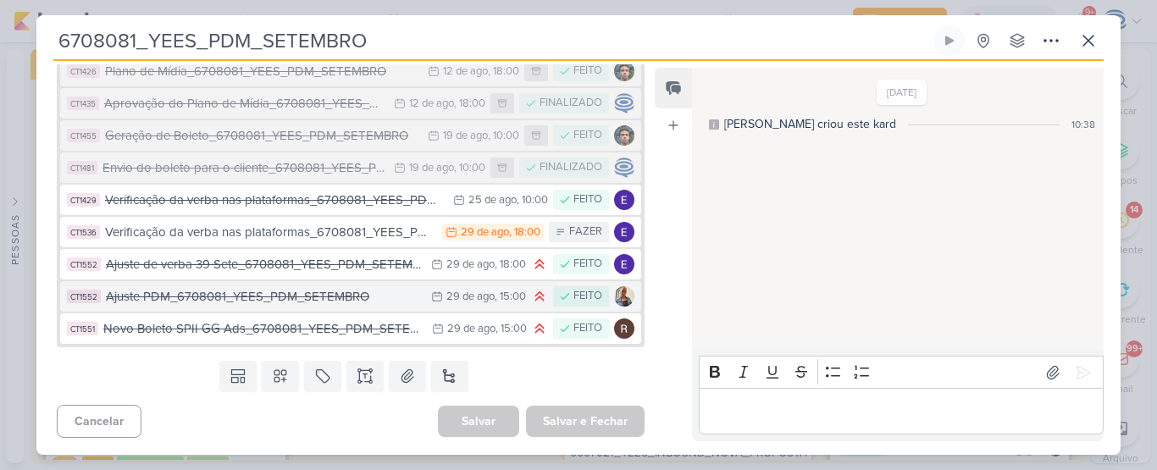
click at [367, 298] on div "Ajuste PDM_6708081_YEES_PDM_SETEMBRO" at bounding box center [264, 296] width 317 height 19
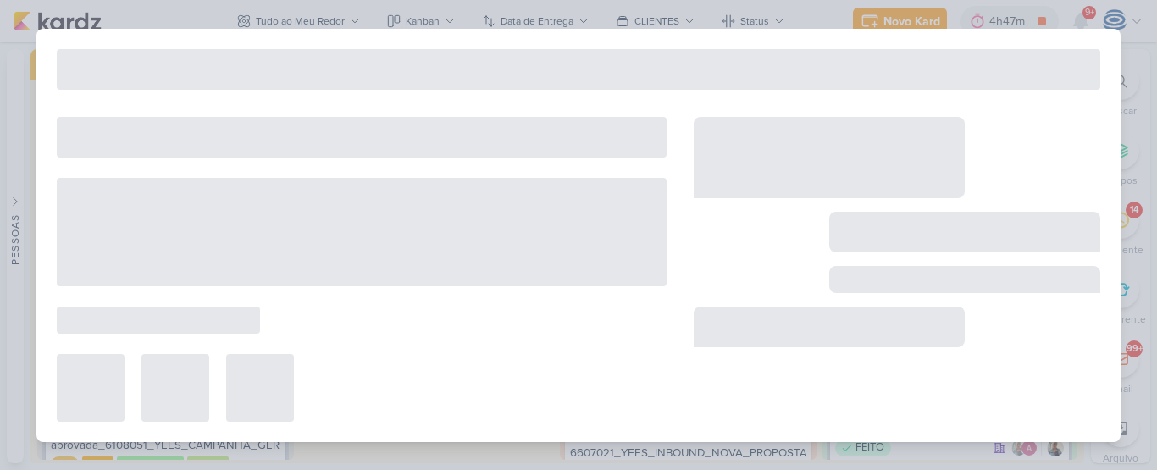
type input "Ajuste PDM_6708081_YEES_PDM_SETEMBRO"
type input "[DATE] 15:00"
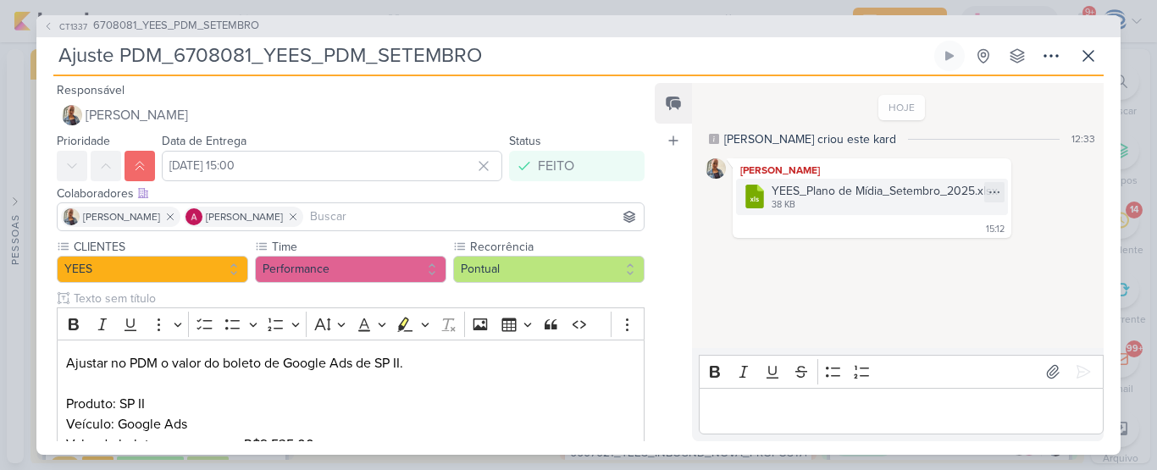
click at [892, 198] on div "YEES_Plano de Mídia_Setembro_2025.xlsx" at bounding box center [884, 191] width 226 height 18
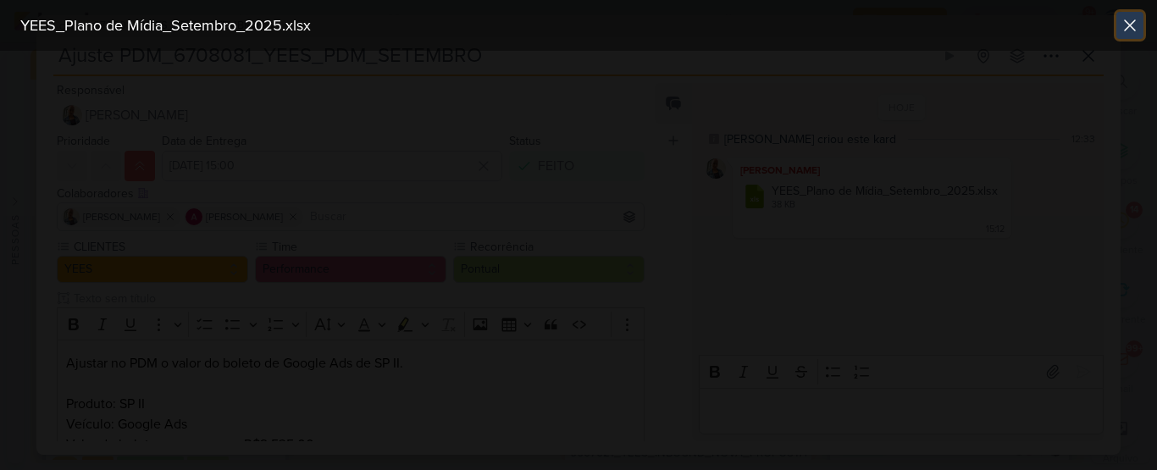
click at [1123, 28] on icon at bounding box center [1129, 25] width 20 height 20
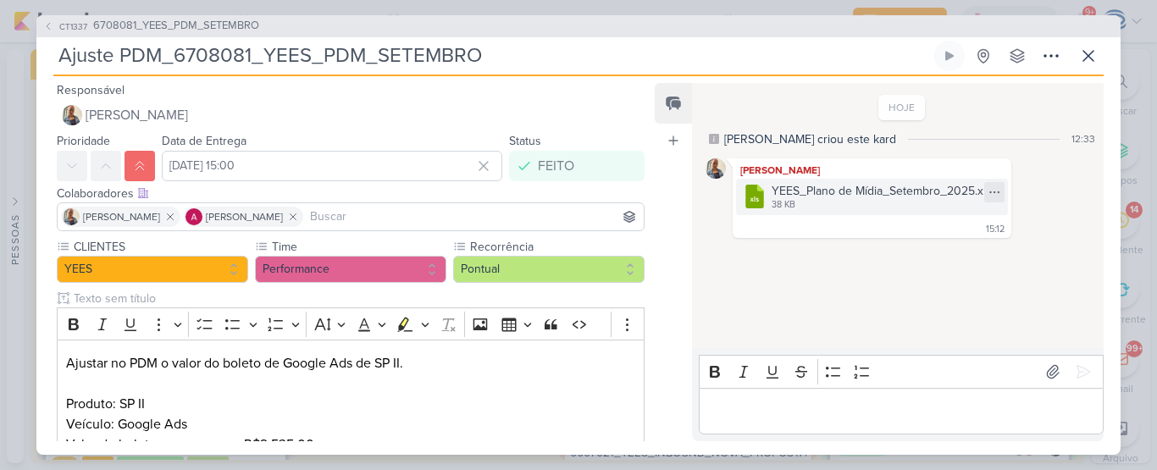
click at [990, 195] on icon at bounding box center [994, 192] width 14 height 14
click at [925, 252] on div "Baixar" at bounding box center [913, 249] width 32 height 18
click at [991, 192] on icon at bounding box center [993, 191] width 9 height 1
click at [939, 244] on button "Baixar" at bounding box center [935, 248] width 136 height 25
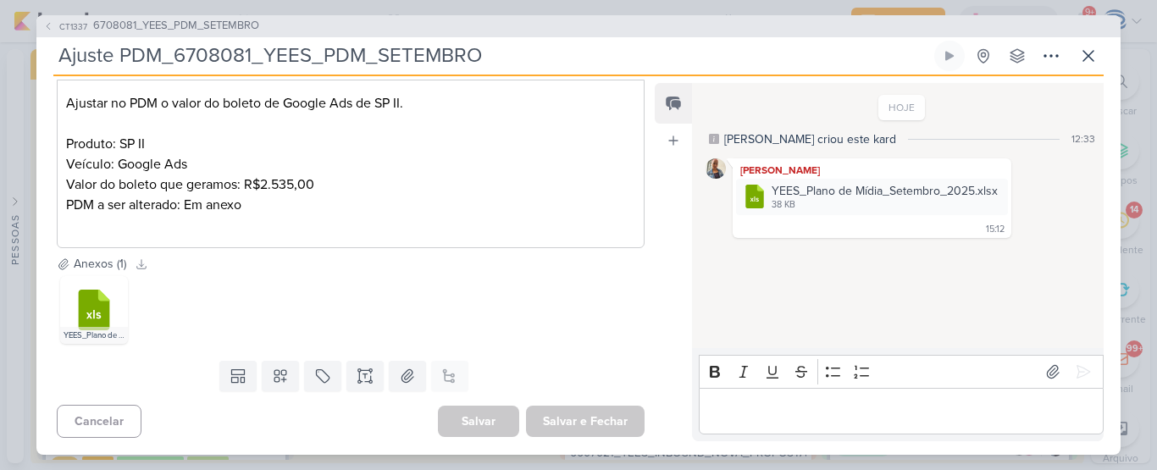
scroll to position [0, 0]
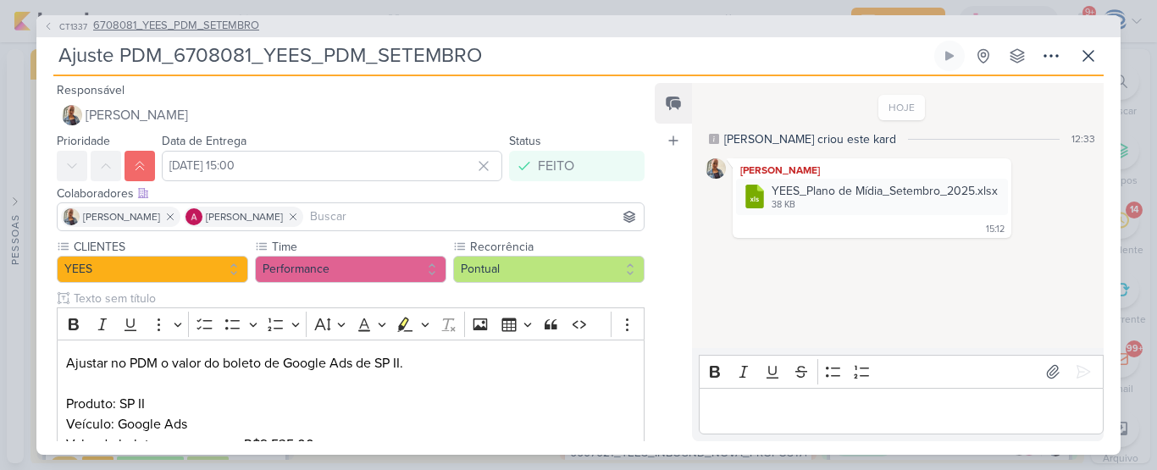
click at [215, 27] on span "6708081_YEES_PDM_SETEMBRO" at bounding box center [176, 26] width 166 height 17
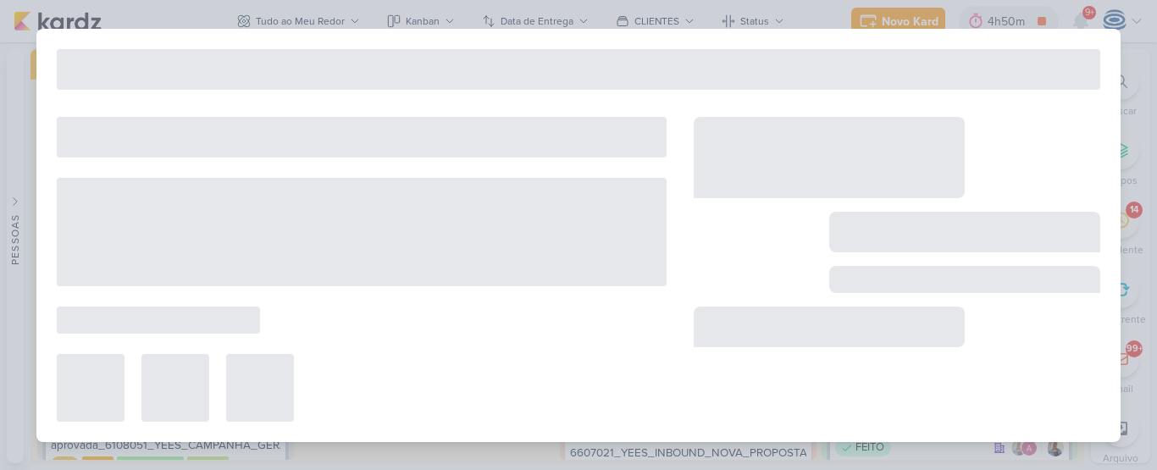
type input "6708081_YEES_PDM_SETEMBRO"
type input "26 de agosto de 2025 às 18:00"
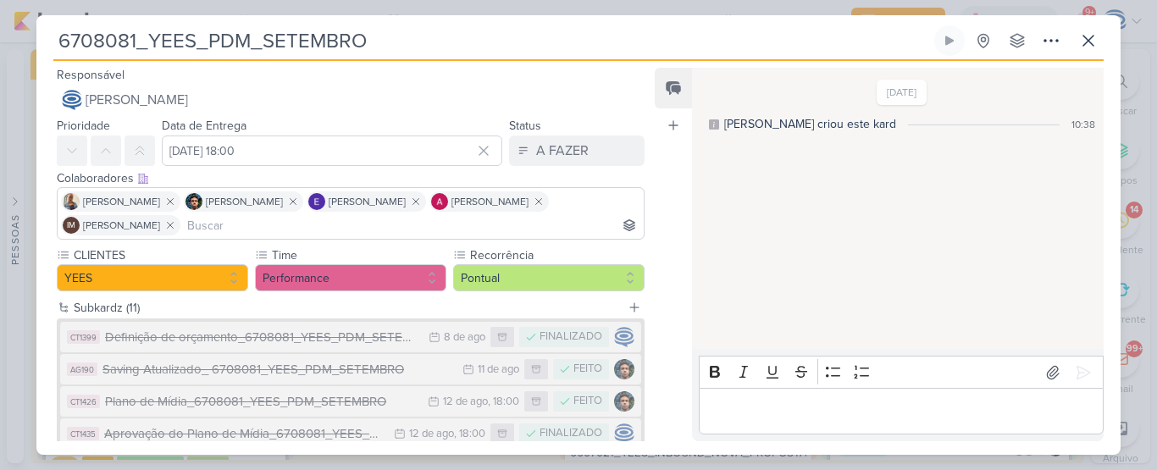
scroll to position [330, 0]
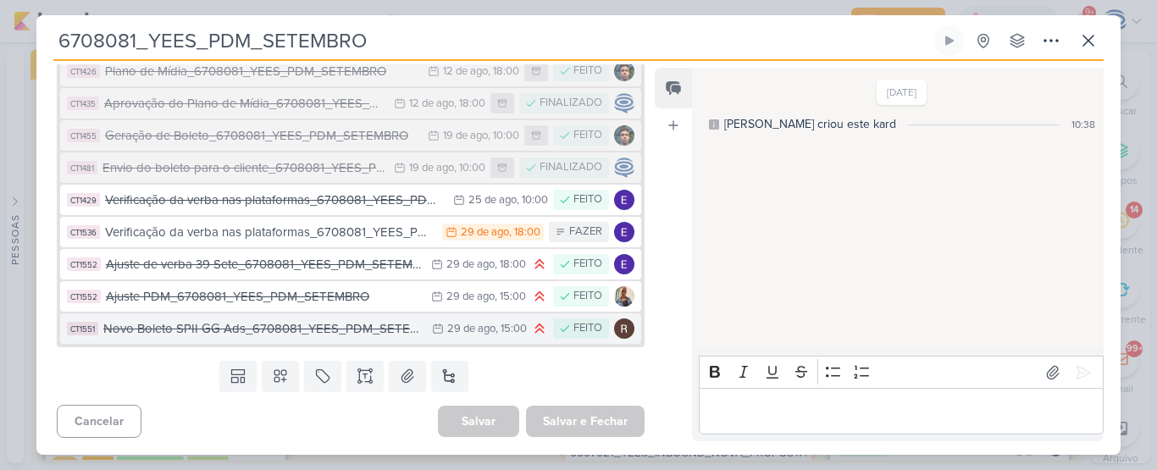
click at [301, 332] on div "Novo Boleto SPII GG Ads_6708081_YEES_PDM_SETEMBRO" at bounding box center [263, 328] width 320 height 19
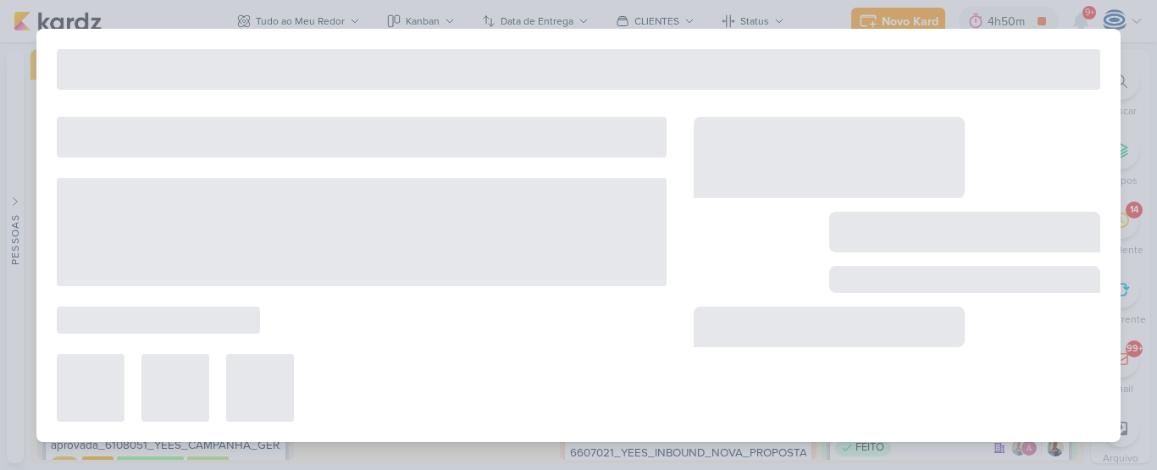
type input "Novo Boleto SPII GG Ads_6708081_YEES_PDM_SETEMBRO"
type input "[DATE] 15:00"
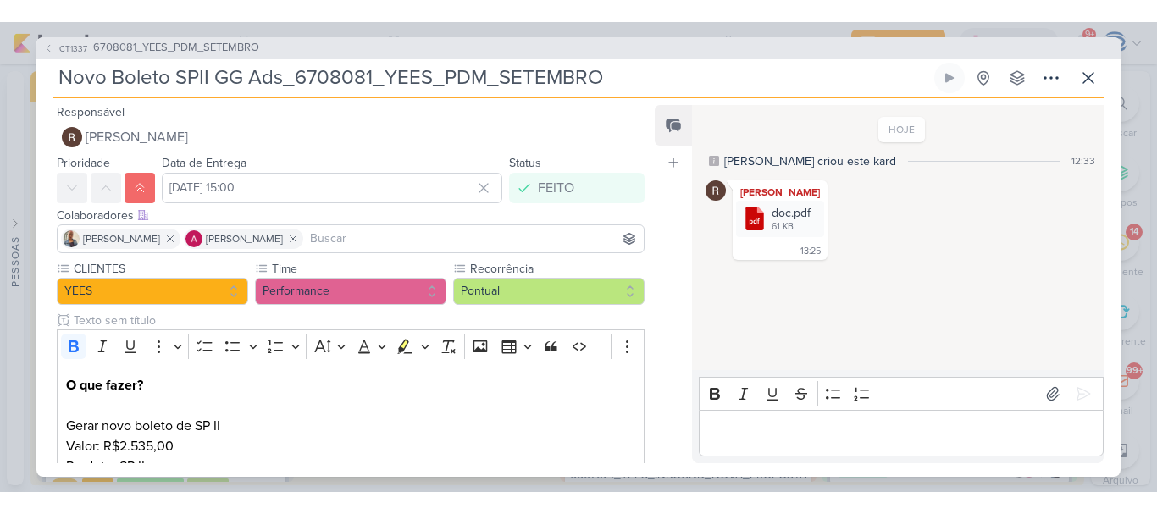
scroll to position [72, 0]
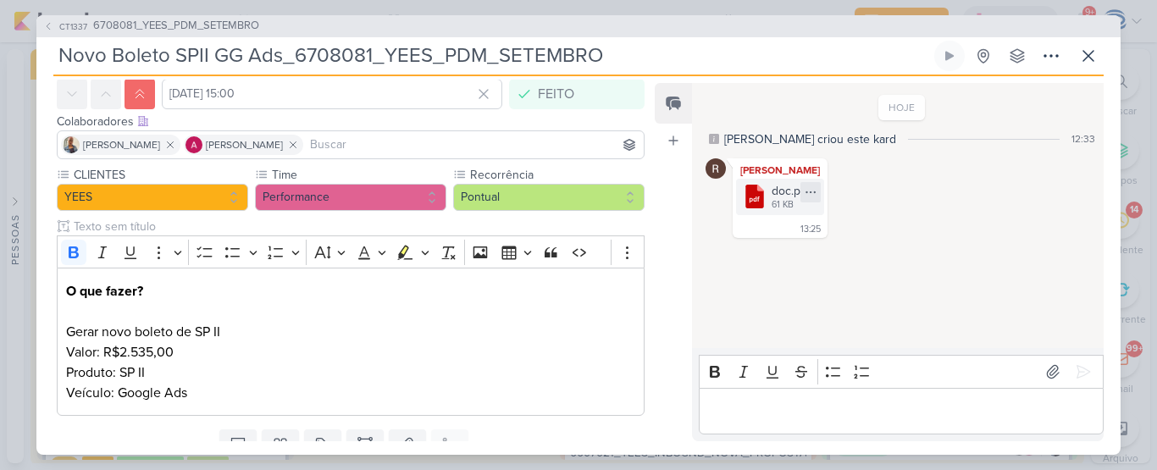
click at [807, 192] on icon at bounding box center [809, 191] width 9 height 1
click at [771, 250] on button "Baixar" at bounding box center [748, 248] width 136 height 25
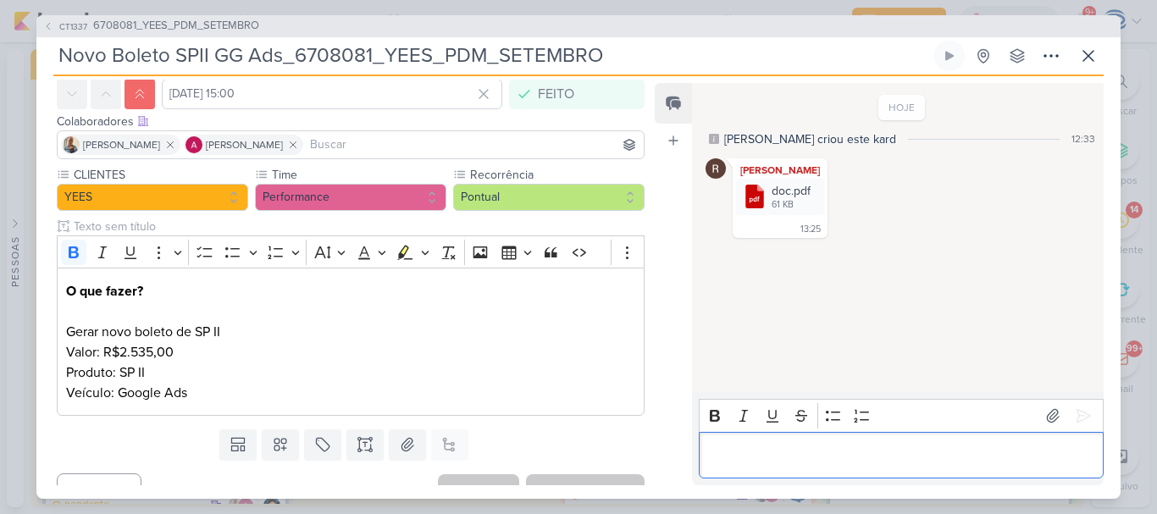
click at [774, 458] on p "Editor editing area: main" at bounding box center [900, 455] width 387 height 20
click at [1084, 411] on icon at bounding box center [1082, 415] width 17 height 17
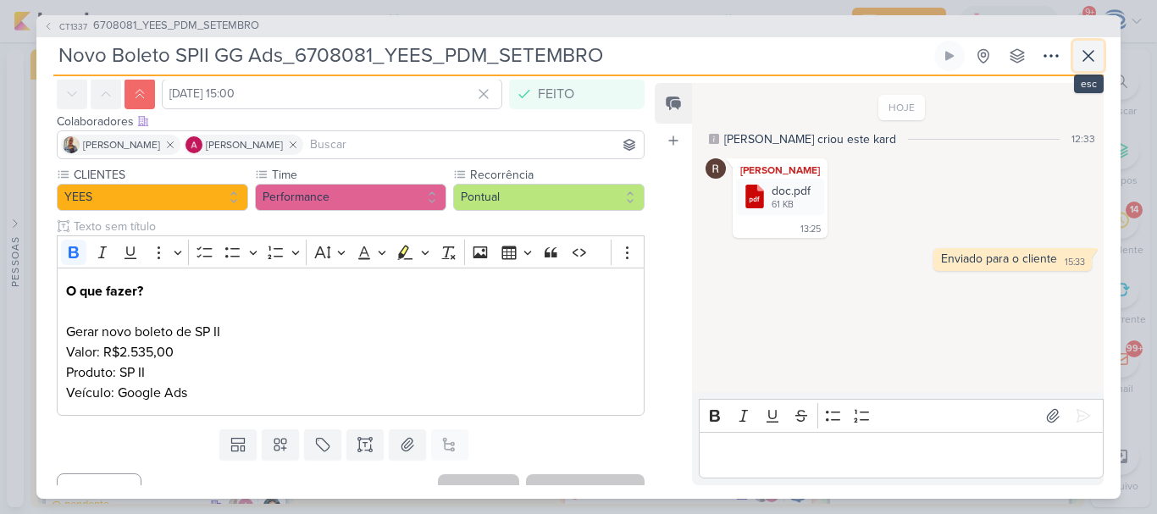
click at [1091, 53] on icon at bounding box center [1088, 56] width 10 height 10
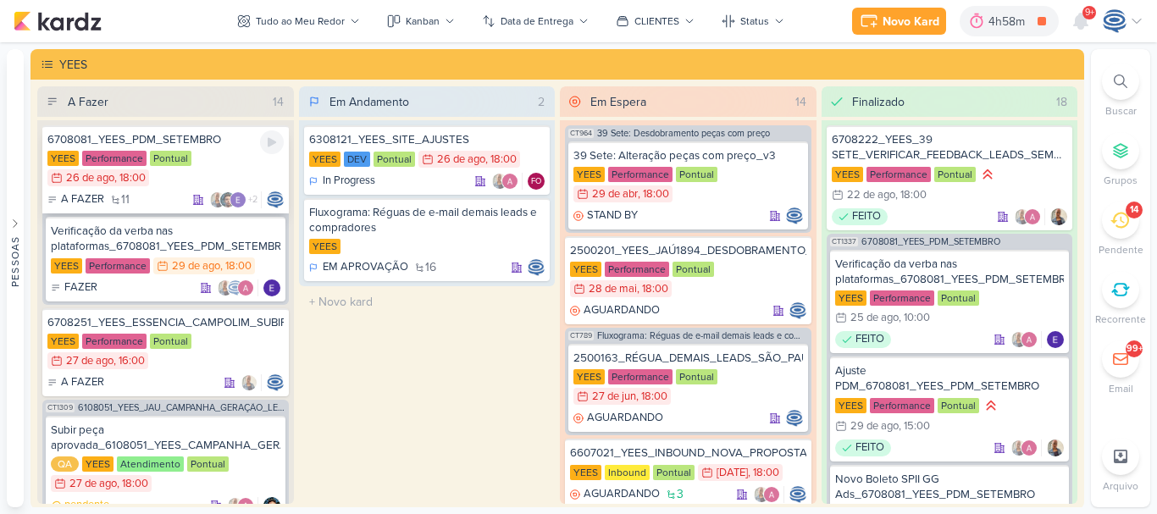
click at [211, 187] on div "YEES Performance Pontual 26/8 26 de ago , 18:00" at bounding box center [165, 169] width 236 height 37
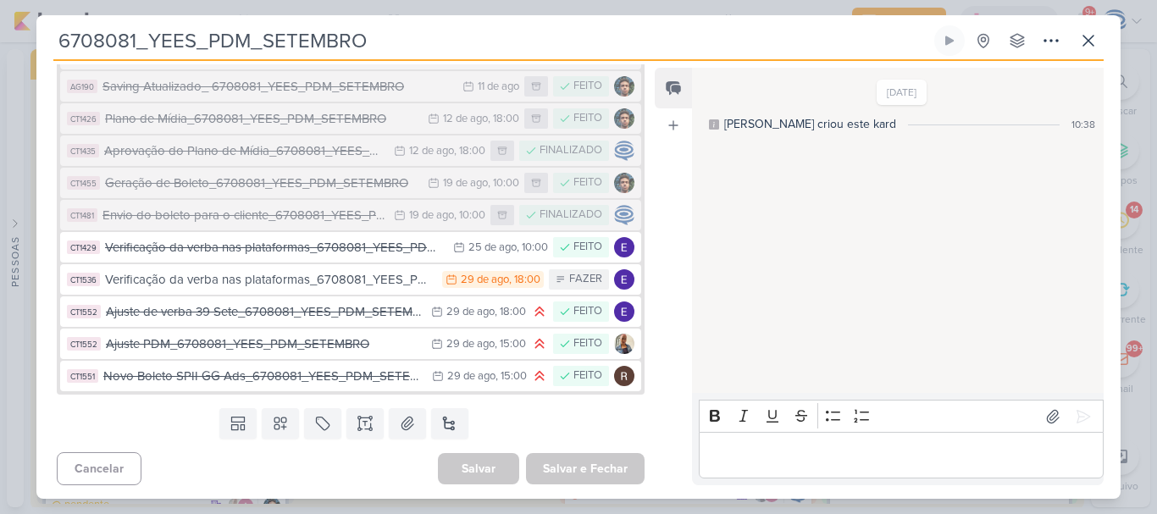
scroll to position [286, 0]
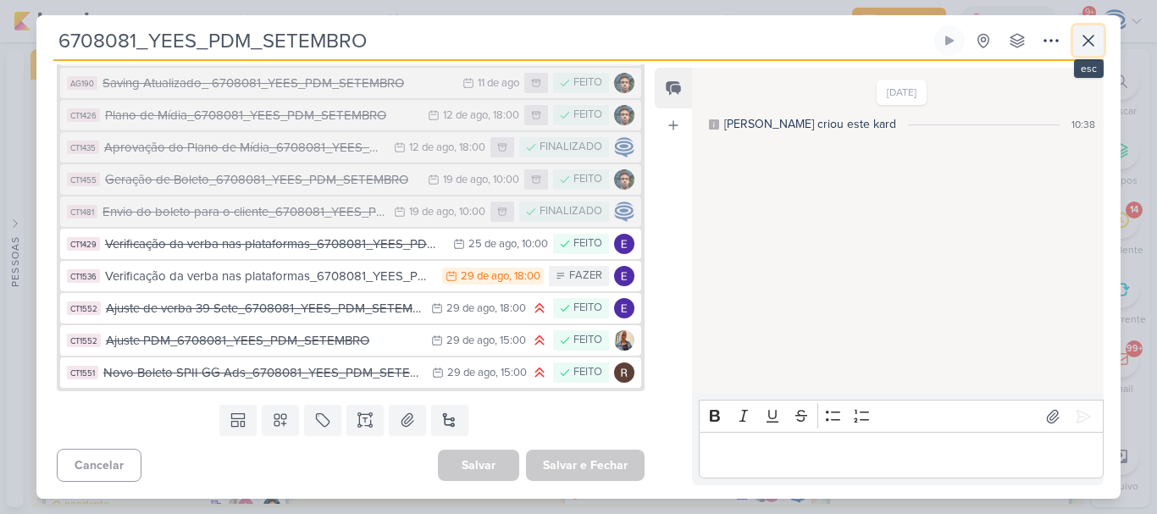
click at [1093, 41] on icon at bounding box center [1088, 40] width 20 height 20
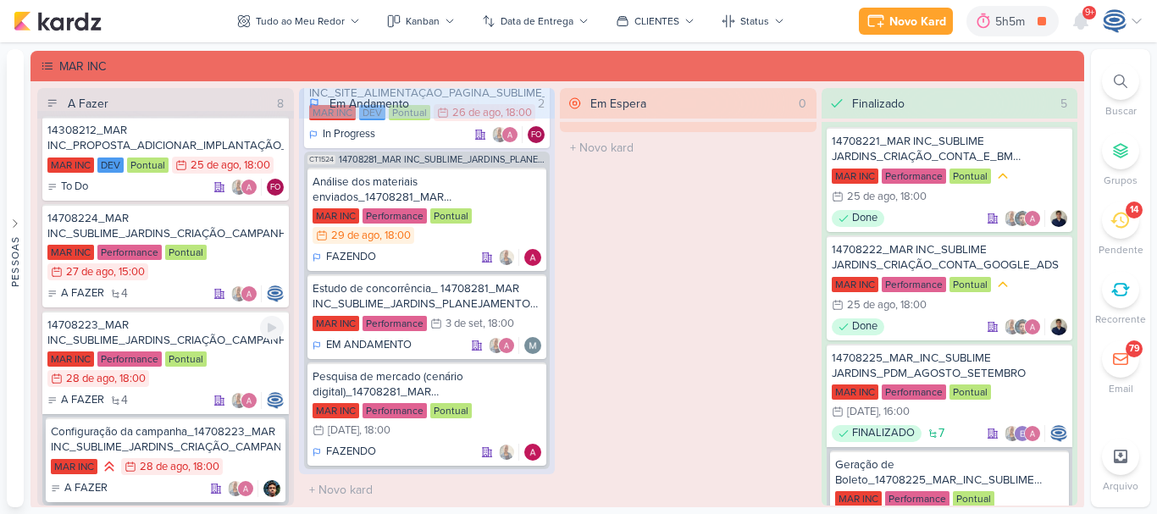
scroll to position [0, 0]
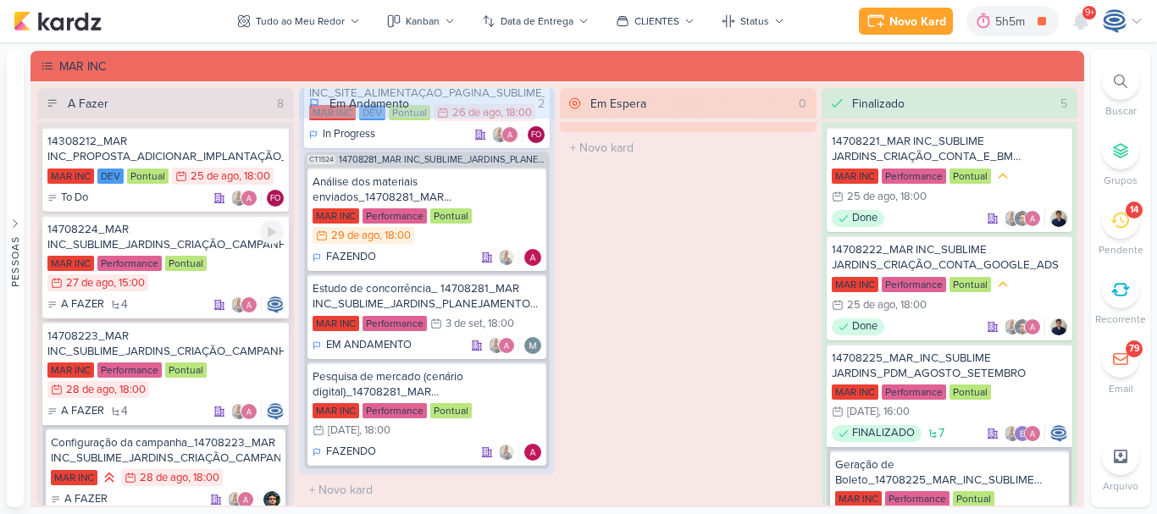
click at [213, 225] on div "14708224_MAR INC_SUBLIME_JARDINS_CRIAÇÃO_CAMPANHA_META_ADS" at bounding box center [165, 237] width 236 height 30
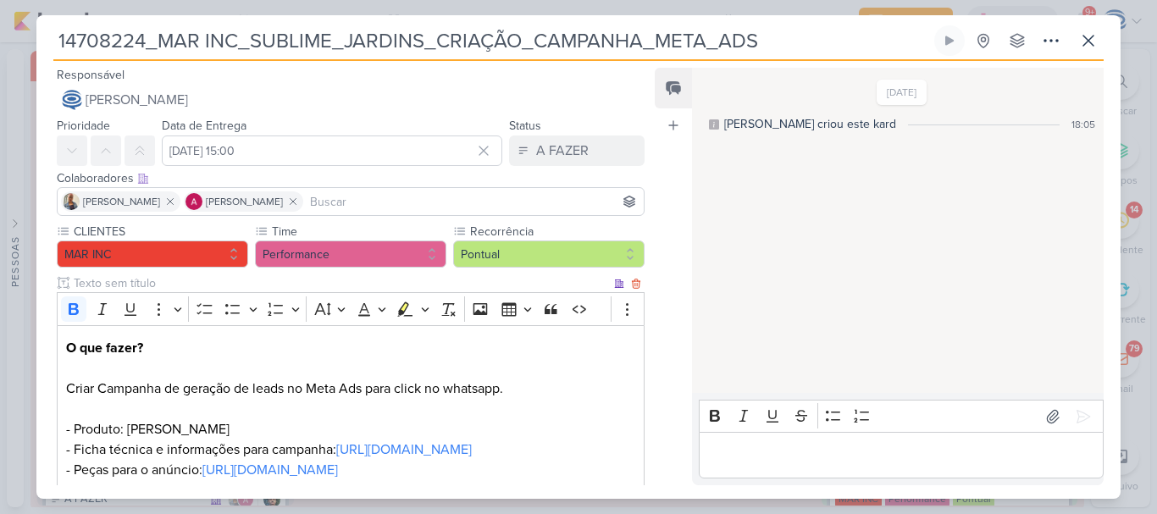
scroll to position [425, 0]
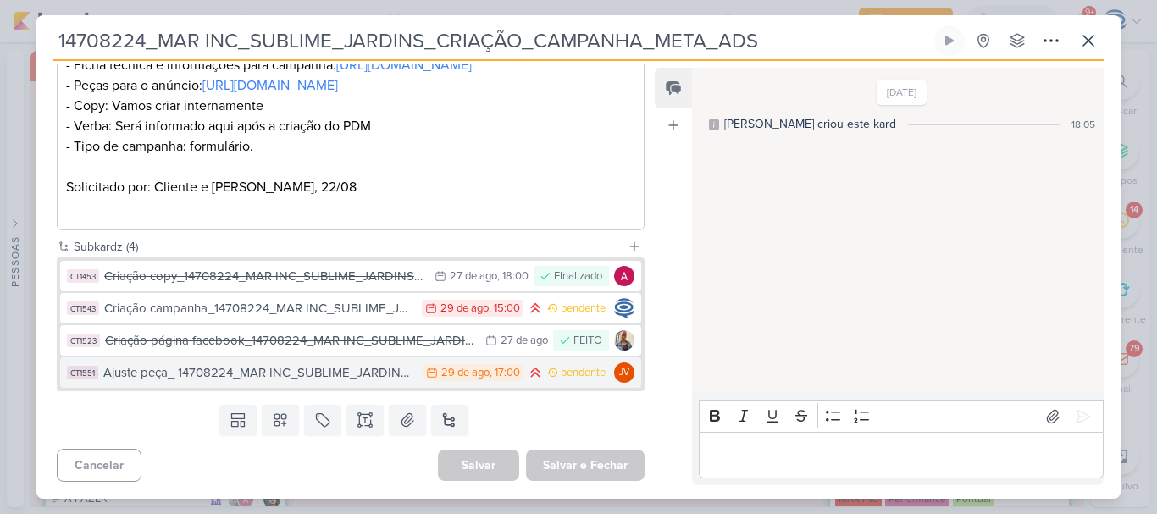
click at [367, 367] on div "Ajuste peça_ 14708224_MAR INC_SUBLIME_JARDINS_CRIAÇÃO_CAMPANHA_META_ADS" at bounding box center [258, 372] width 311 height 19
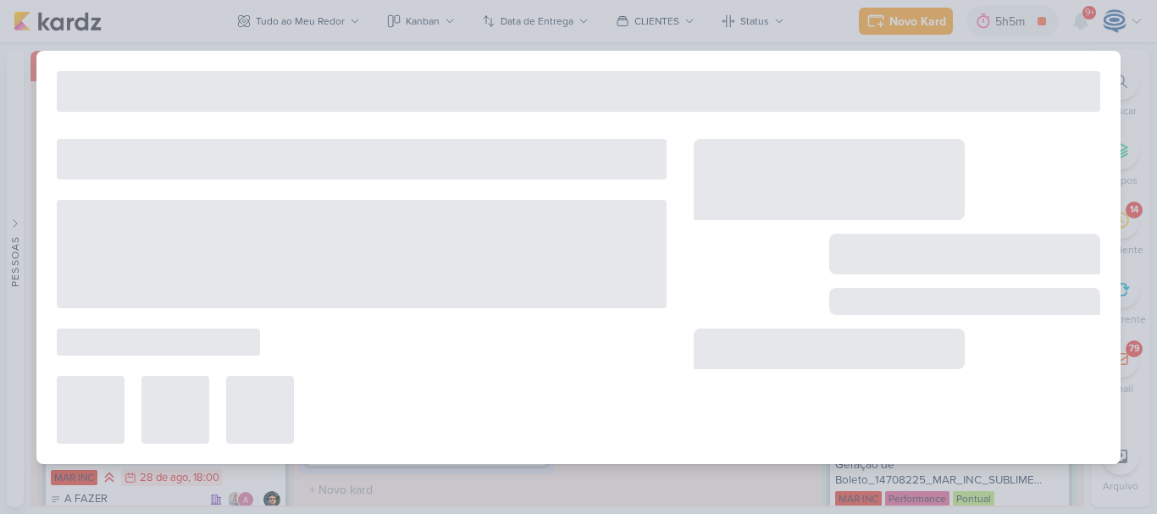
type input "Ajuste peça_ 14708224_MAR INC_SUBLIME_JARDINS_CRIAÇÃO_CAMPANHA_META_ADS"
type input "[DATE] 17:00"
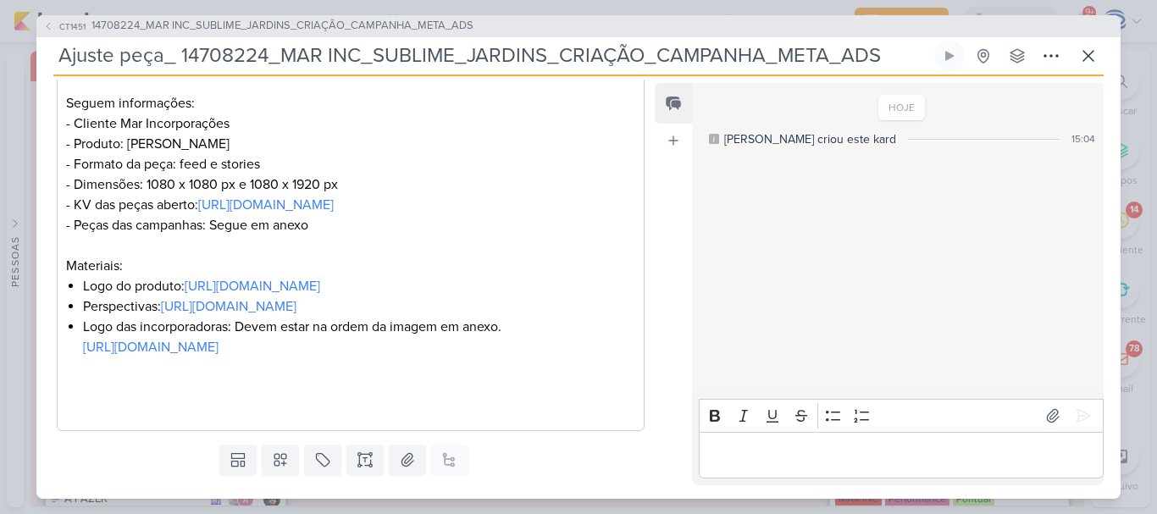
scroll to position [411, 0]
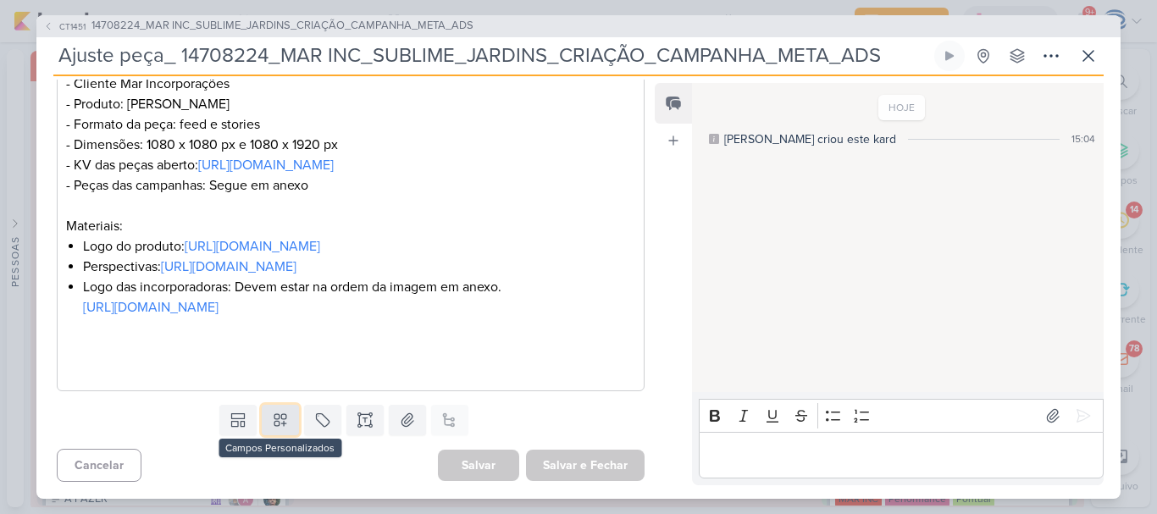
click at [272, 420] on icon at bounding box center [280, 419] width 17 height 17
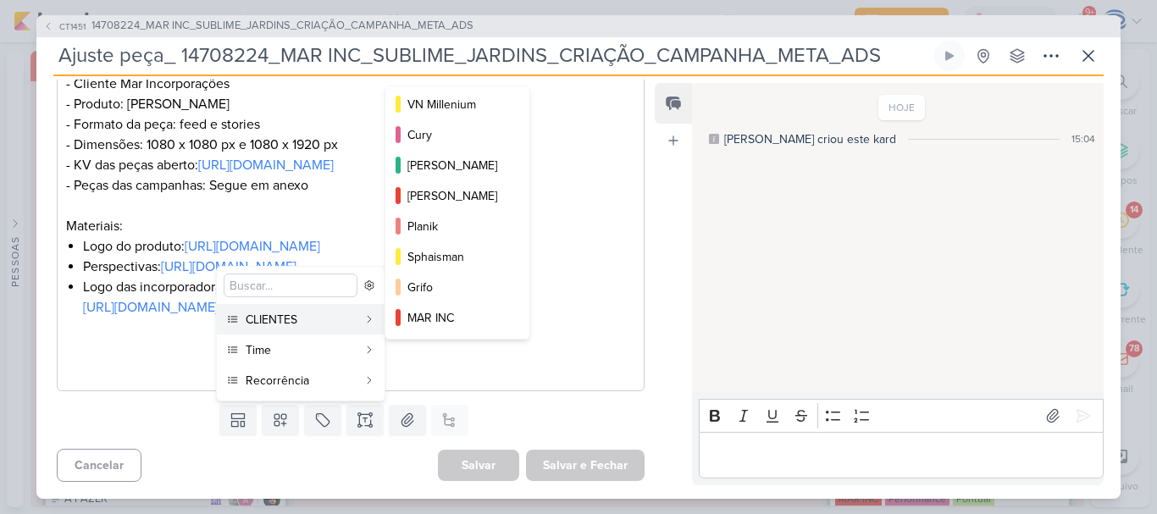
scroll to position [233, 0]
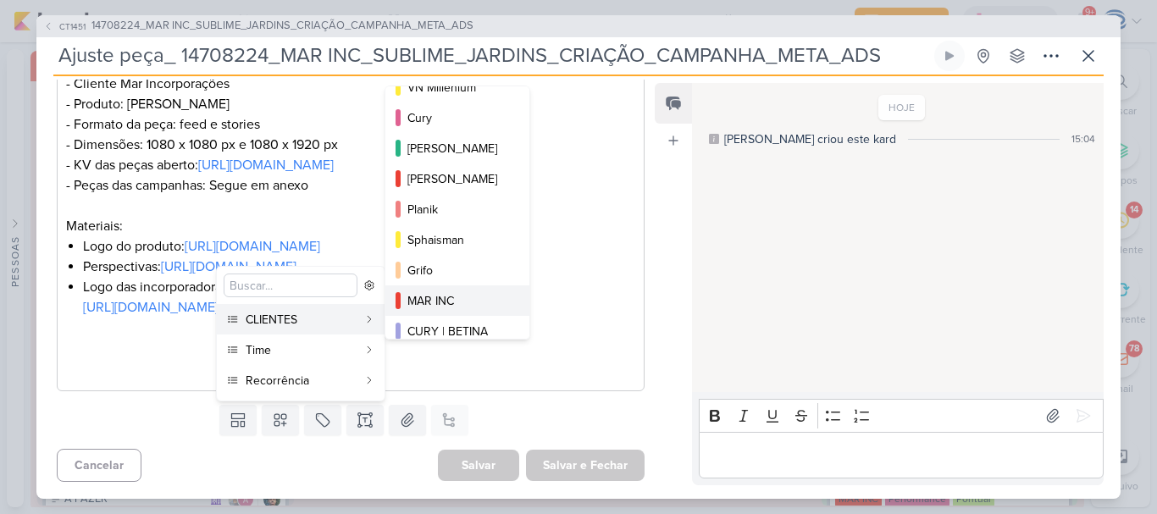
click at [453, 299] on div "MAR INC" at bounding box center [458, 301] width 102 height 18
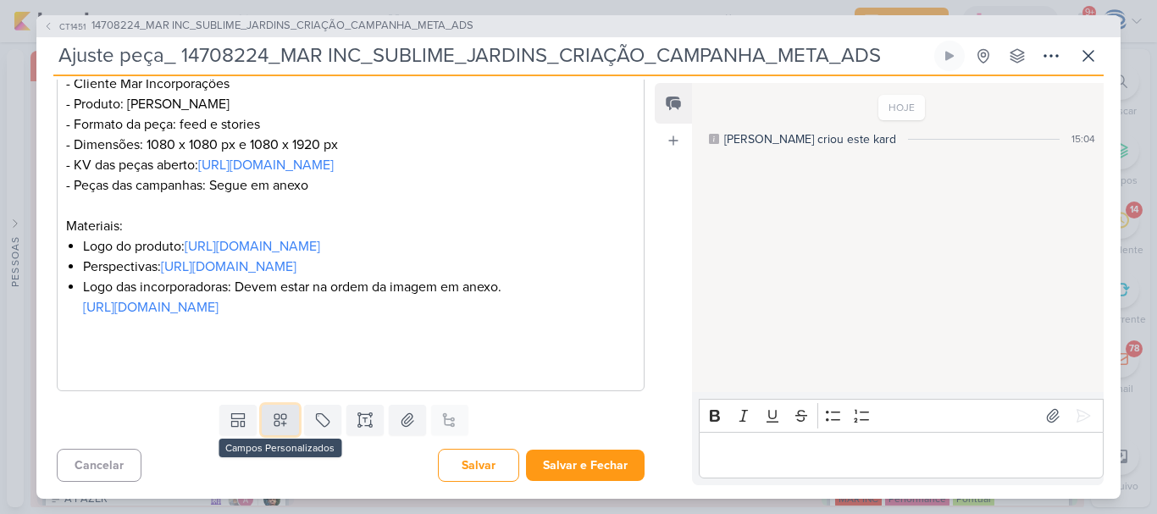
click at [282, 428] on icon at bounding box center [280, 419] width 17 height 17
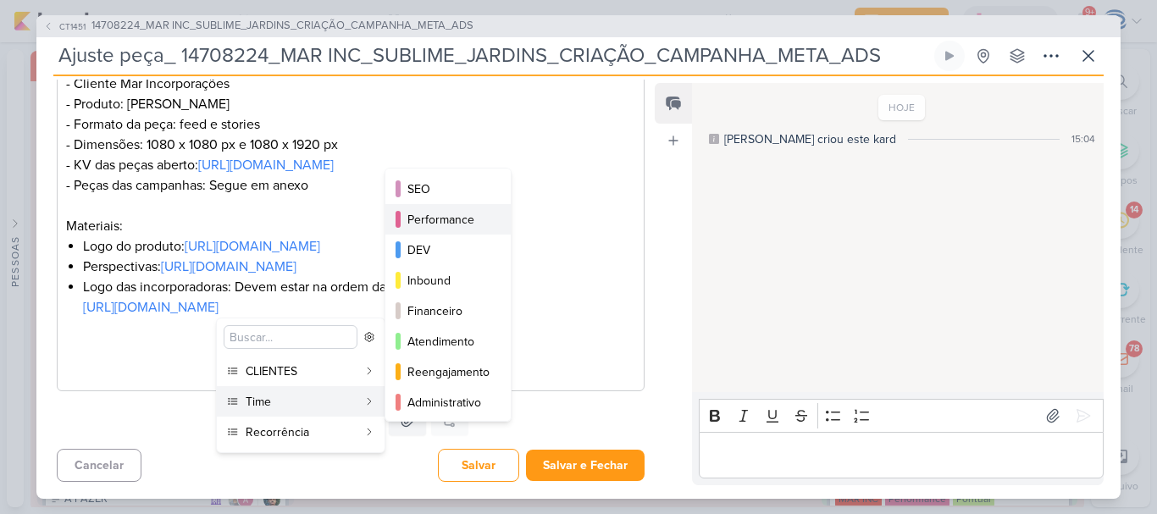
click at [434, 218] on div "Performance" at bounding box center [448, 220] width 83 height 18
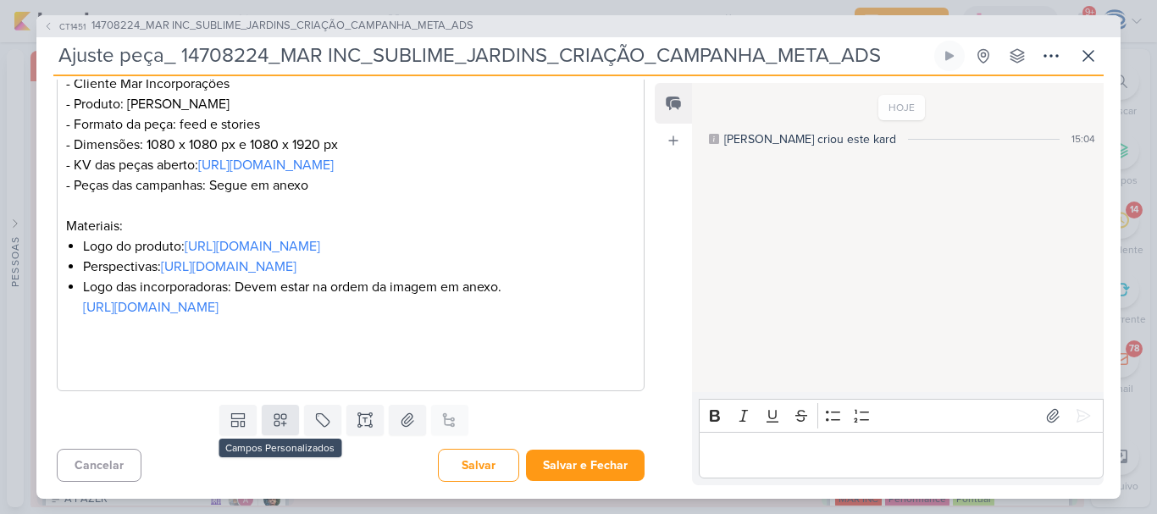
scroll to position [462, 0]
click at [275, 430] on button at bounding box center [280, 420] width 37 height 30
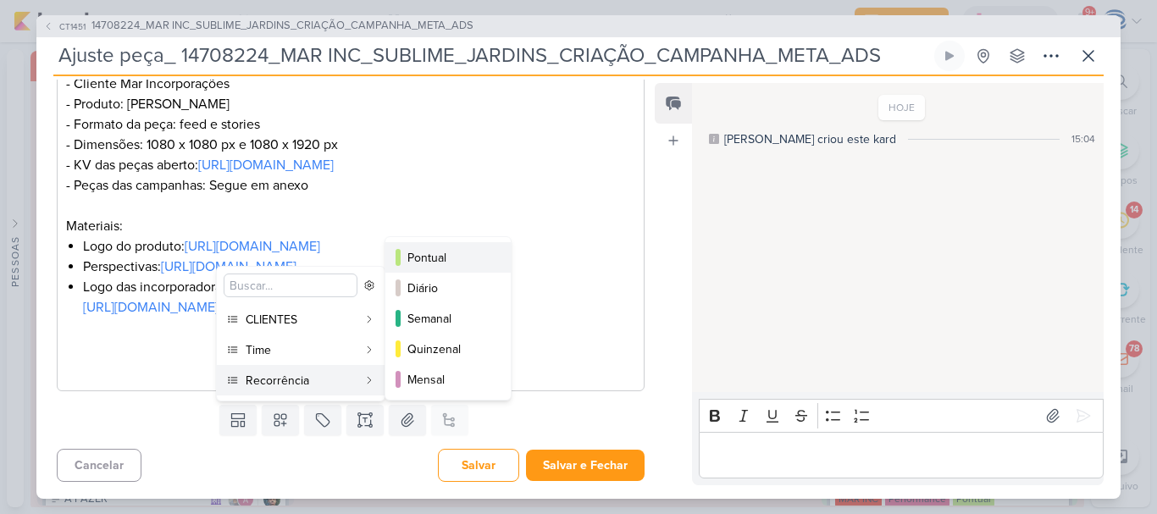
click at [432, 250] on div "Pontual" at bounding box center [448, 258] width 83 height 18
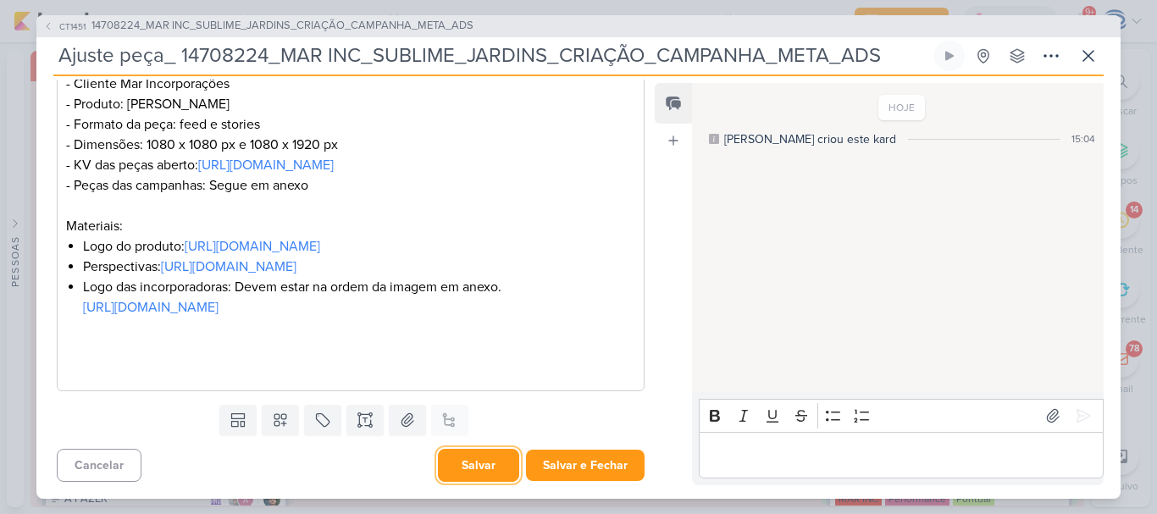
click at [460, 457] on button "Salvar" at bounding box center [478, 465] width 81 height 33
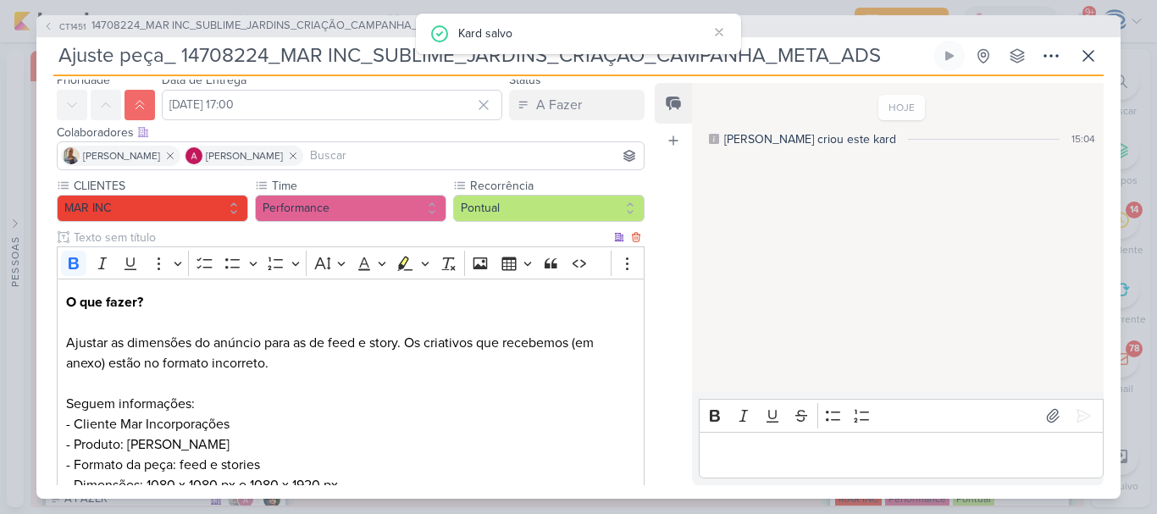
scroll to position [53, 0]
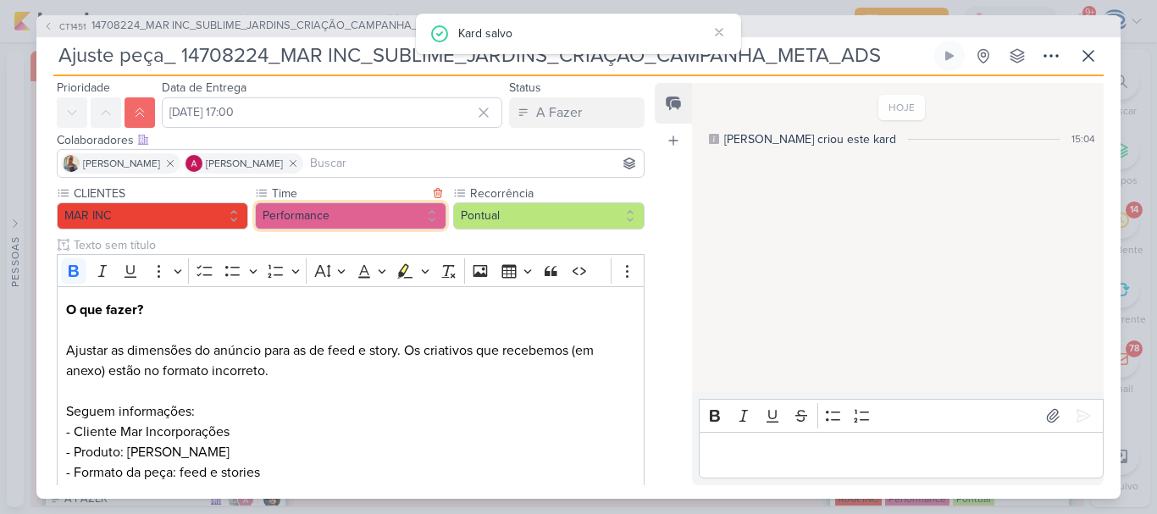
click at [373, 213] on button "Performance" at bounding box center [350, 215] width 191 height 27
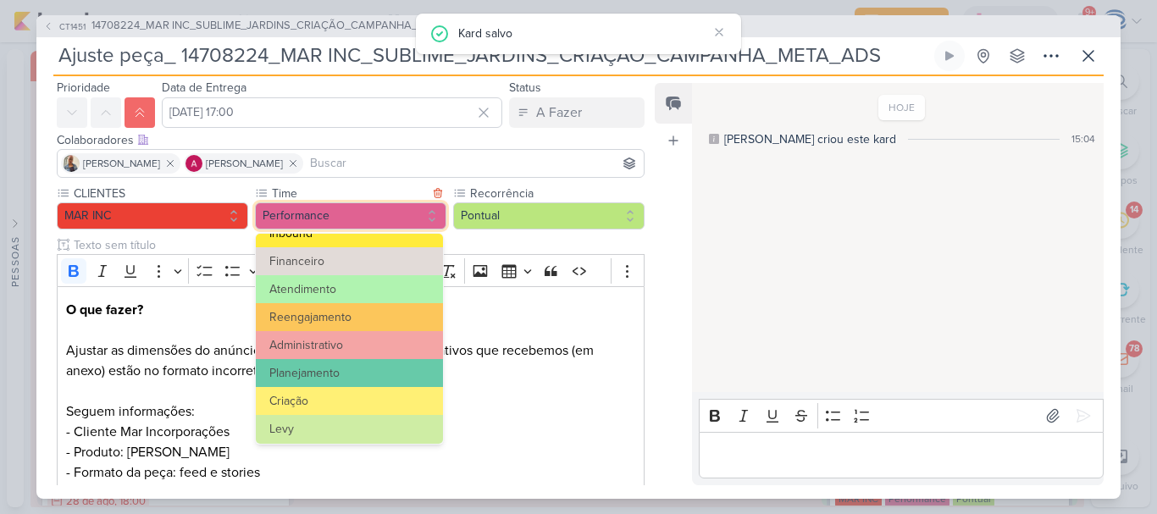
scroll to position [189, 0]
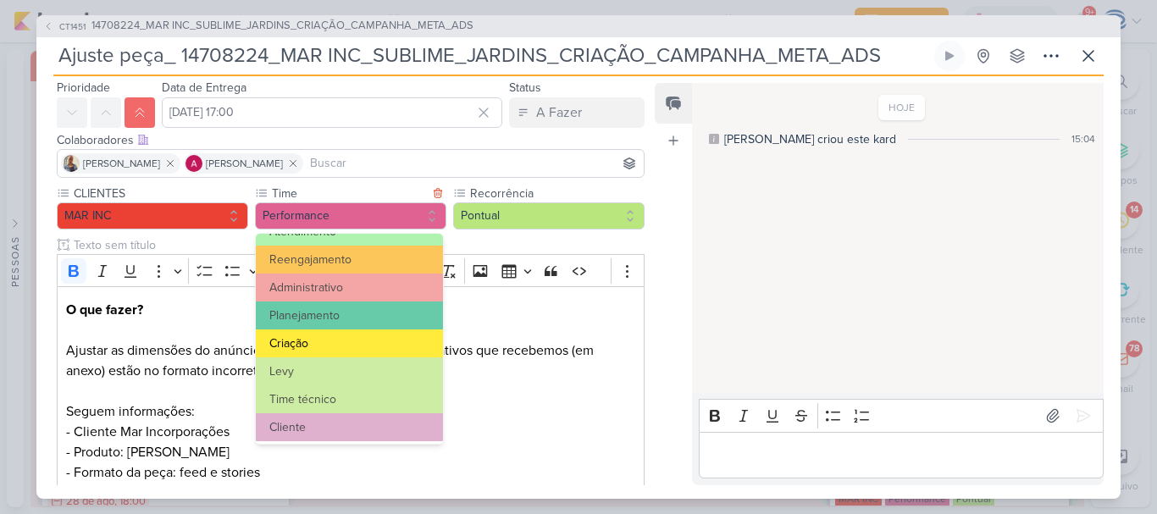
click at [363, 345] on button "Criação" at bounding box center [349, 343] width 187 height 28
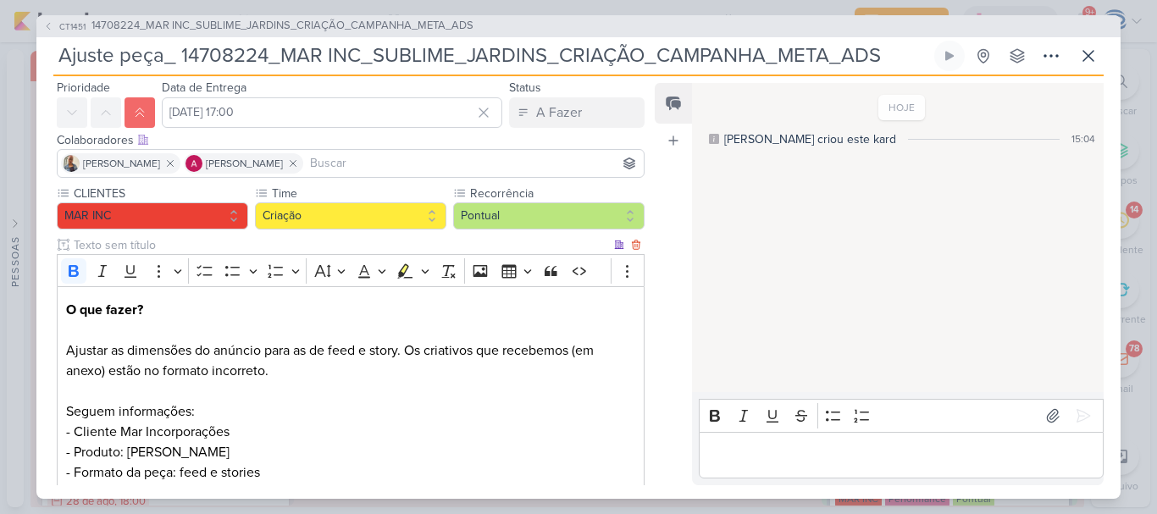
scroll to position [462, 0]
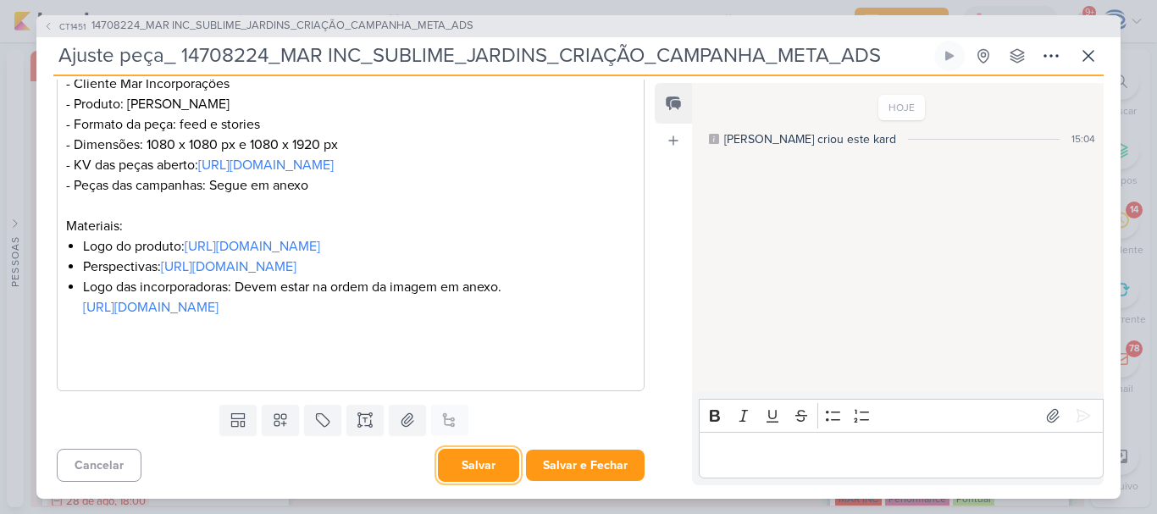
click at [476, 468] on button "Salvar" at bounding box center [478, 465] width 81 height 33
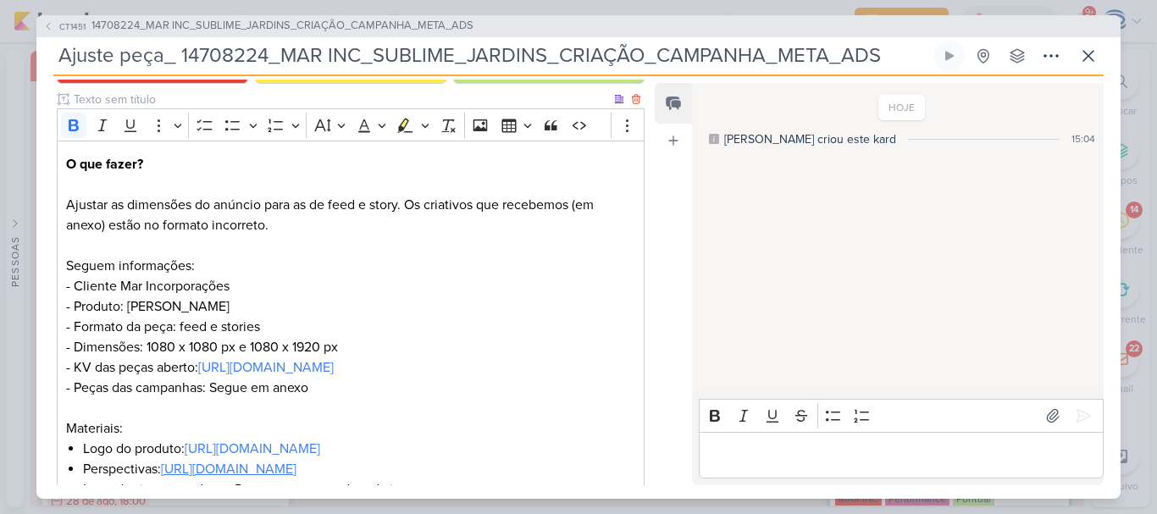
scroll to position [200, 0]
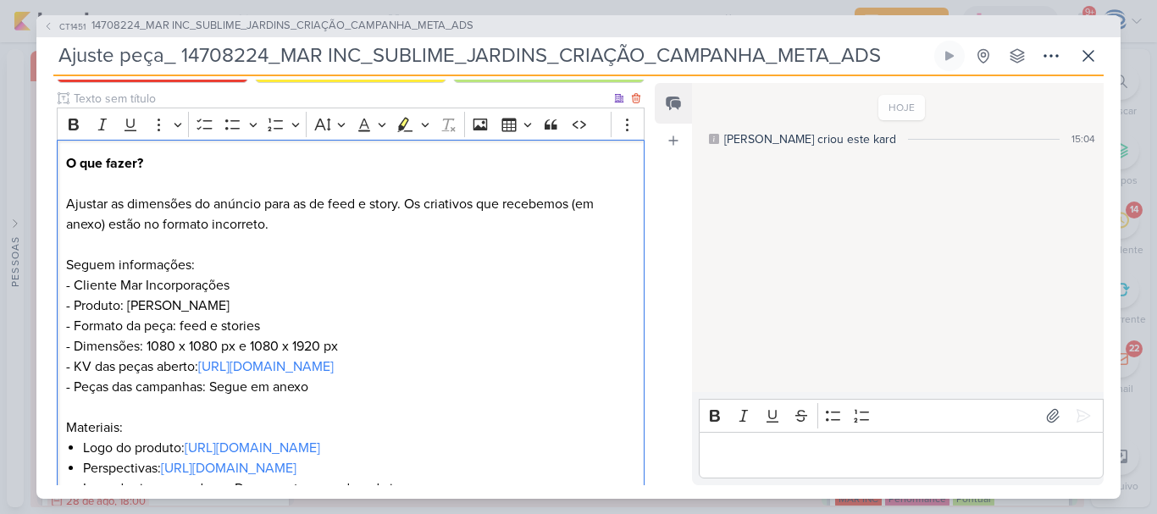
click at [277, 227] on p "O que fazer? Ajustar as dimensões do anúncio para as de feed e story. Os criati…" at bounding box center [350, 295] width 569 height 284
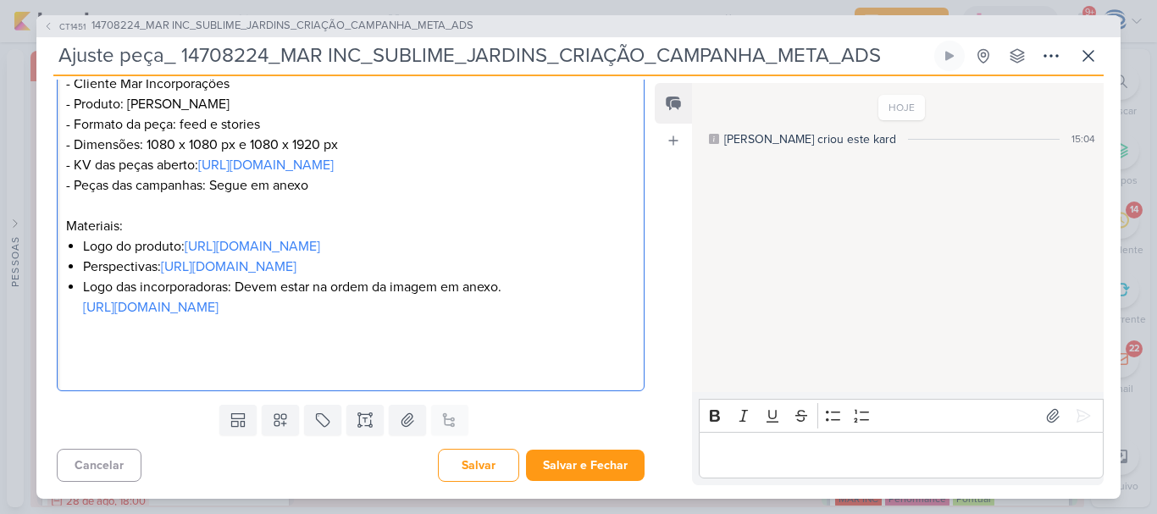
scroll to position [462, 0]
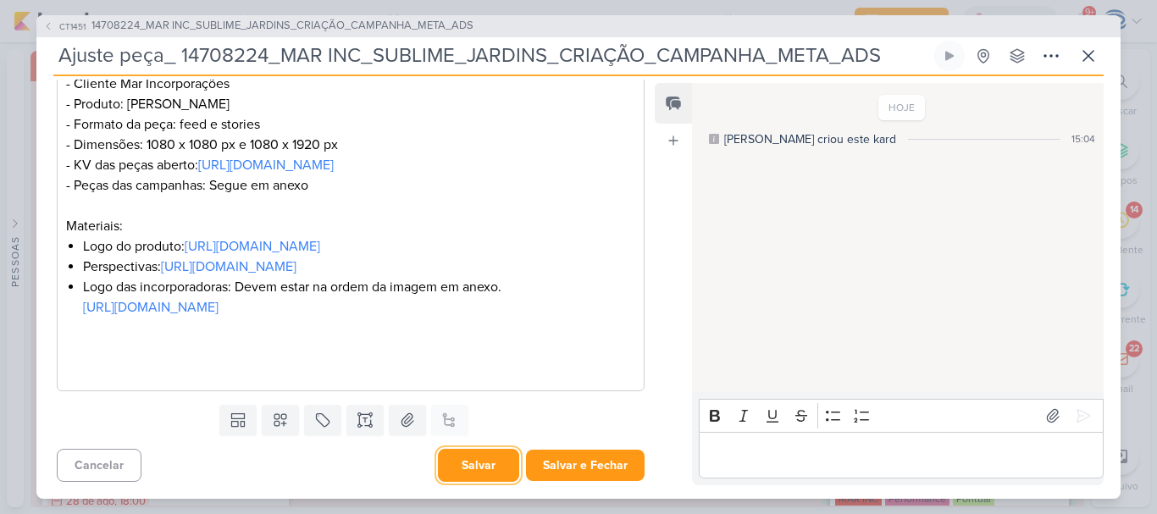
click at [461, 466] on button "Salvar" at bounding box center [478, 465] width 81 height 33
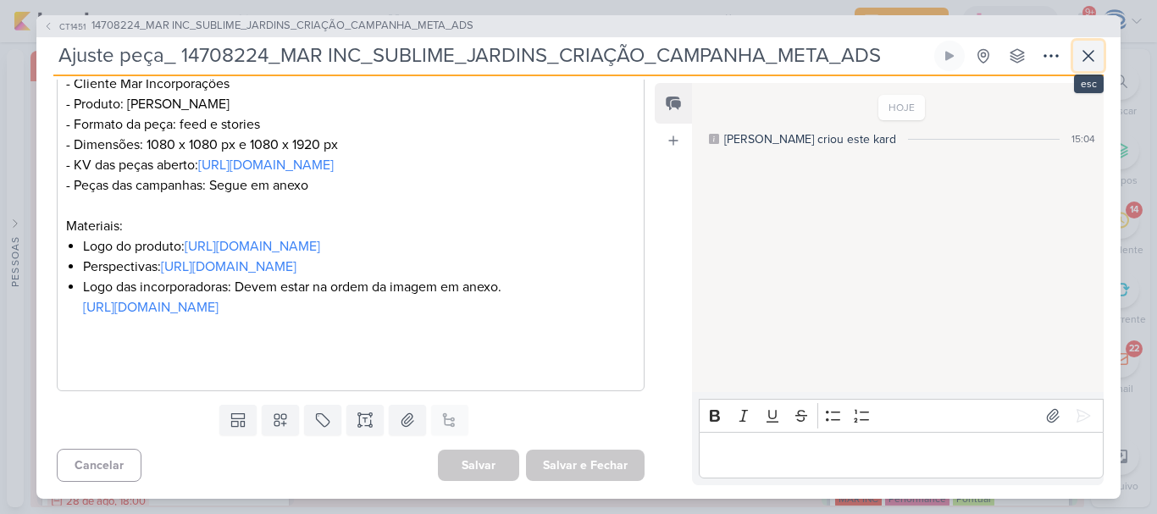
click at [1089, 52] on icon at bounding box center [1088, 56] width 20 height 20
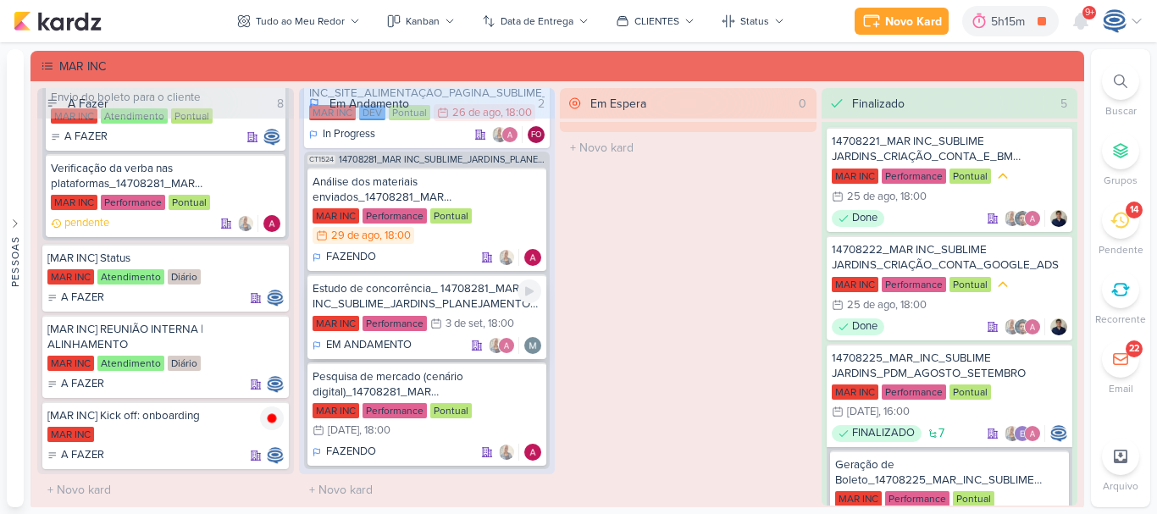
scroll to position [0, 0]
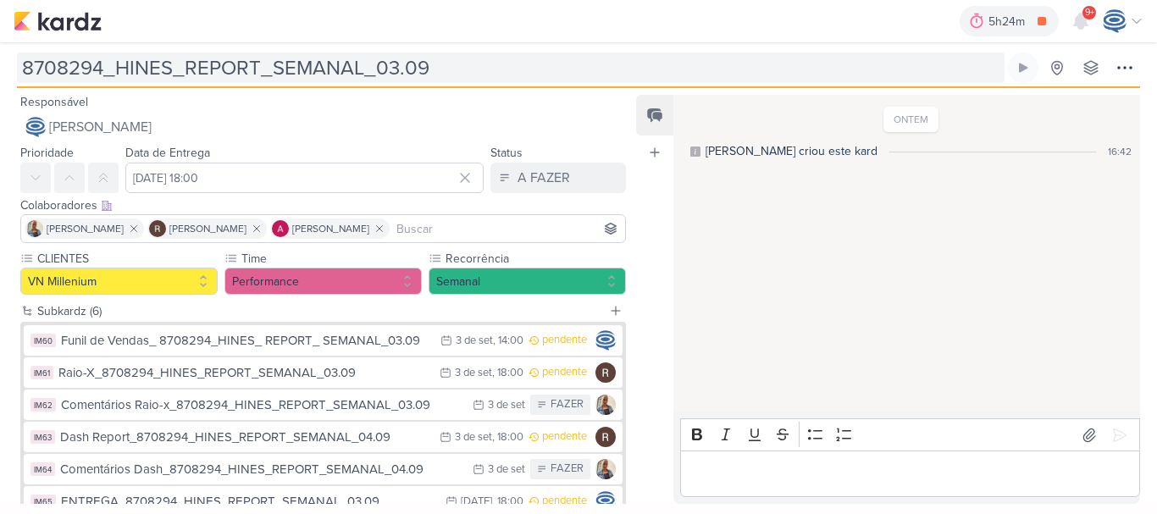
click at [396, 68] on input "8708294_HINES_REPORT_SEMANAL_03.09" at bounding box center [510, 67] width 987 height 30
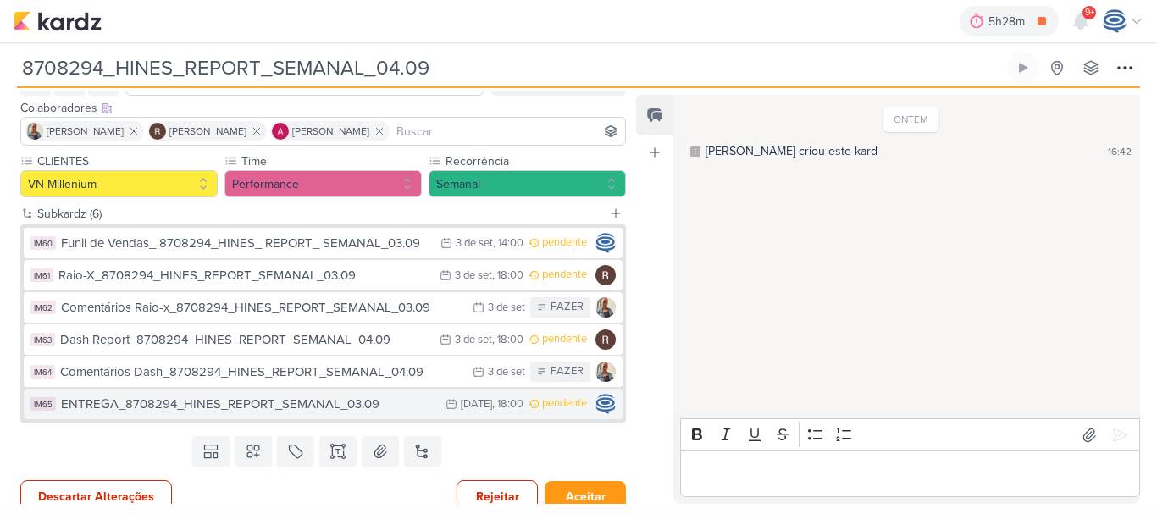
scroll to position [97, 0]
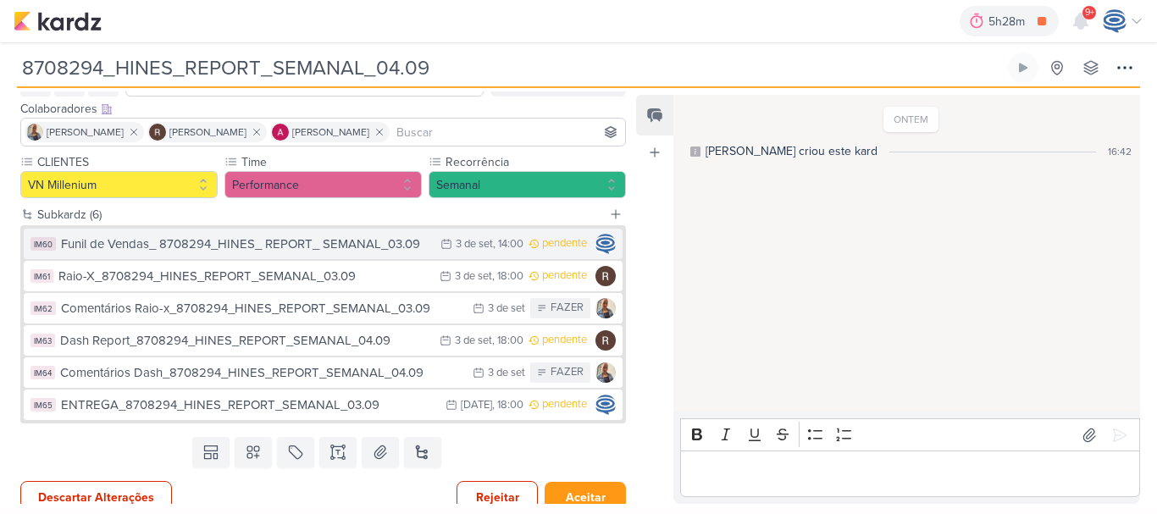
click at [496, 246] on div ", 14:00" at bounding box center [508, 244] width 30 height 11
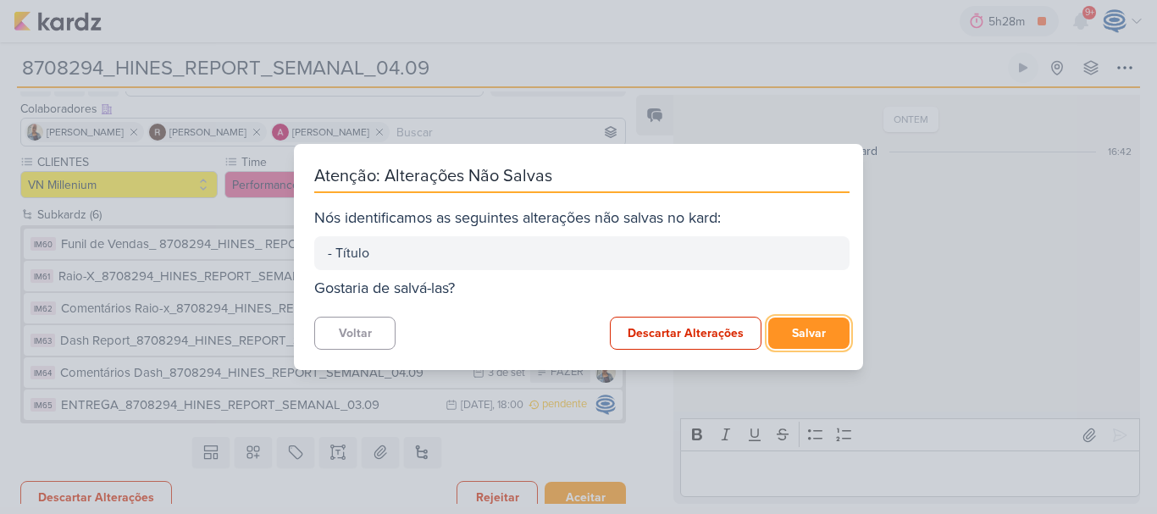
click at [805, 330] on button "Salvar" at bounding box center [808, 333] width 81 height 31
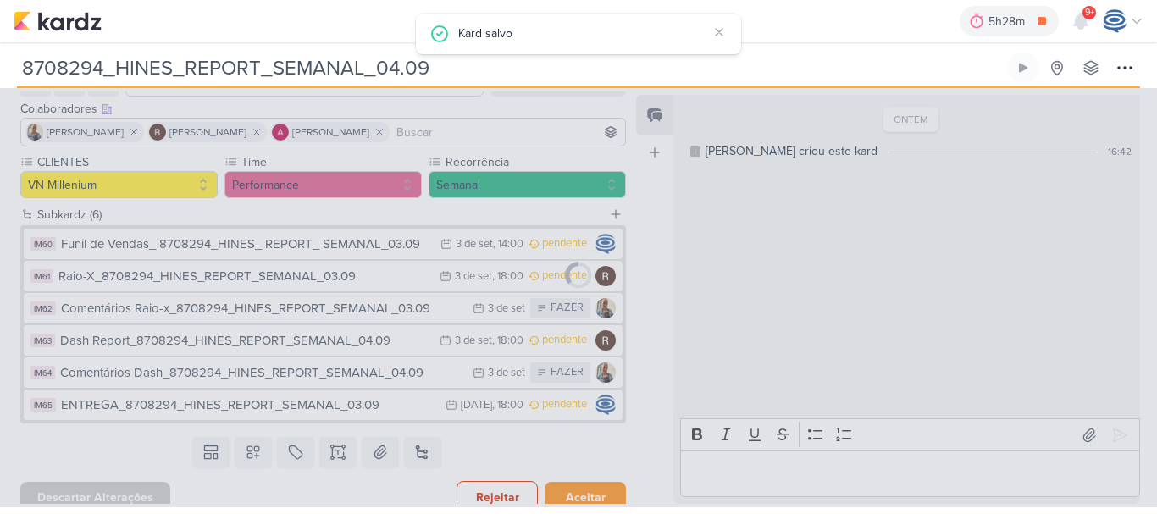
type input "Funil de Vendas_ 8708294_HINES_ REPORT_ SEMANAL_03.09"
type input "3 de setembro de 2025 às 14:00"
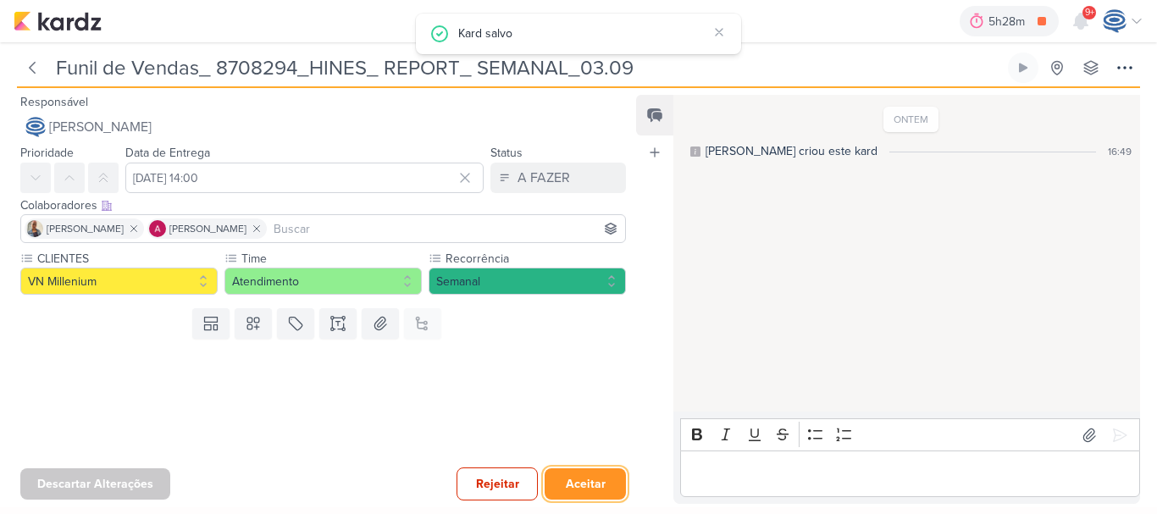
click at [564, 486] on button "Aceitar" at bounding box center [584, 483] width 81 height 31
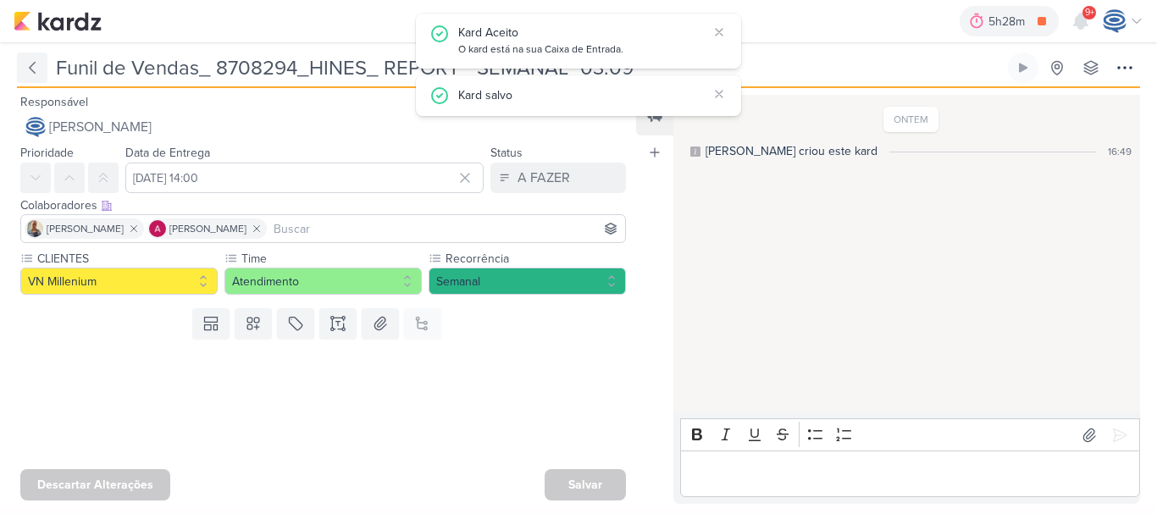
click at [37, 68] on icon at bounding box center [32, 67] width 17 height 17
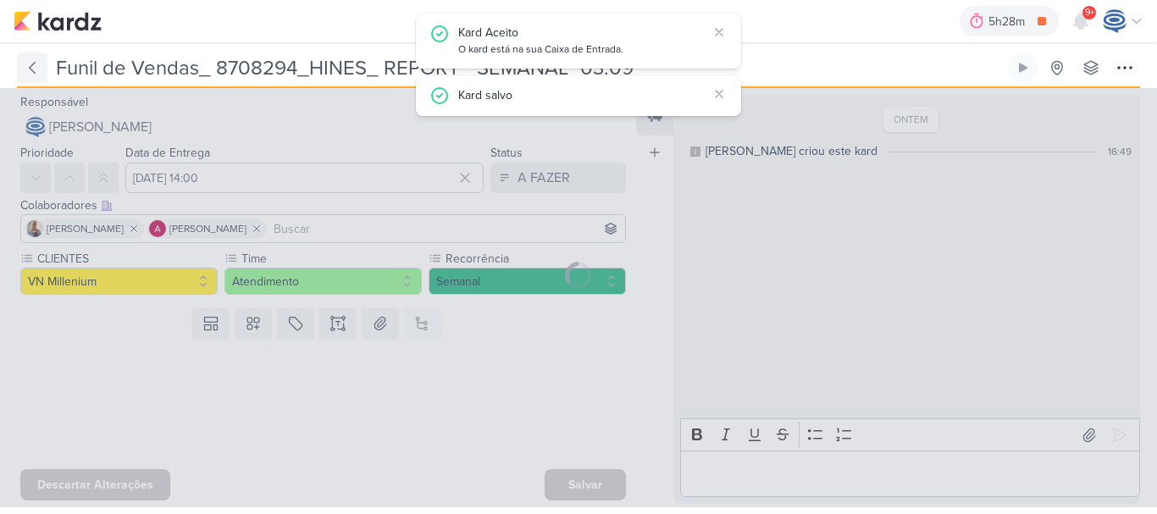
type input "8708294_HINES_REPORT_SEMANAL_04.09"
type input "4 de setembro de 2025 às 18:00"
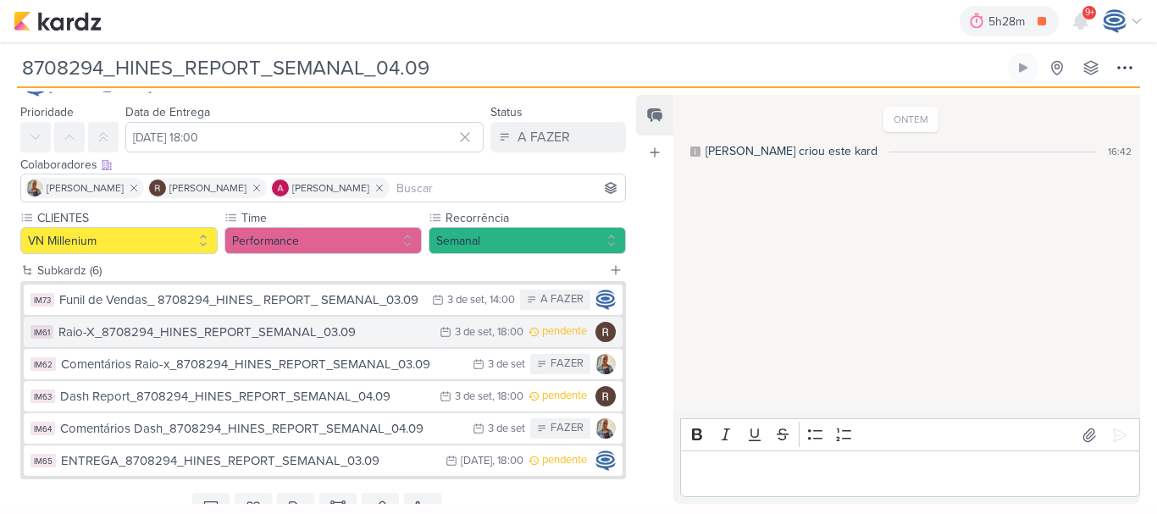
scroll to position [110, 0]
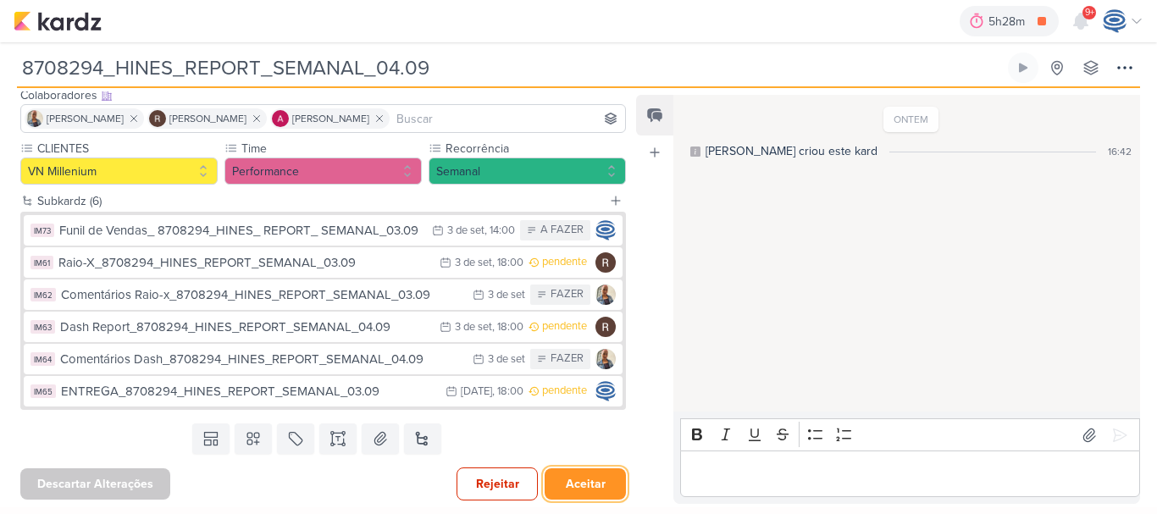
drag, startPoint x: 572, startPoint y: 482, endPoint x: 553, endPoint y: 489, distance: 20.6
click at [553, 489] on button "Aceitar" at bounding box center [584, 483] width 81 height 31
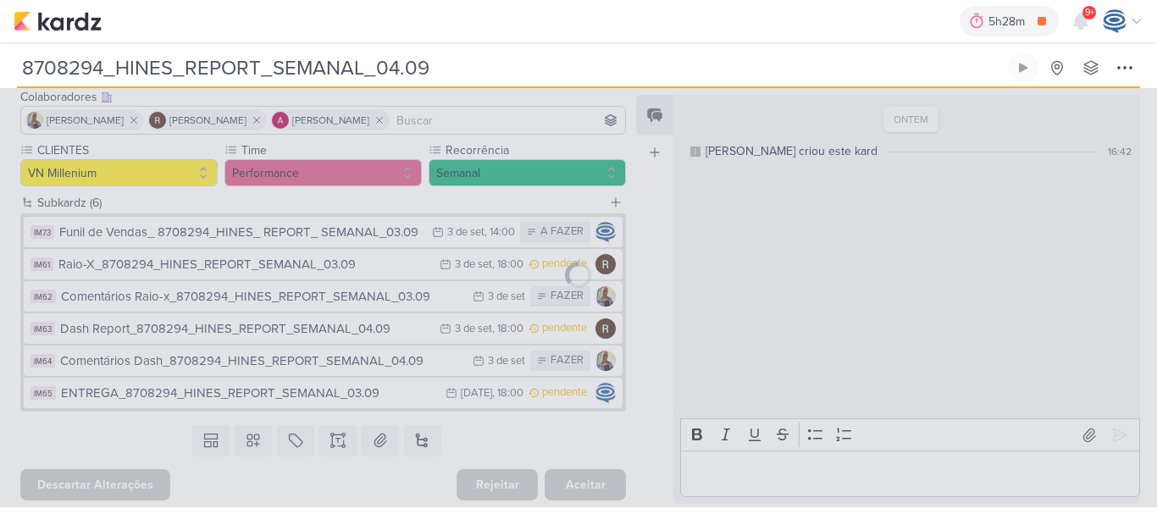
scroll to position [108, 0]
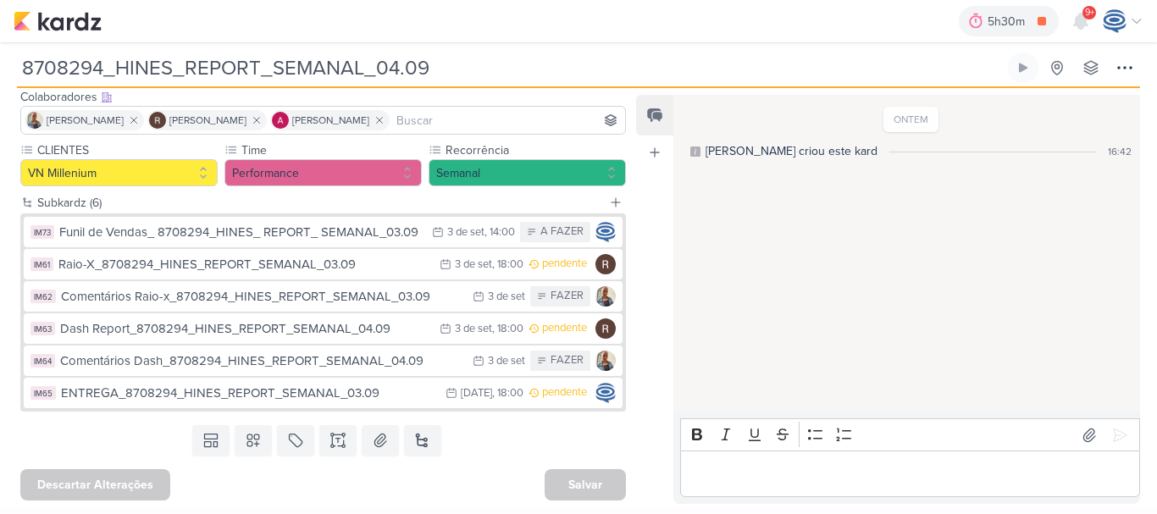
drag, startPoint x: 433, startPoint y: 224, endPoint x: 839, endPoint y: 334, distance: 420.8
click at [839, 334] on div "ONTEM Isabella criou este kard 16:42" at bounding box center [905, 254] width 465 height 315
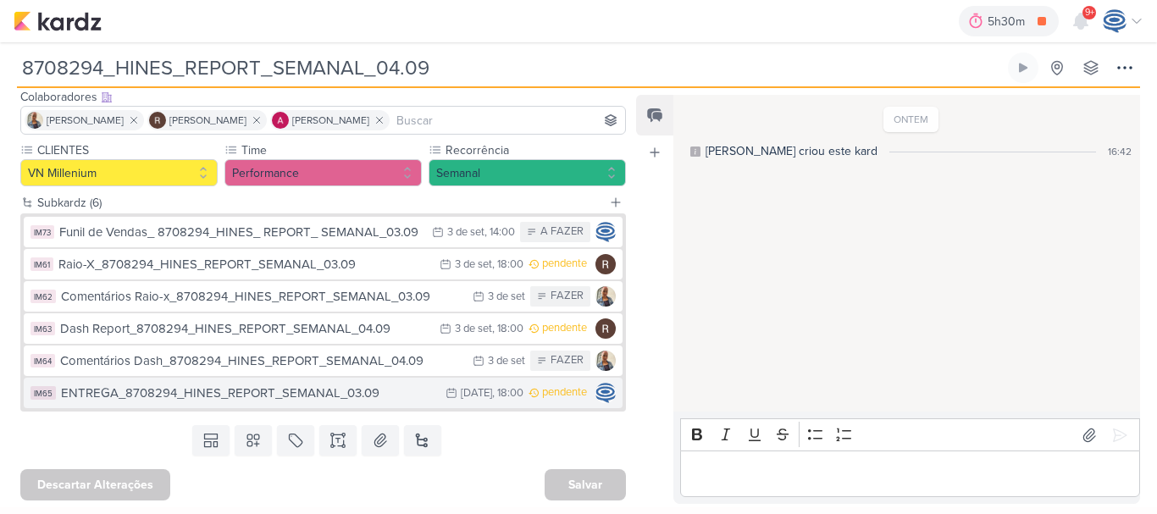
click at [423, 394] on button "IM65 ENTREGA_8708294_HINES_REPORT_SEMANAL_03.09 4/9 4 de set , 18:00 pendente" at bounding box center [323, 393] width 599 height 30
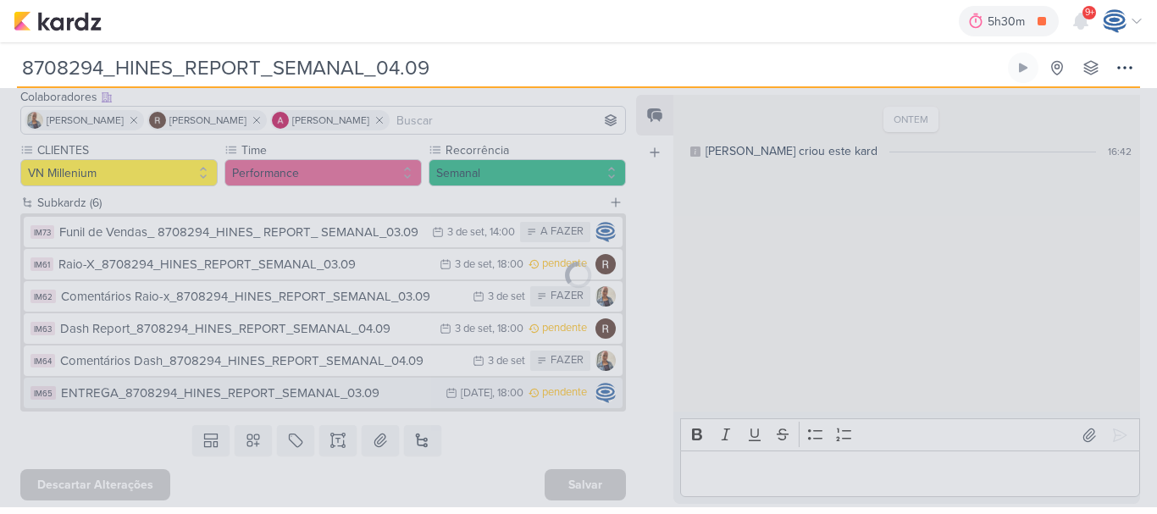
type input "ENTREGA_8708294_HINES_REPORT_SEMANAL_03.09"
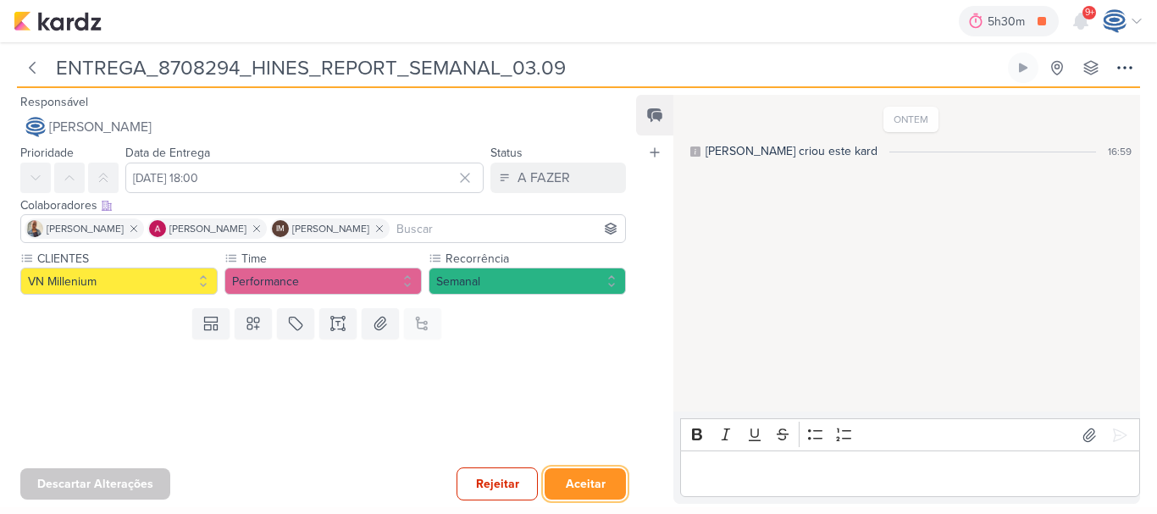
click at [571, 474] on button "Aceitar" at bounding box center [584, 483] width 81 height 31
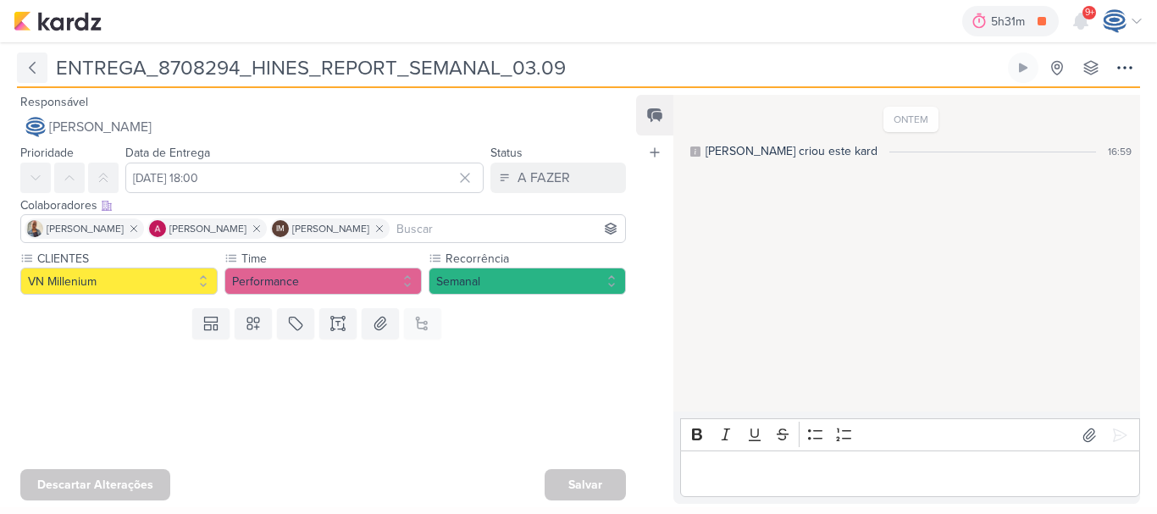
click at [26, 65] on icon at bounding box center [32, 67] width 17 height 17
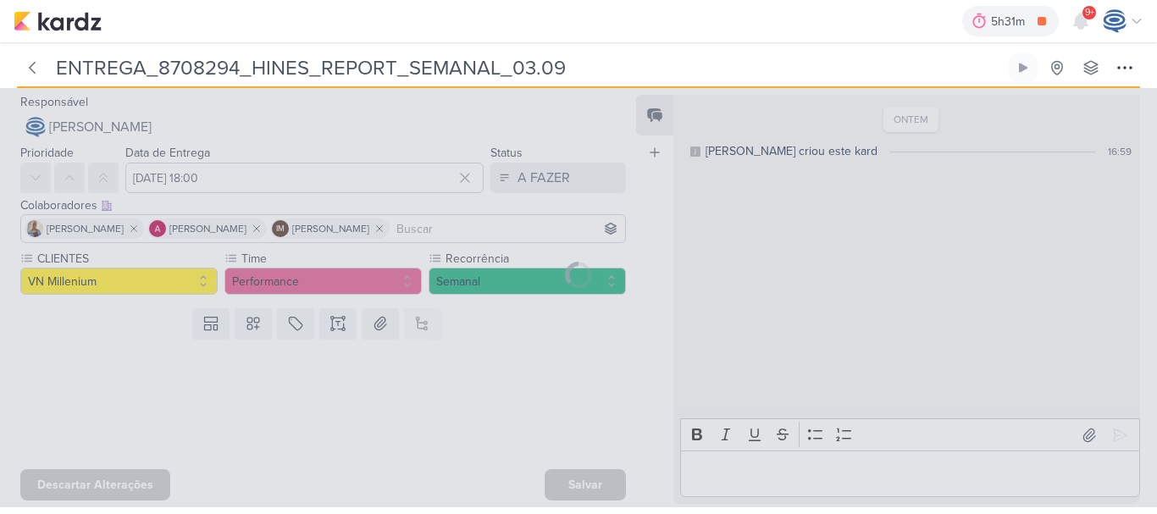
type input "8708294_HINES_REPORT_SEMANAL_04.09"
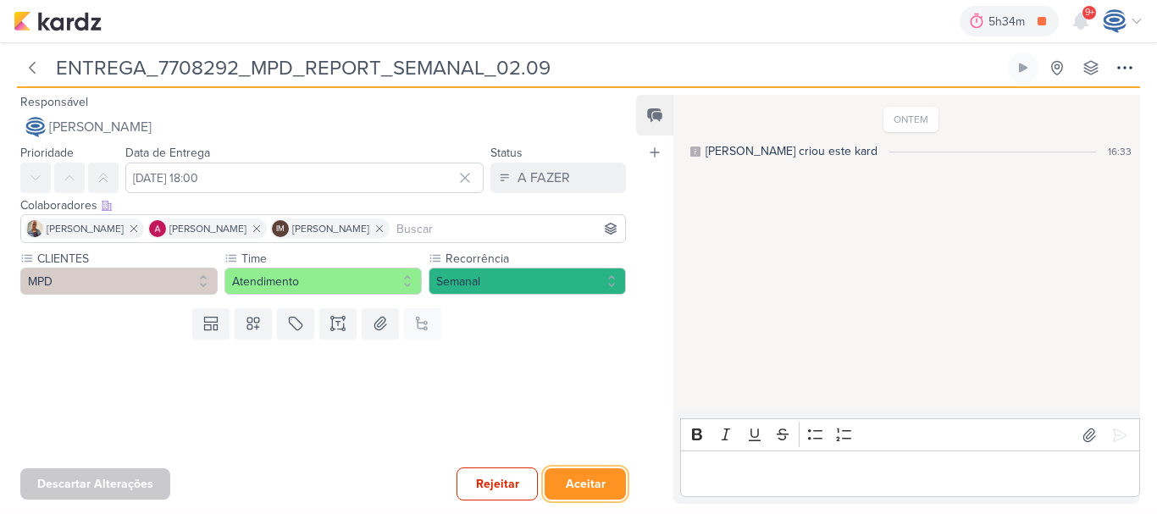
click at [568, 477] on button "Aceitar" at bounding box center [584, 483] width 81 height 31
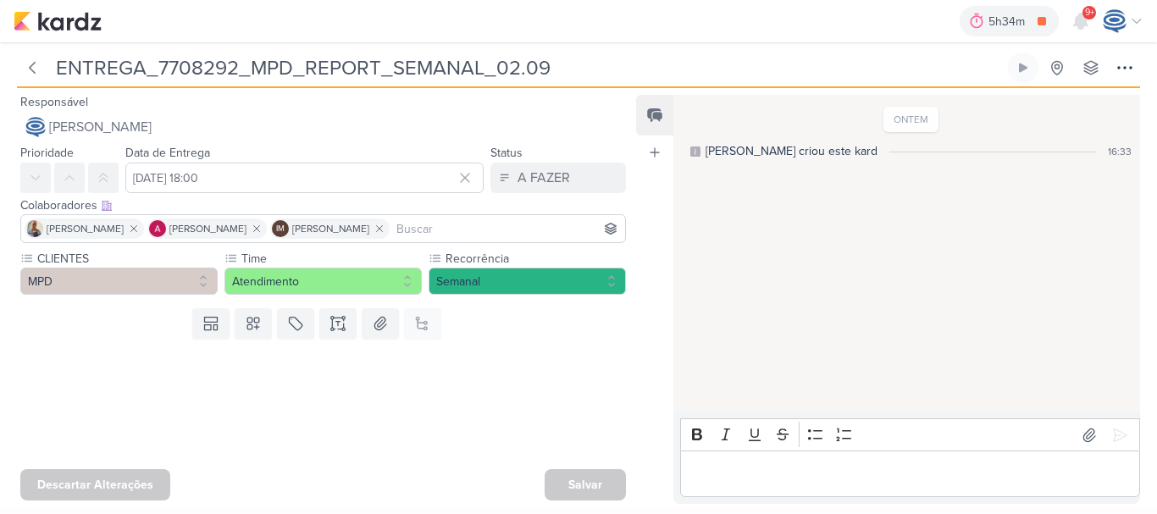
click at [754, 326] on div "ONTEM [PERSON_NAME] criou este kard 16:33" at bounding box center [905, 254] width 465 height 315
drag, startPoint x: 573, startPoint y: 67, endPoint x: 159, endPoint y: 71, distance: 414.1
click at [159, 71] on input "ENTREGA_7708292_MPD_REPORT_SEMANAL_02.09" at bounding box center [527, 67] width 953 height 30
click at [58, 24] on img at bounding box center [58, 21] width 88 height 20
